Goal: Task Accomplishment & Management: Complete application form

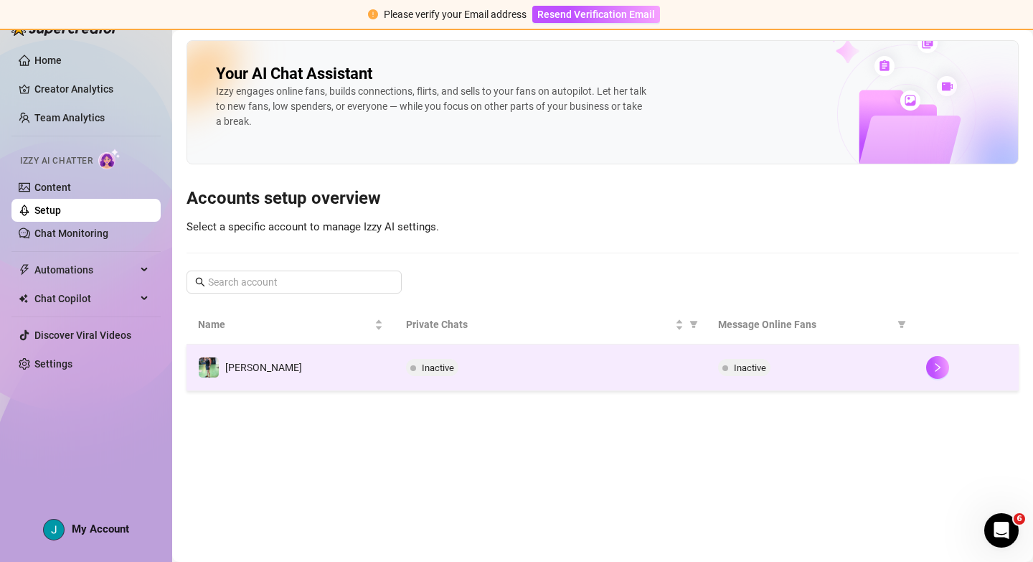
click at [308, 368] on td "[PERSON_NAME]" at bounding box center [290, 367] width 208 height 47
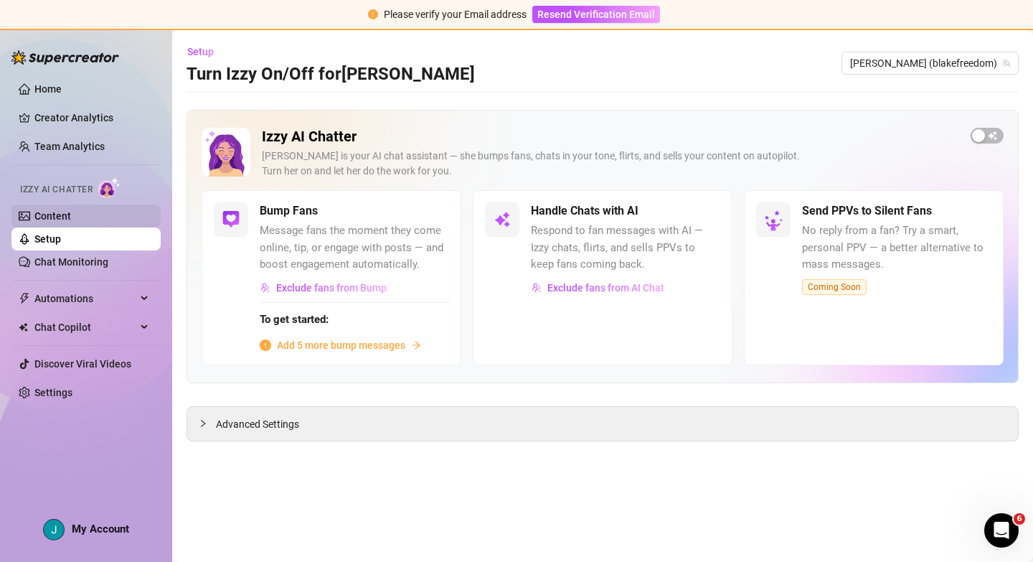
click at [71, 213] on link "Content" at bounding box center [52, 215] width 37 height 11
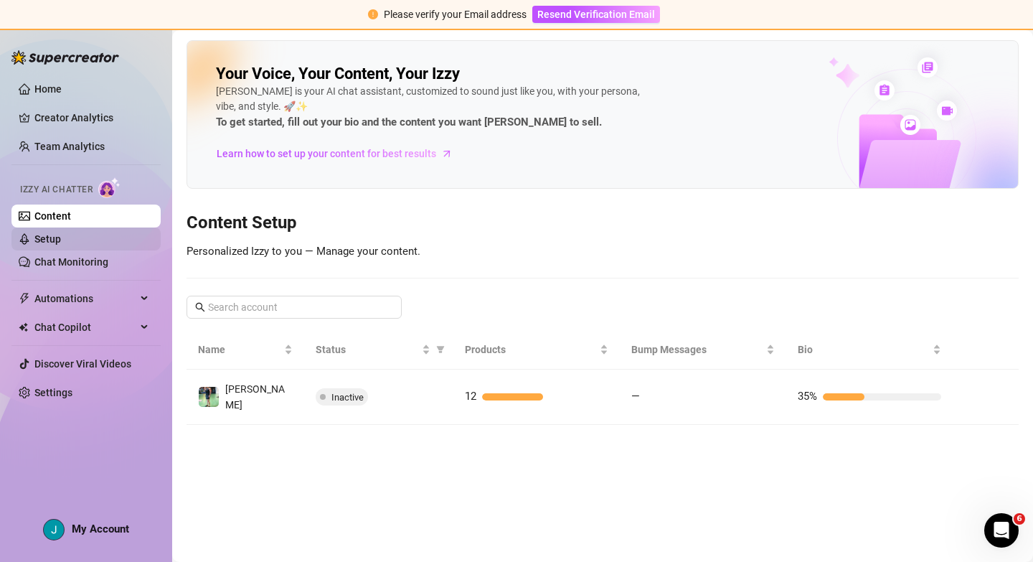
click at [61, 240] on link "Setup" at bounding box center [47, 238] width 27 height 11
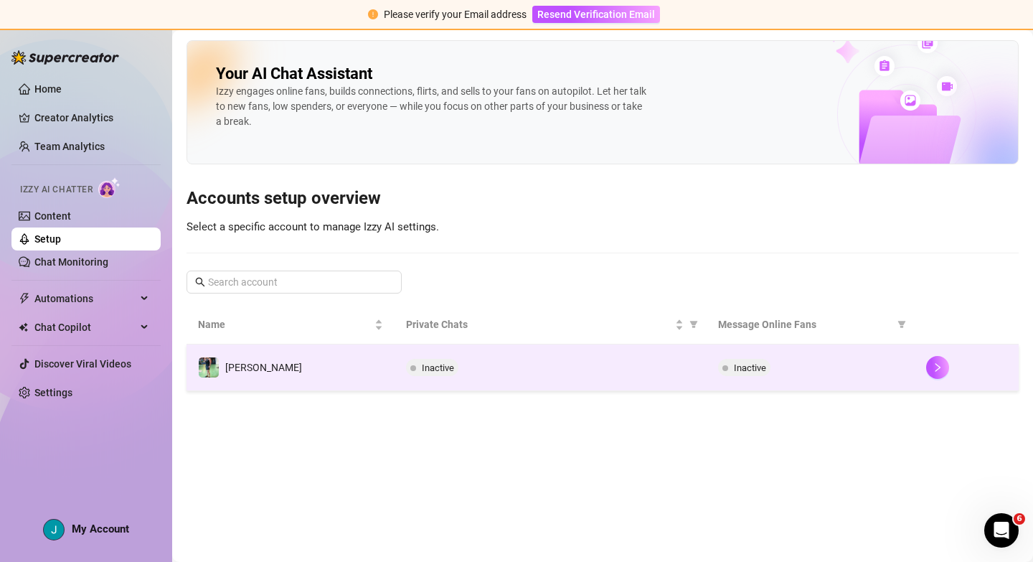
click at [577, 377] on td "Inactive" at bounding box center [551, 367] width 312 height 47
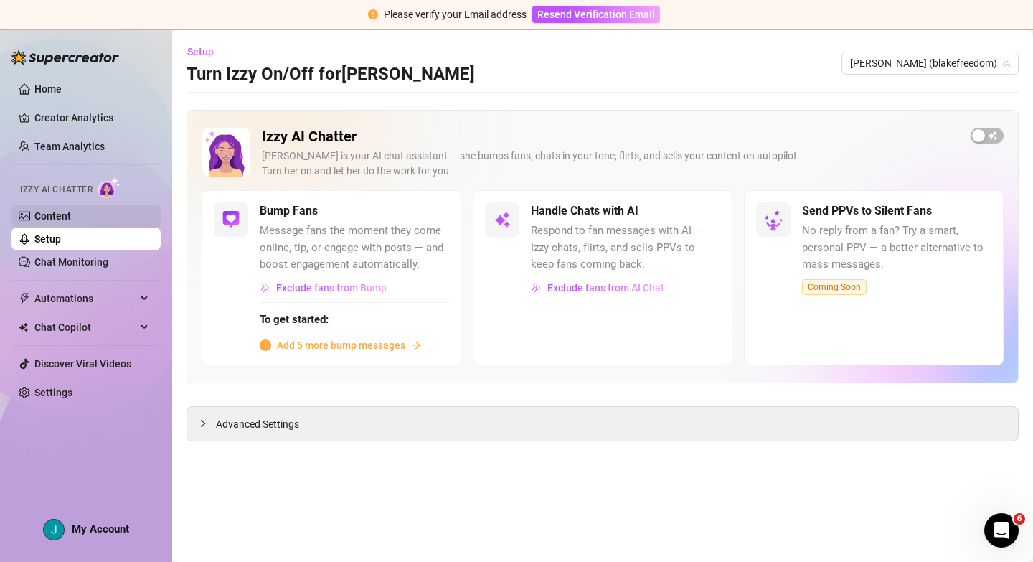
click at [59, 219] on link "Content" at bounding box center [52, 215] width 37 height 11
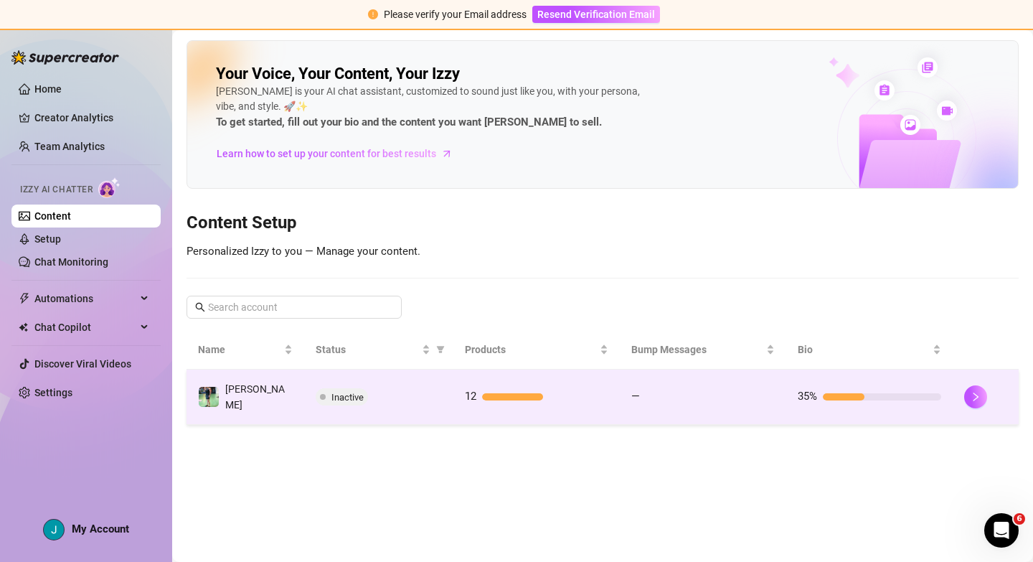
click at [397, 396] on div "Inactive" at bounding box center [379, 396] width 126 height 17
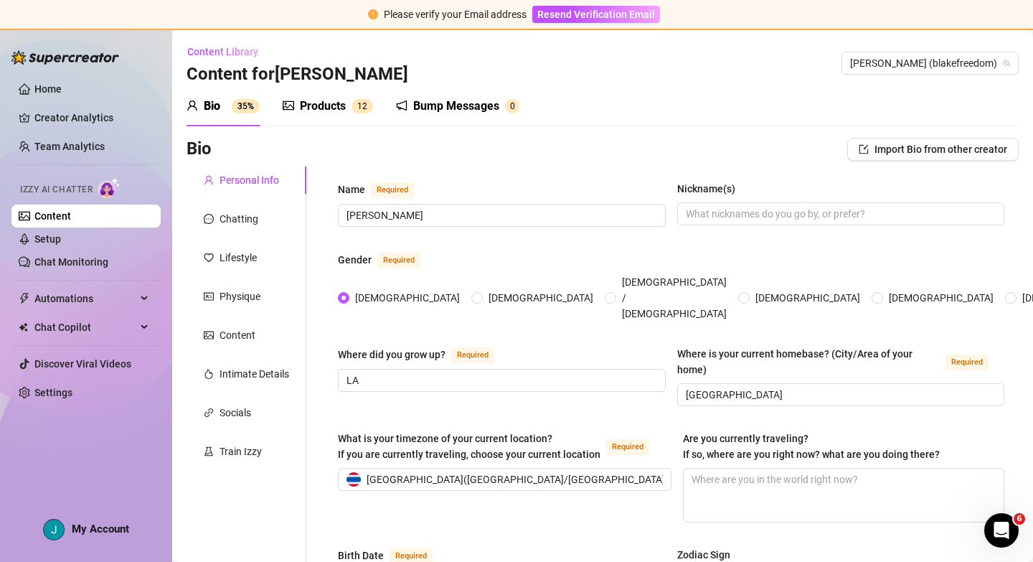
click at [324, 108] on div "Products" at bounding box center [323, 106] width 46 height 17
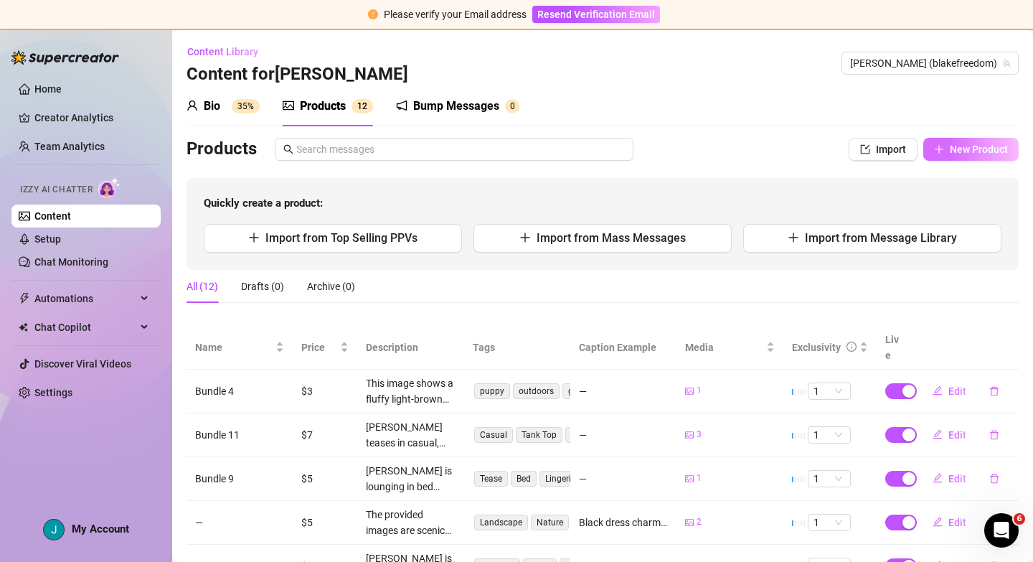
click at [948, 148] on button "New Product" at bounding box center [970, 149] width 95 height 23
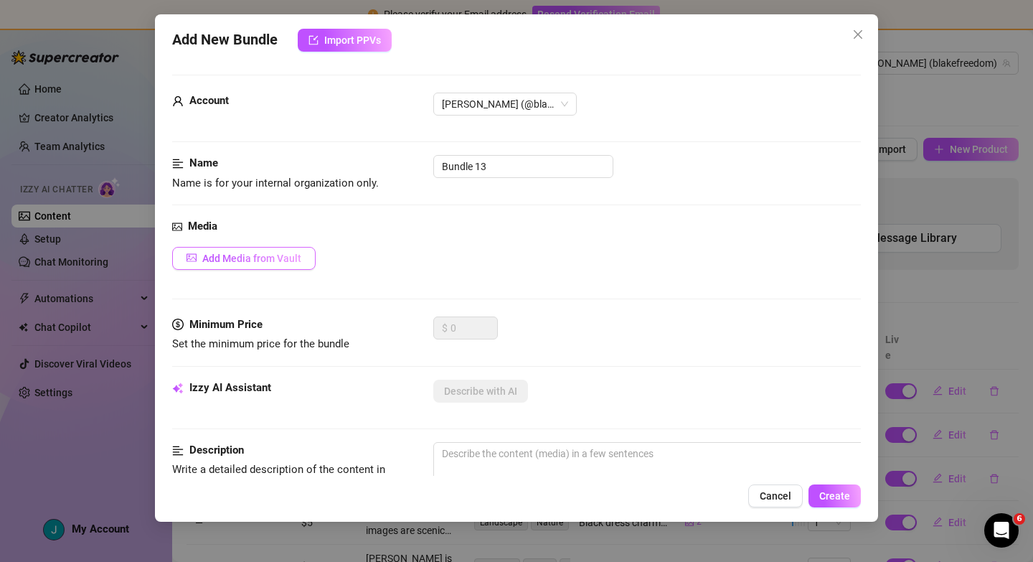
click at [255, 260] on span "Add Media from Vault" at bounding box center [251, 257] width 99 height 11
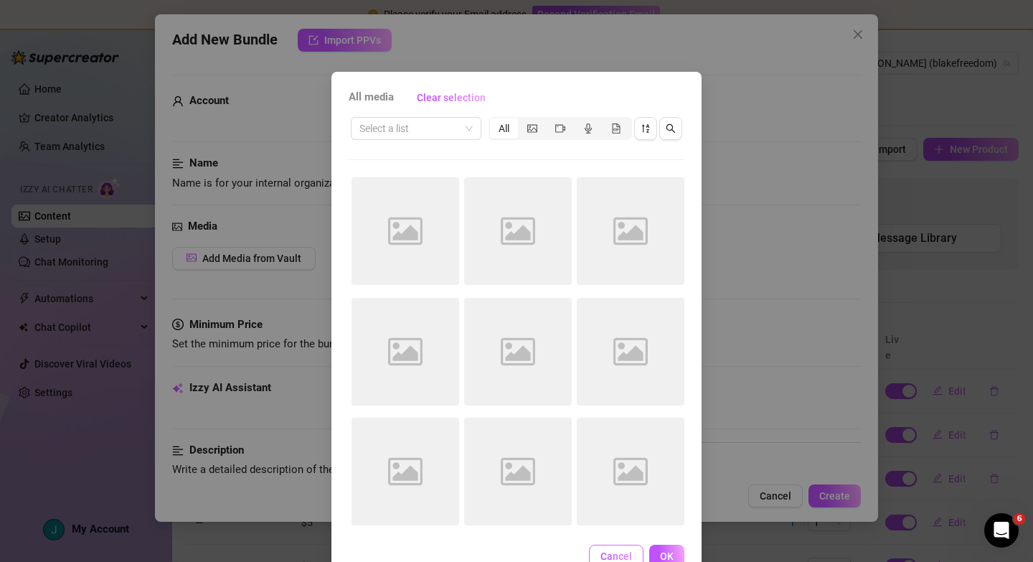
click at [620, 549] on button "Cancel" at bounding box center [616, 555] width 55 height 23
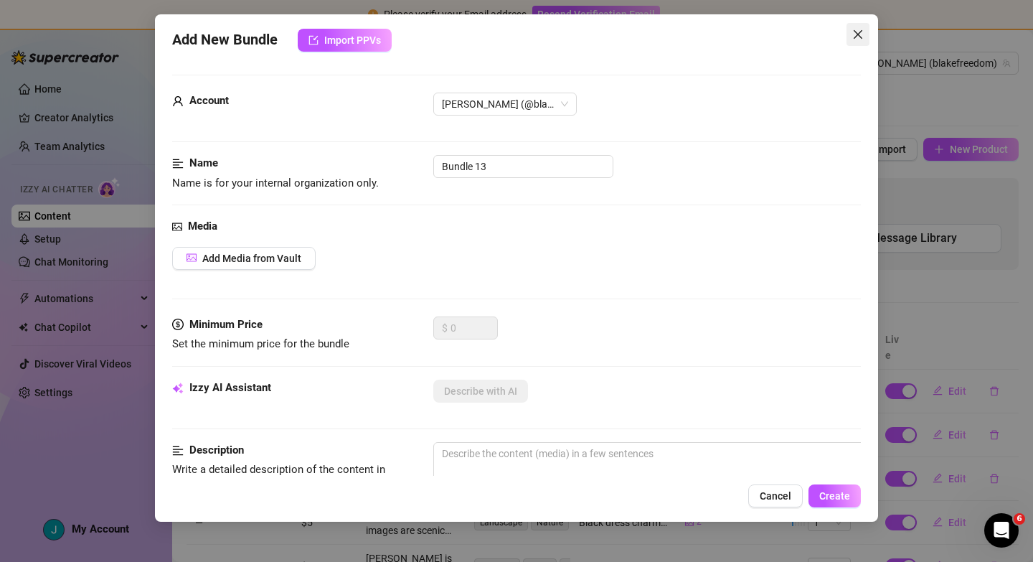
click at [854, 36] on icon "close" at bounding box center [857, 34] width 11 height 11
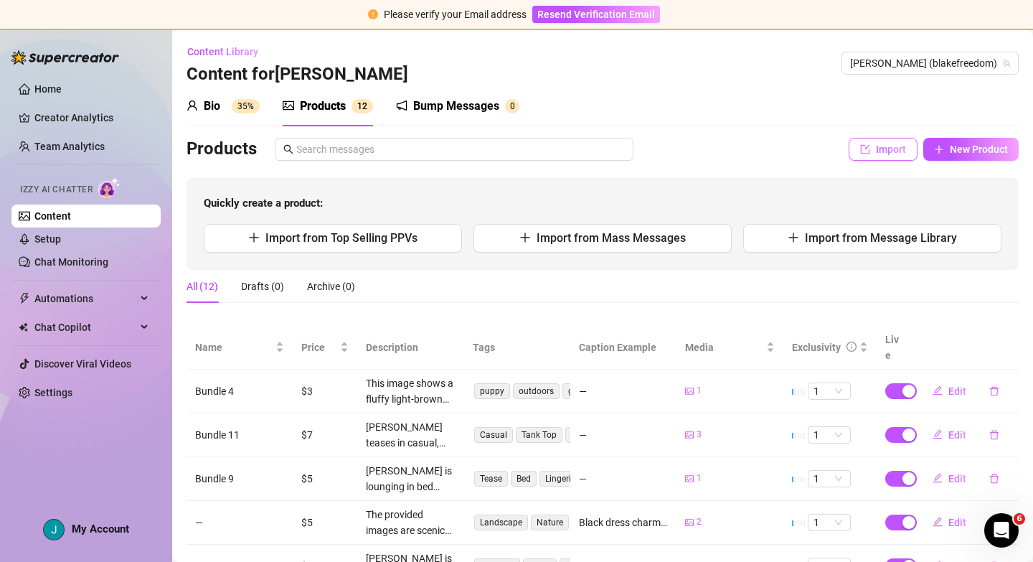
click at [872, 150] on button "Import" at bounding box center [883, 149] width 69 height 23
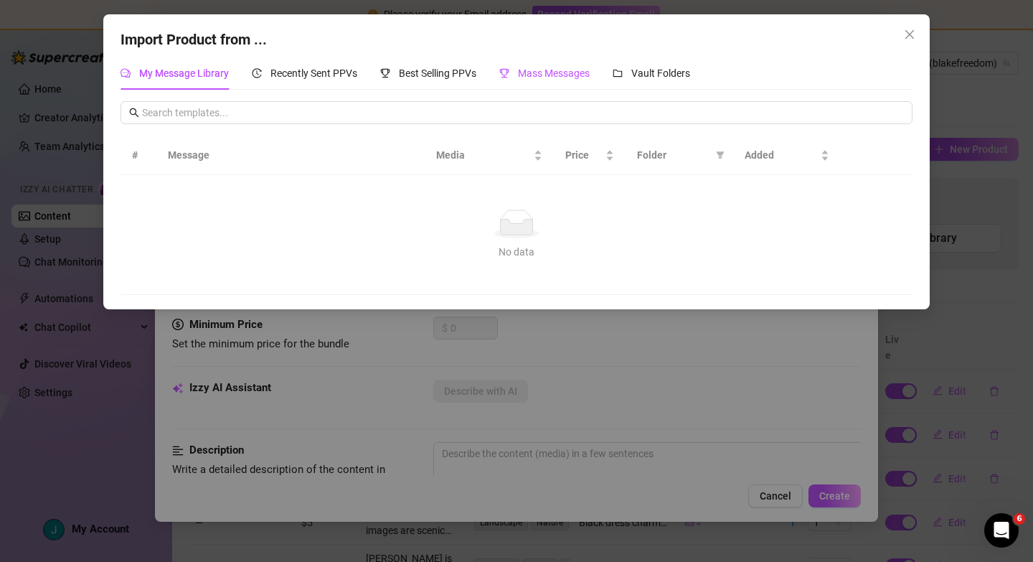
click at [556, 77] on span "Mass Messages" at bounding box center [554, 72] width 72 height 11
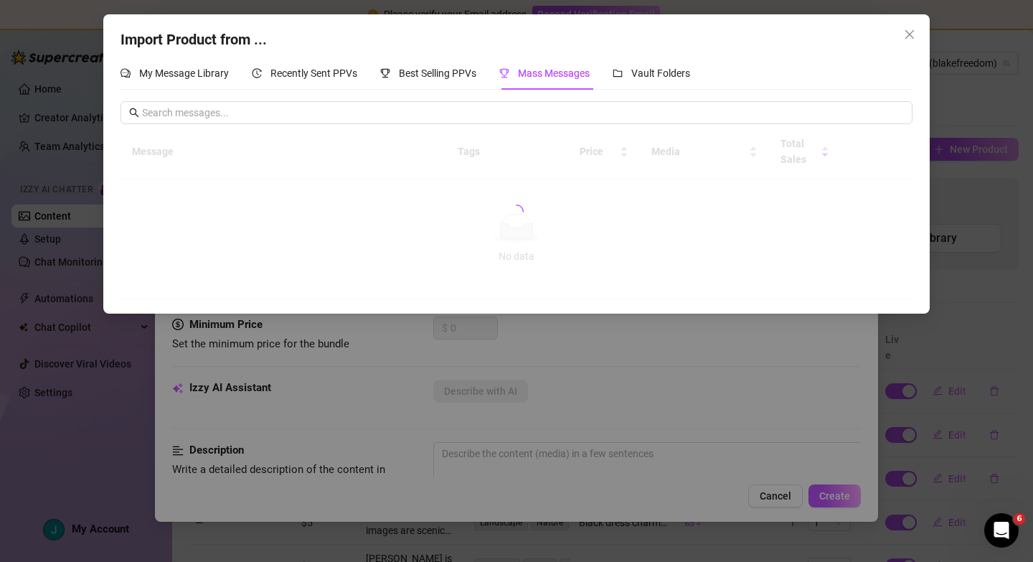
click at [237, 76] on div "My Message Library Recently Sent PPVs Best Selling PPVs Mass Messages Vault Fol…" at bounding box center [406, 73] width 570 height 33
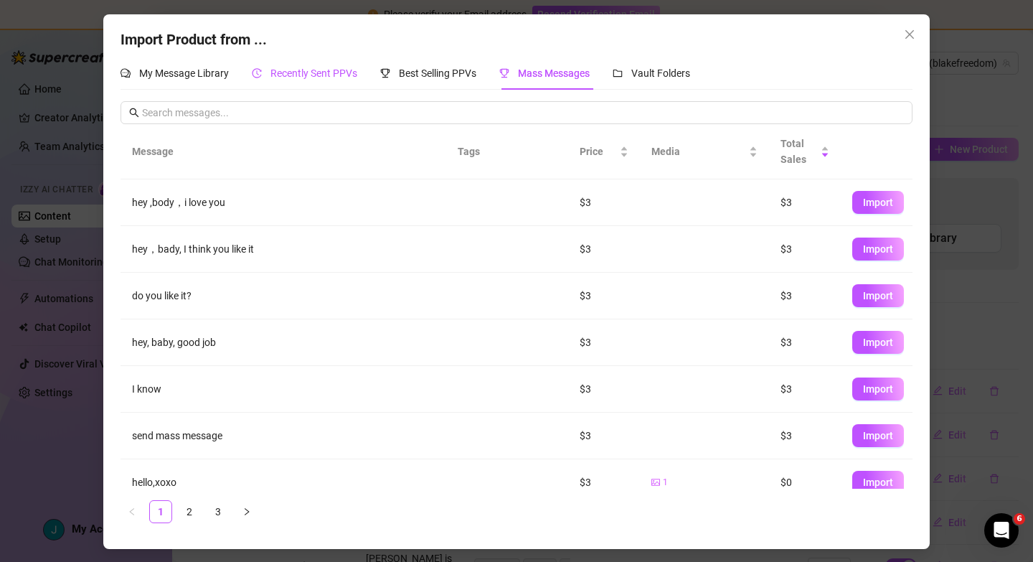
click at [304, 75] on span "Recently Sent PPVs" at bounding box center [313, 72] width 87 height 11
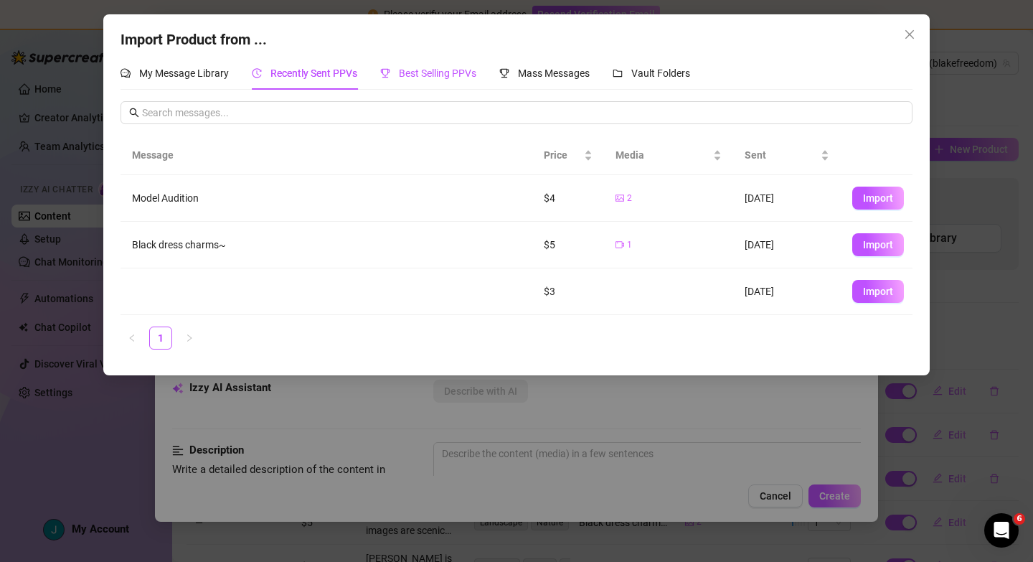
click at [438, 74] on span "Best Selling PPVs" at bounding box center [437, 72] width 77 height 11
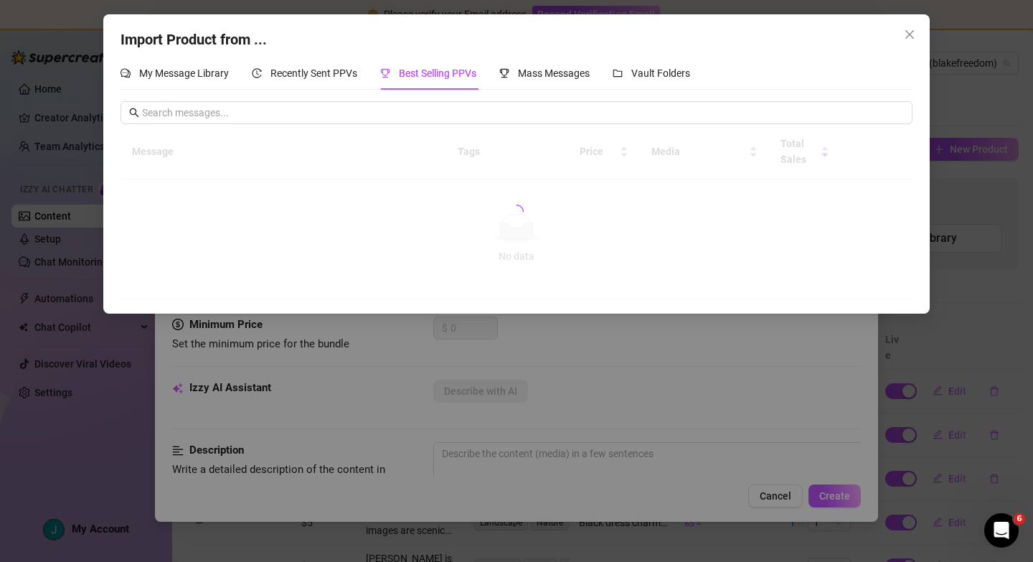
click at [913, 37] on icon "close" at bounding box center [909, 34] width 11 height 11
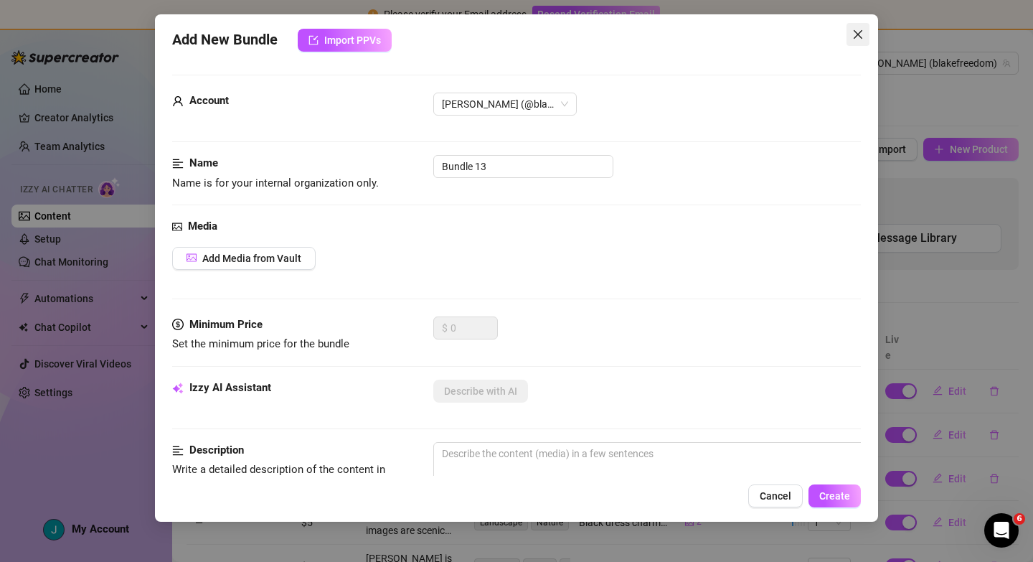
click at [856, 32] on icon "close" at bounding box center [858, 34] width 9 height 9
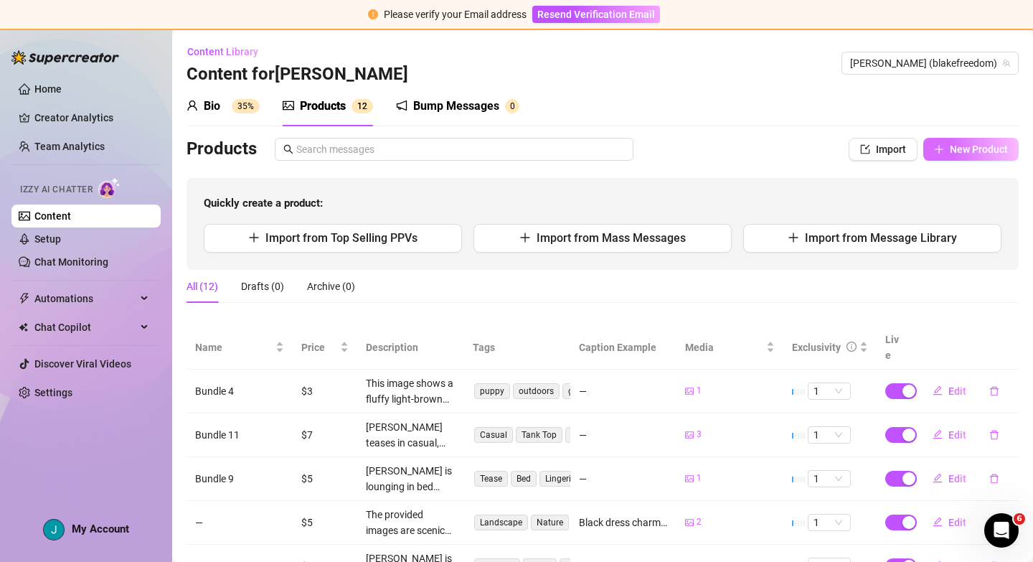
click at [964, 151] on span "New Product" at bounding box center [979, 148] width 58 height 11
type textarea "Type your message here..."
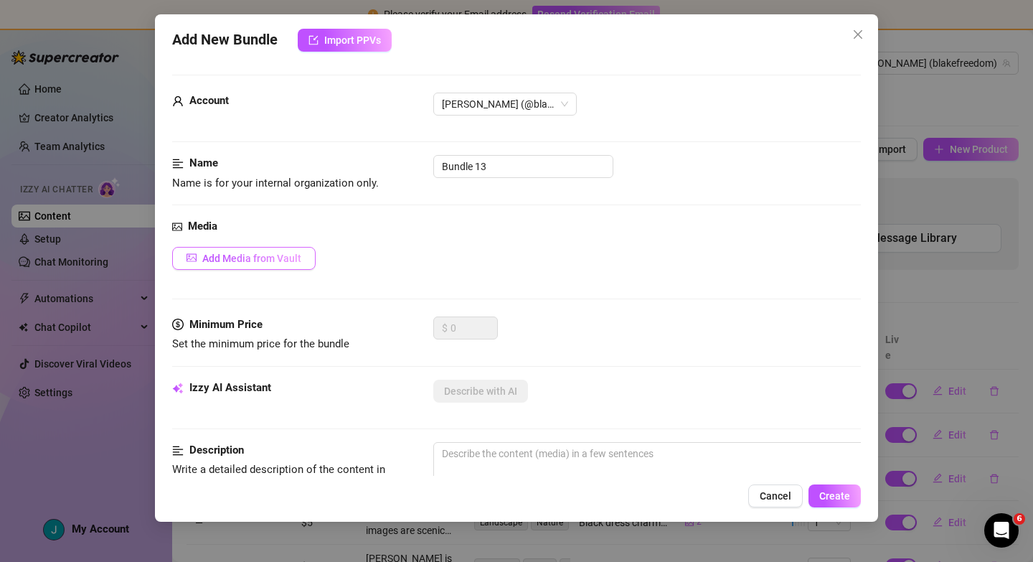
click at [278, 258] on span "Add Media from Vault" at bounding box center [251, 257] width 99 height 11
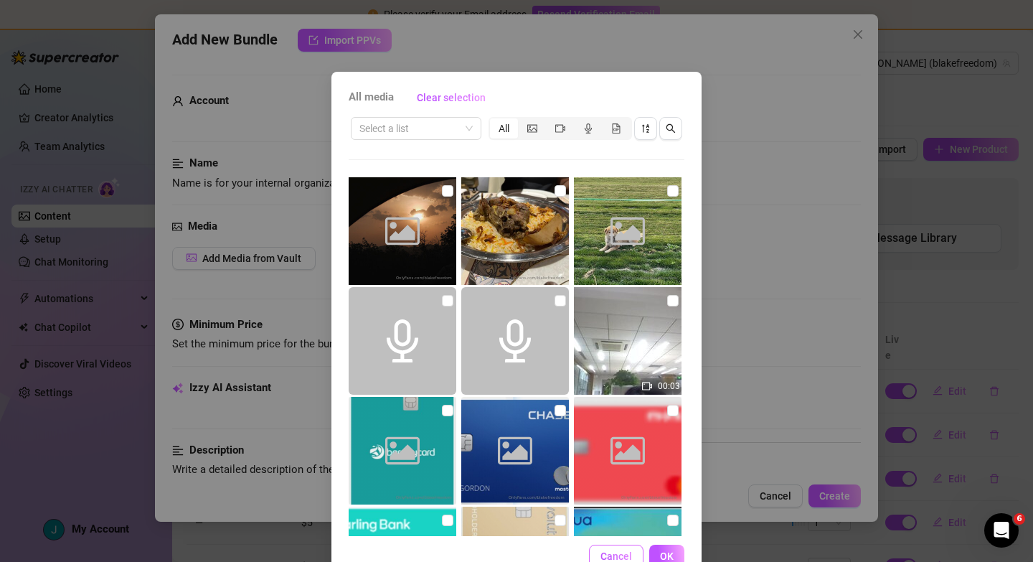
click at [620, 550] on span "Cancel" at bounding box center [616, 555] width 32 height 11
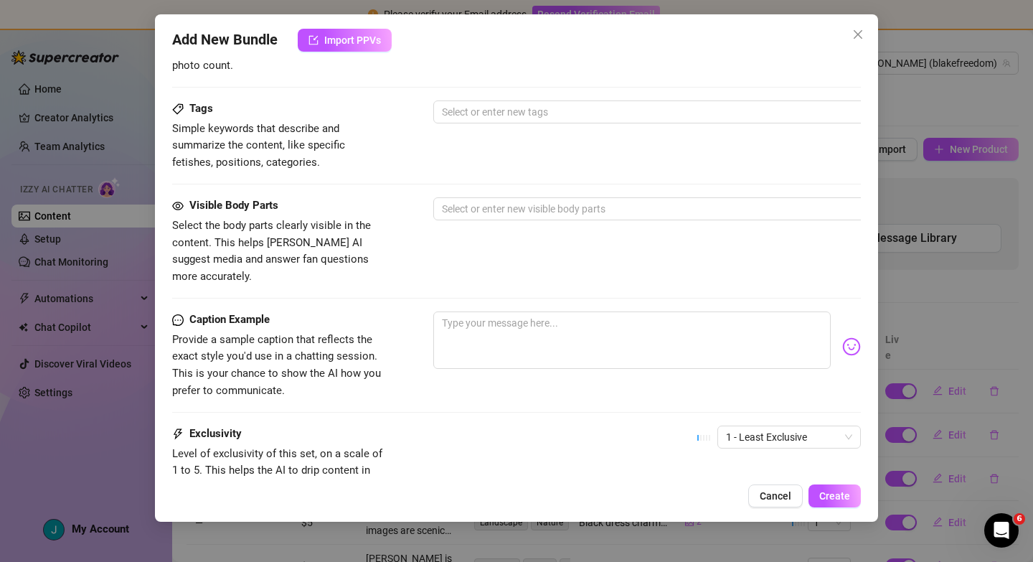
scroll to position [582, 0]
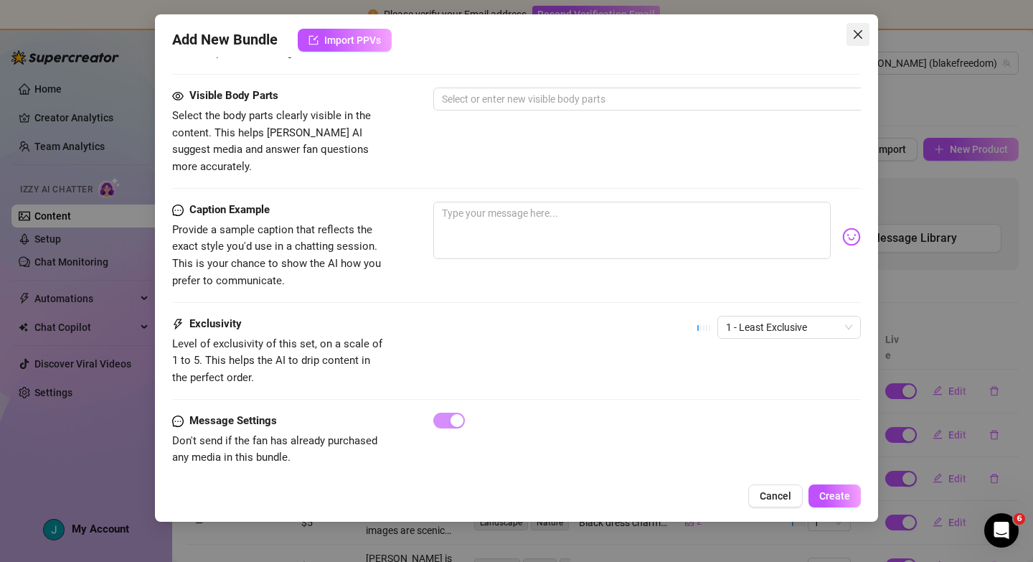
click at [852, 34] on icon "close" at bounding box center [857, 34] width 11 height 11
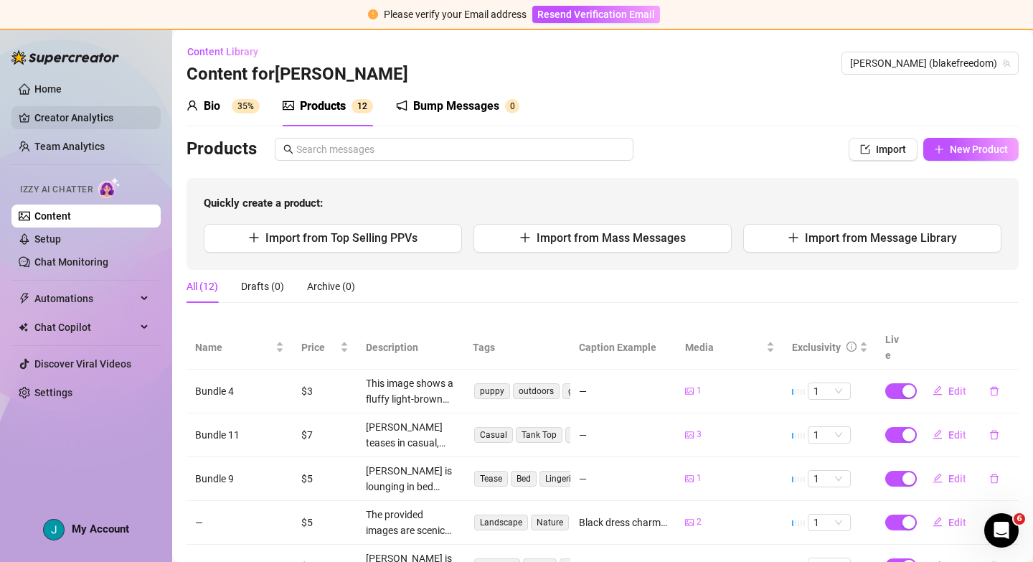
click at [54, 121] on link "Creator Analytics" at bounding box center [91, 117] width 115 height 23
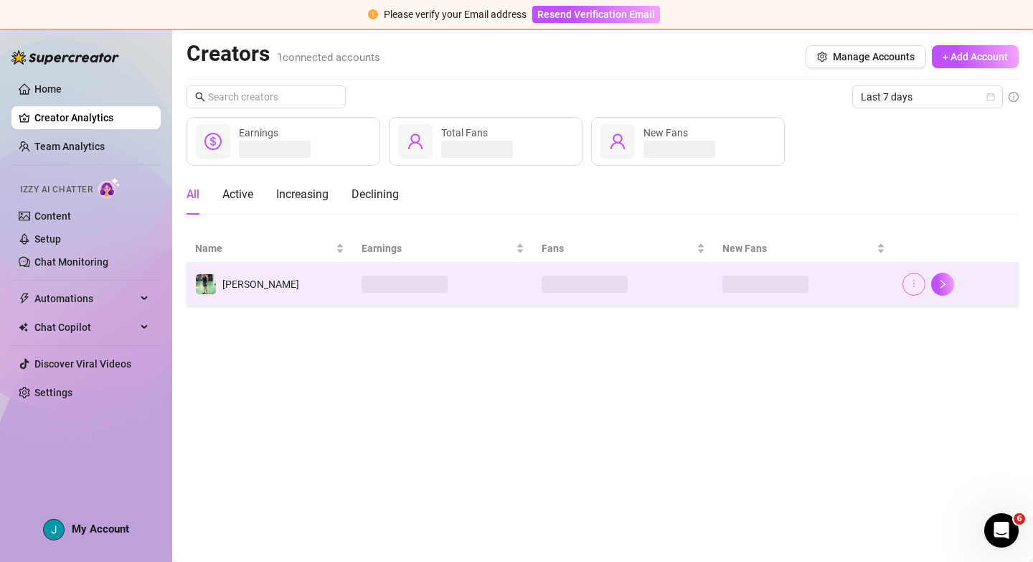
click at [911, 286] on icon "more" at bounding box center [914, 283] width 10 height 10
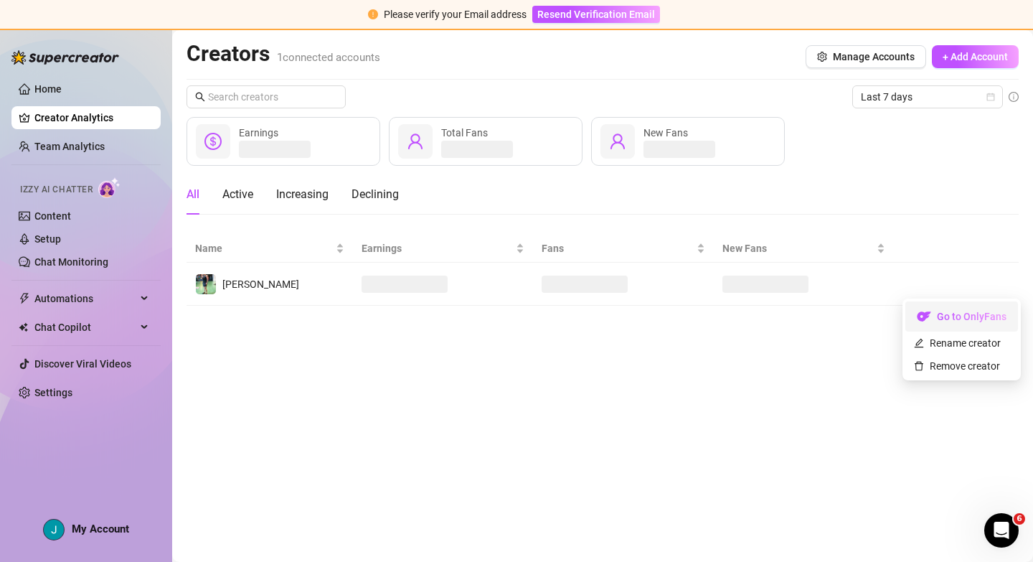
click at [937, 314] on link "Go to OnlyFans" at bounding box center [961, 319] width 113 height 11
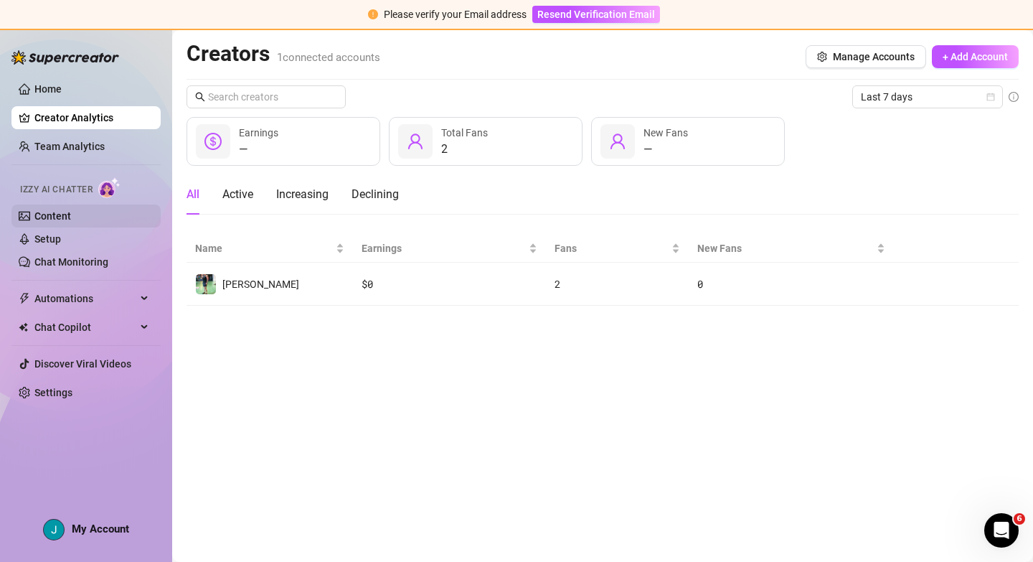
click at [71, 210] on link "Content" at bounding box center [52, 215] width 37 height 11
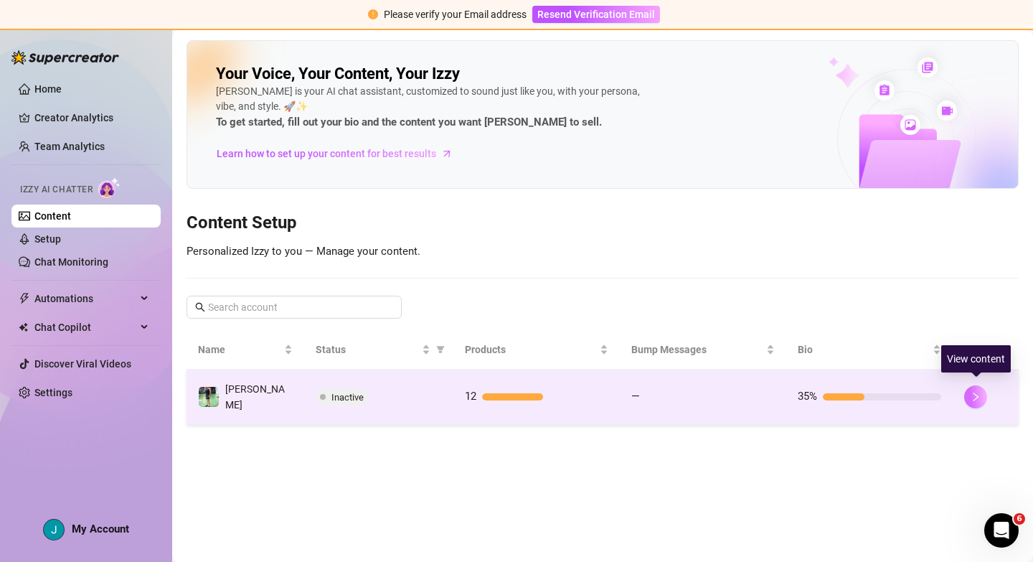
click at [977, 392] on icon "right" at bounding box center [975, 397] width 10 height 10
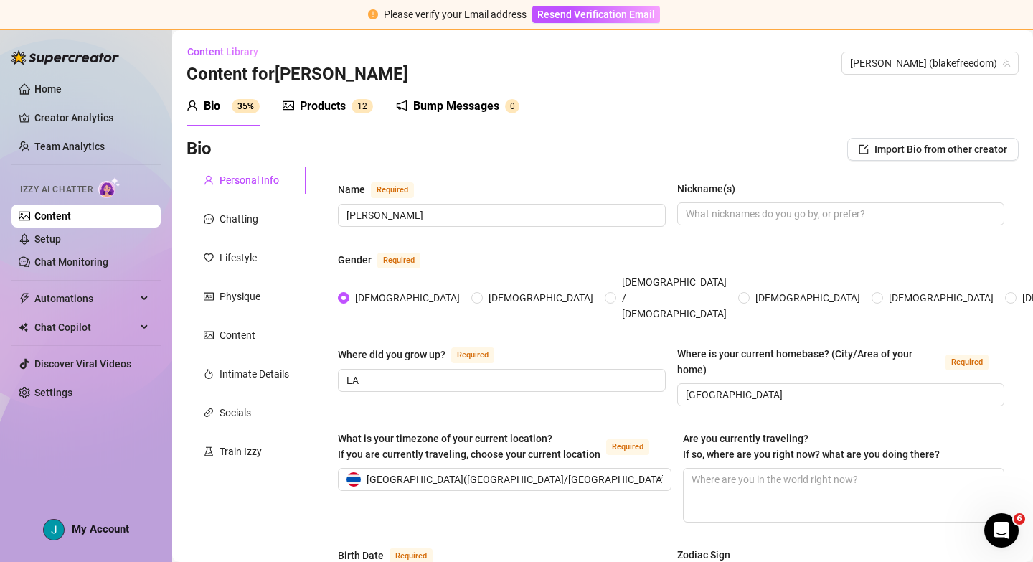
click at [316, 107] on div "Products" at bounding box center [323, 106] width 46 height 17
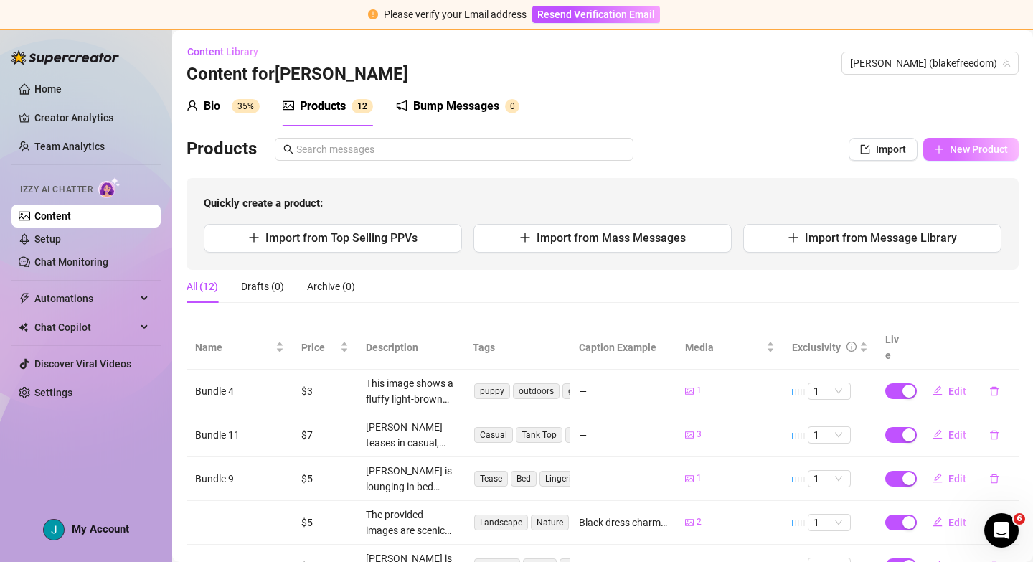
click at [987, 154] on span "New Product" at bounding box center [979, 148] width 58 height 11
type textarea "Type your message here..."
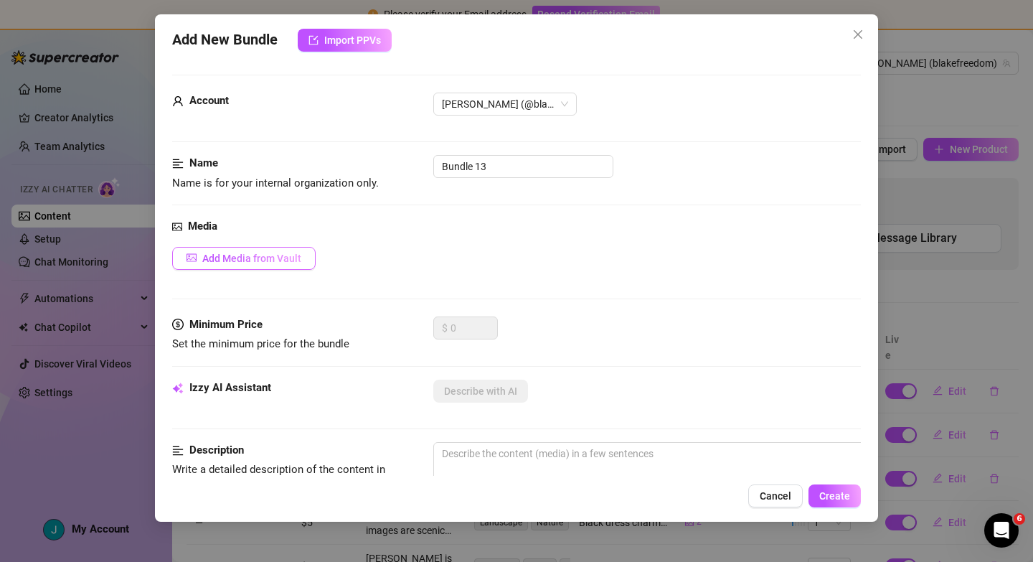
click at [264, 265] on button "Add Media from Vault" at bounding box center [243, 258] width 143 height 23
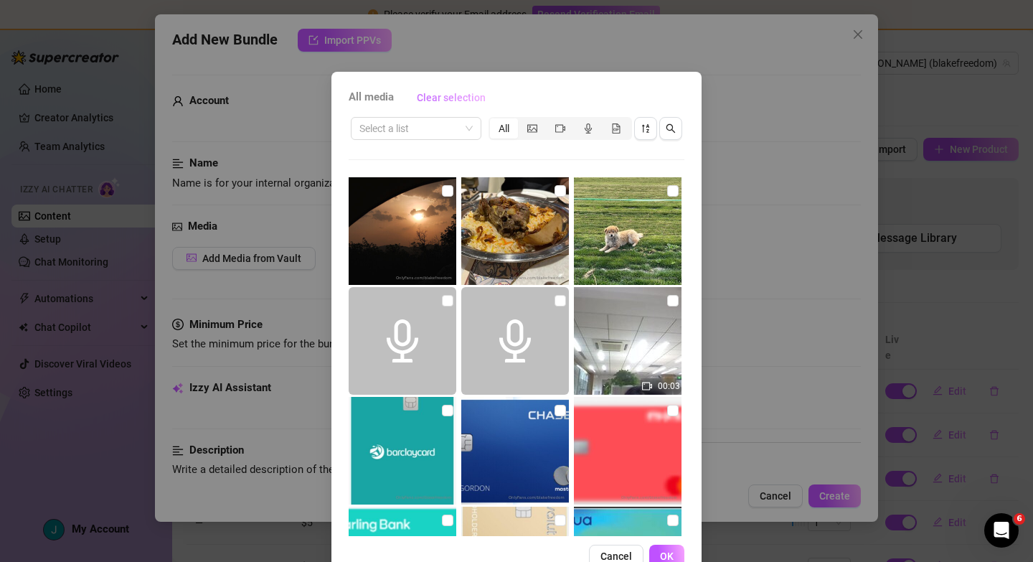
click at [438, 97] on span "Clear selection" at bounding box center [451, 97] width 69 height 11
click at [425, 131] on input "search" at bounding box center [409, 129] width 100 height 22
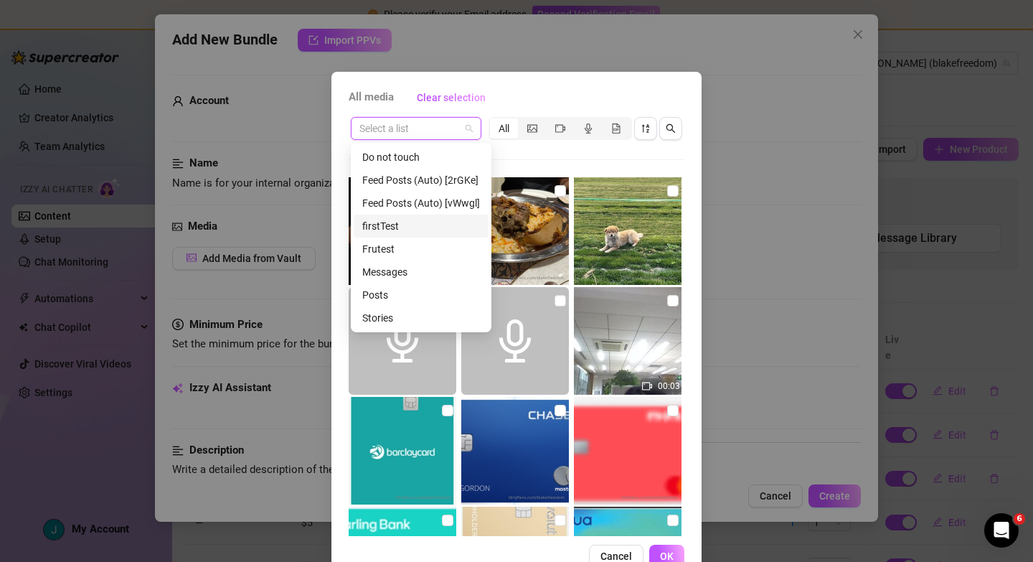
scroll to position [92, 0]
click at [619, 559] on span "Cancel" at bounding box center [616, 555] width 32 height 11
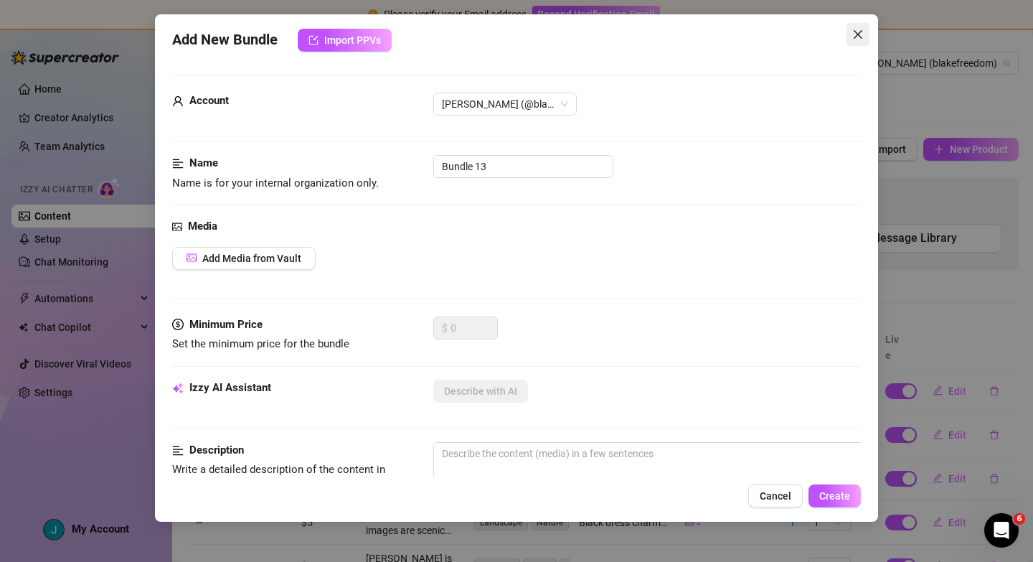
click at [863, 37] on icon "close" at bounding box center [857, 34] width 11 height 11
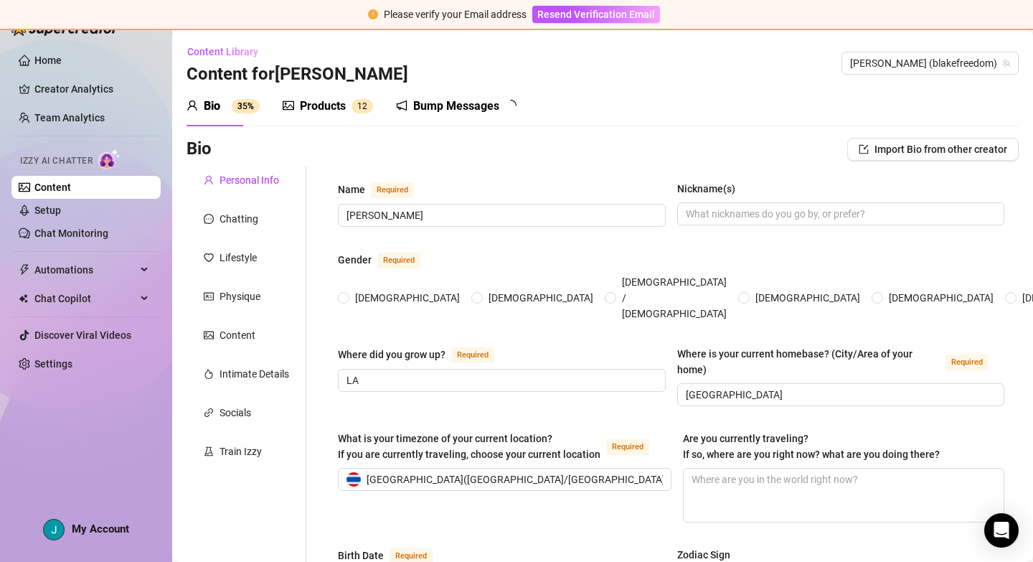
radio input "true"
type input "[DATE]"
click at [306, 108] on div "Products" at bounding box center [323, 106] width 46 height 17
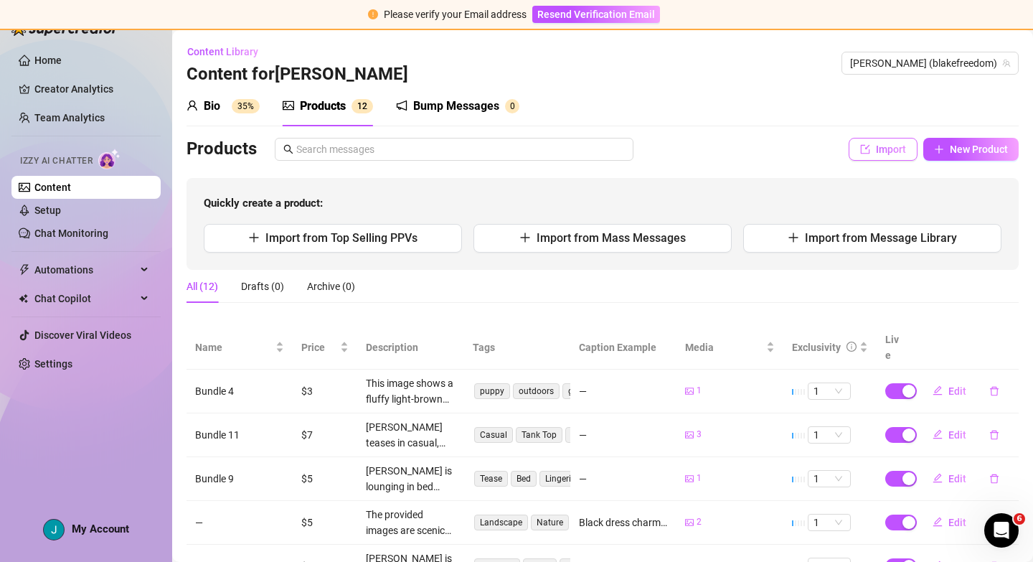
click at [875, 152] on button "Import" at bounding box center [883, 149] width 69 height 23
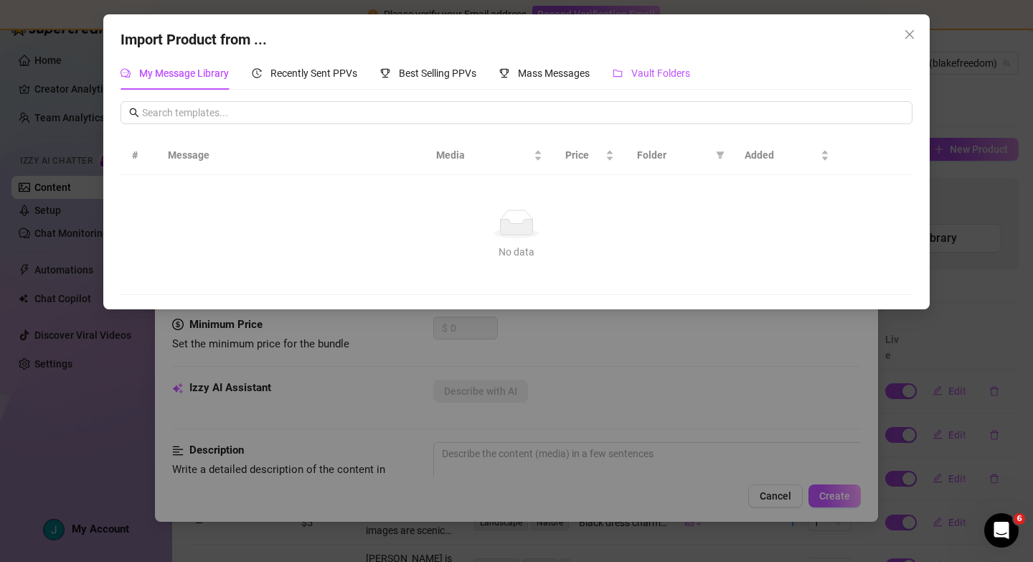
click at [671, 77] on span "Vault Folders" at bounding box center [660, 72] width 59 height 11
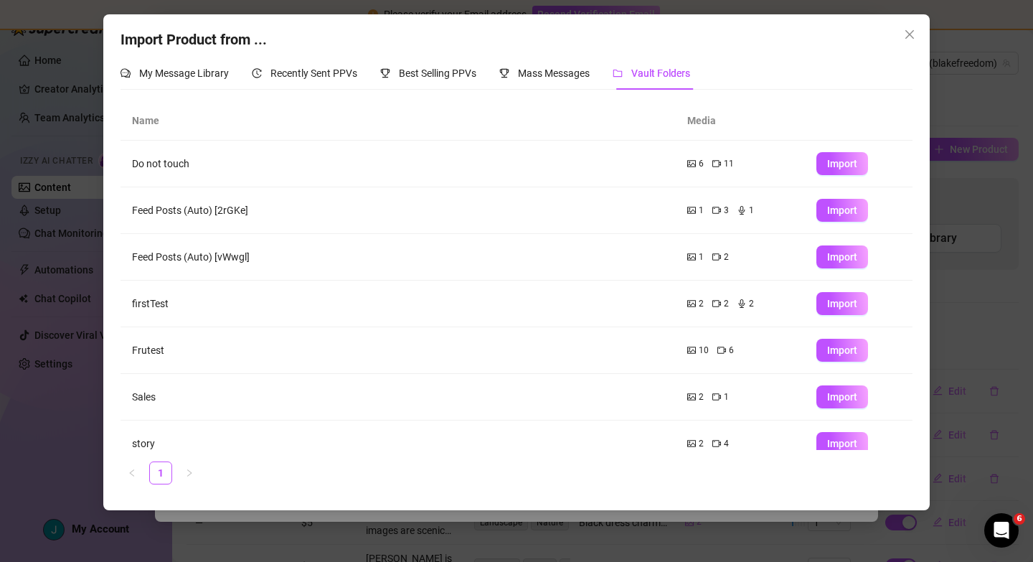
scroll to position [74, 0]
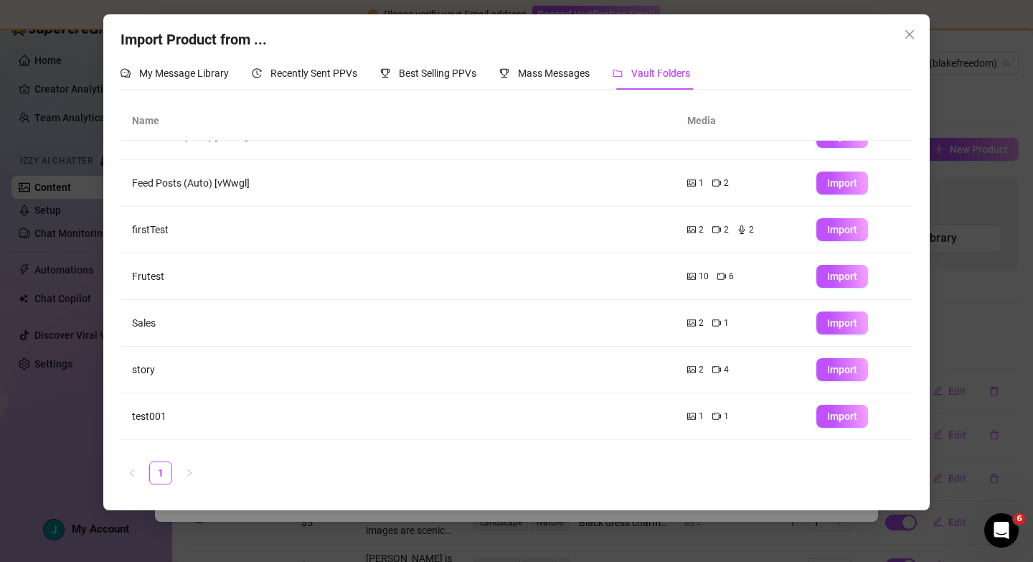
click at [303, 314] on td "Sales" at bounding box center [398, 323] width 555 height 47
click at [845, 321] on span "Import" at bounding box center [842, 322] width 30 height 11
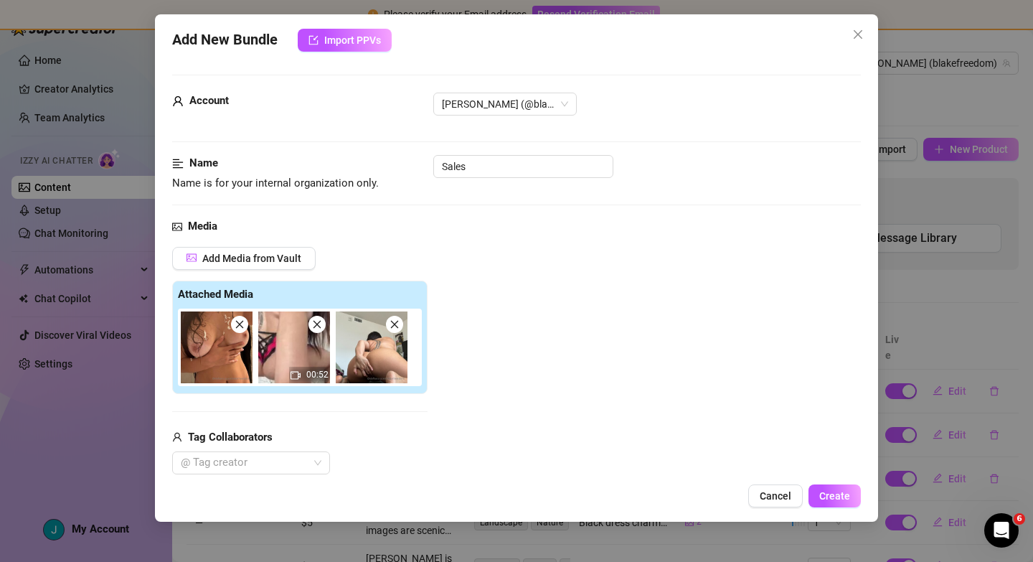
click at [239, 332] on span at bounding box center [239, 324] width 17 height 17
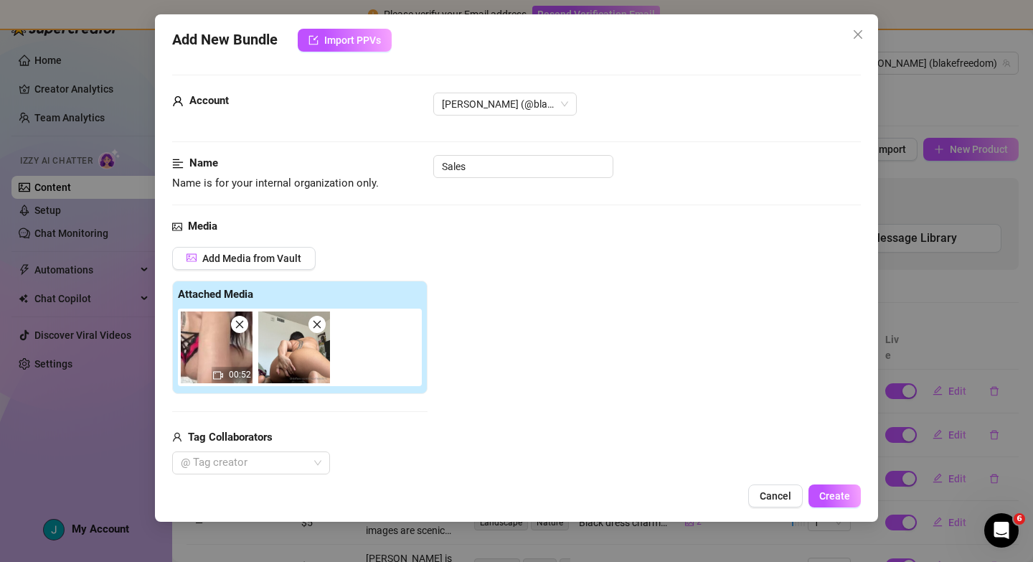
click at [316, 330] on span at bounding box center [316, 324] width 17 height 17
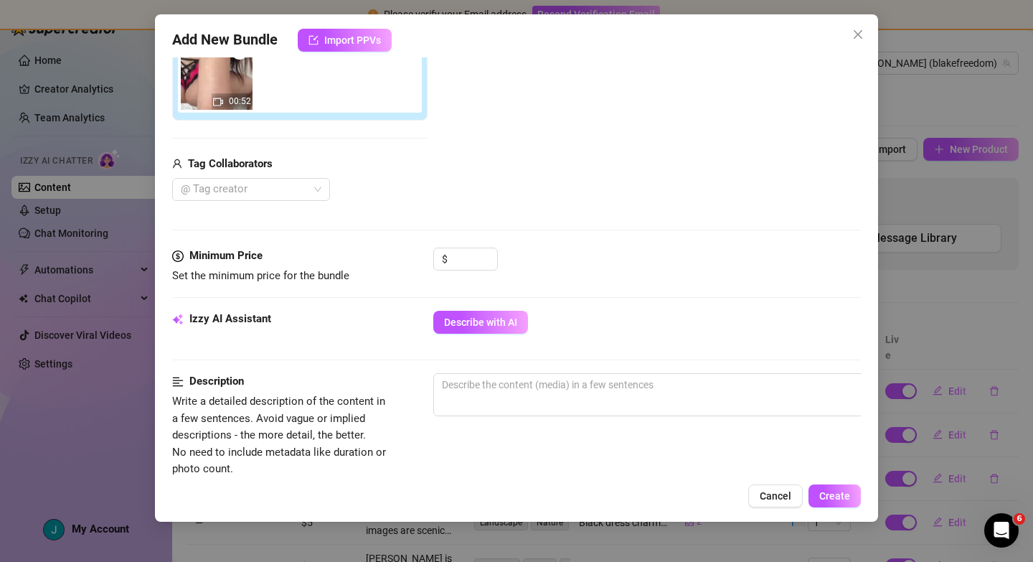
scroll to position [288, 0]
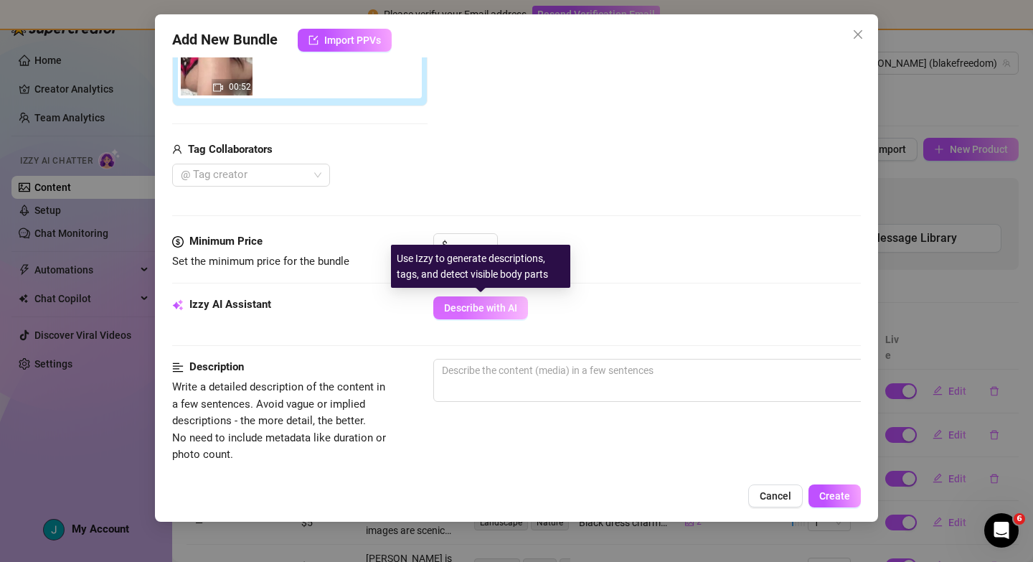
click at [474, 303] on span "Describe with AI" at bounding box center [480, 307] width 73 height 11
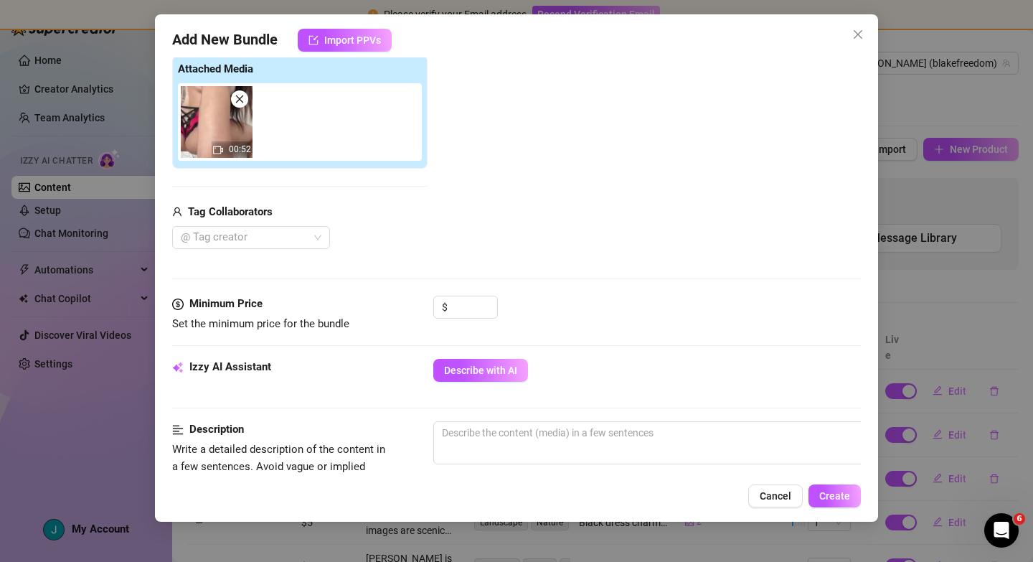
scroll to position [222, 0]
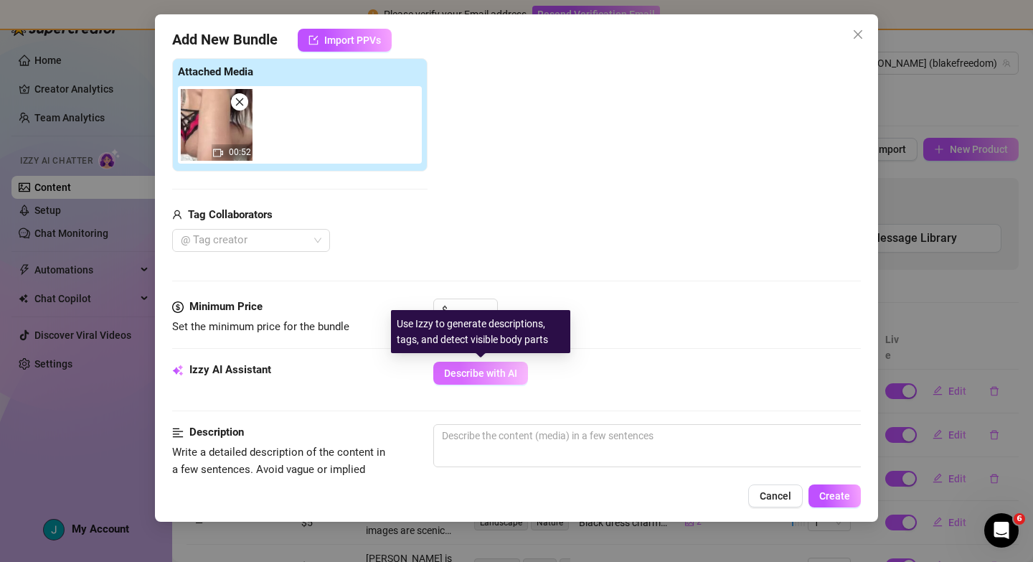
click at [494, 370] on span "Describe with AI" at bounding box center [480, 372] width 73 height 11
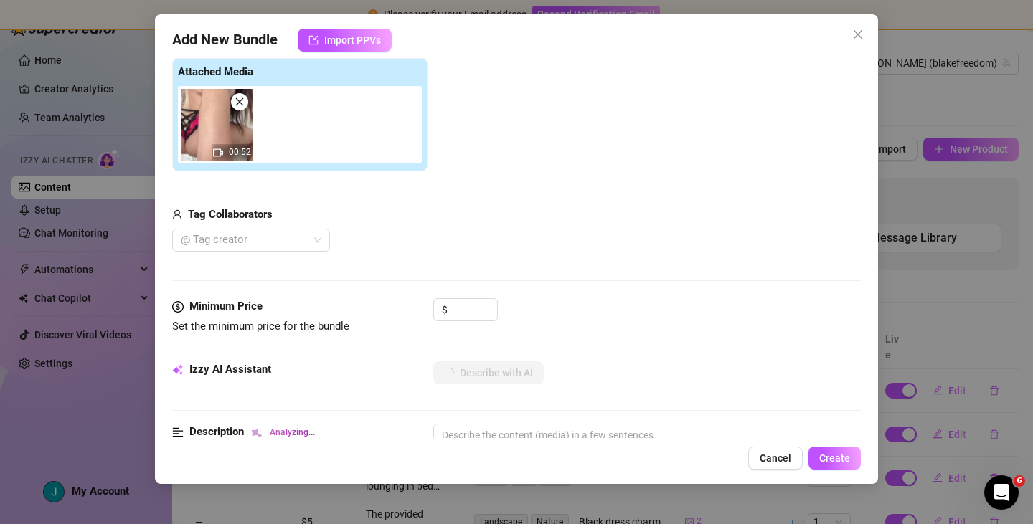
type textarea "[PERSON_NAME]"
type textarea "Blake is"
type textarea "Blake is topless"
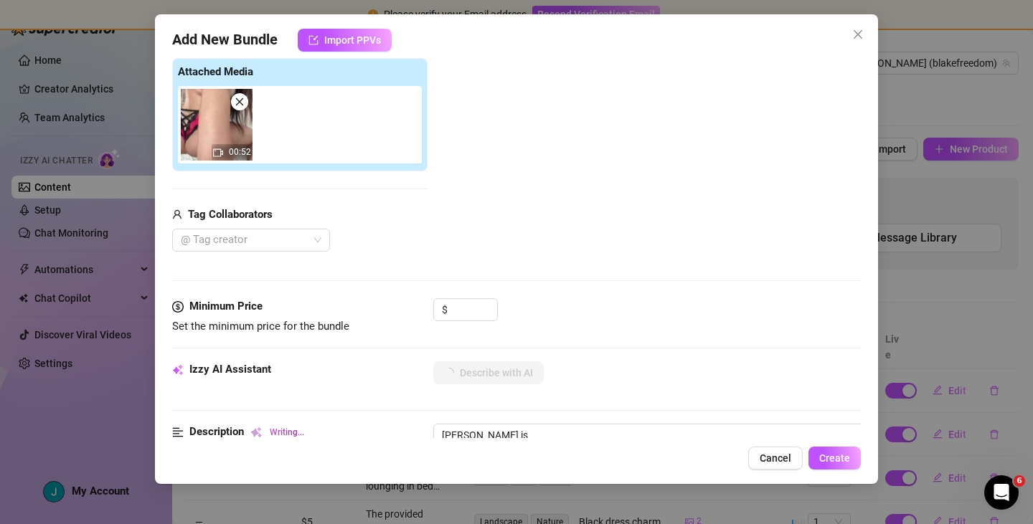
type textarea "Blake is topless"
type textarea "Blake is topless in"
type textarea "Blake is topless in a"
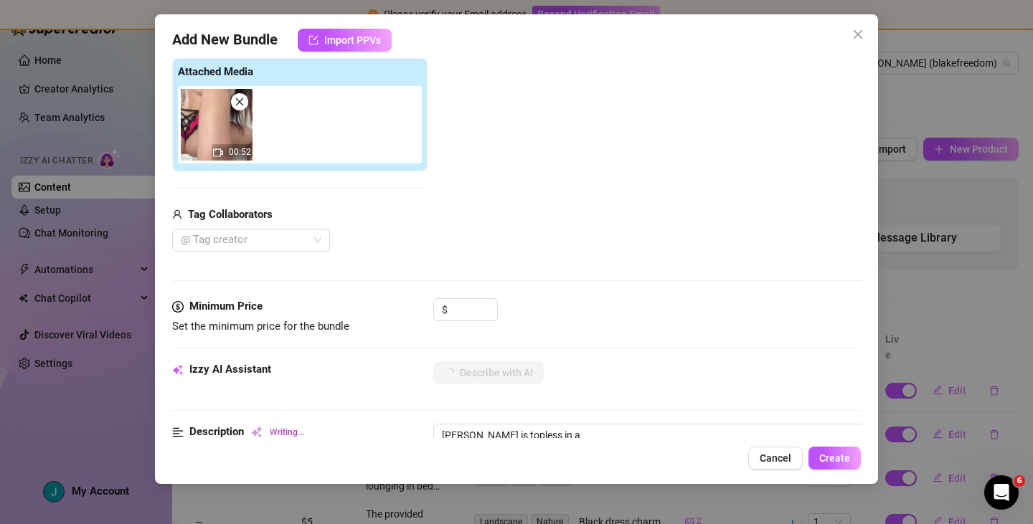
type textarea "Blake is topless in a skimpy"
type textarea "Blake is topless in a skimpy black"
type textarea "Blake is topless in a skimpy black and"
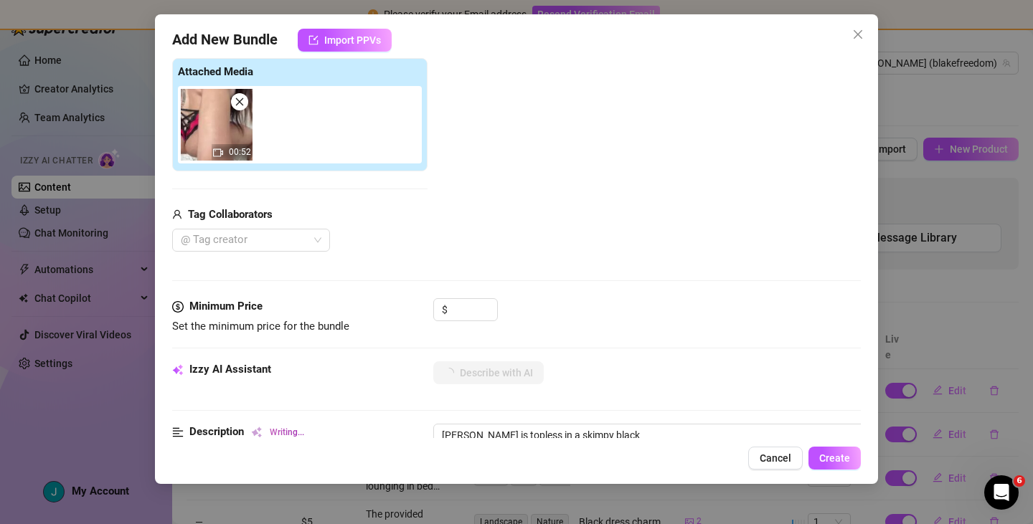
type textarea "Blake is topless in a skimpy black and"
type textarea "Blake is topless in a skimpy black and red"
type textarea "Blake is topless in a skimpy black and red thong,"
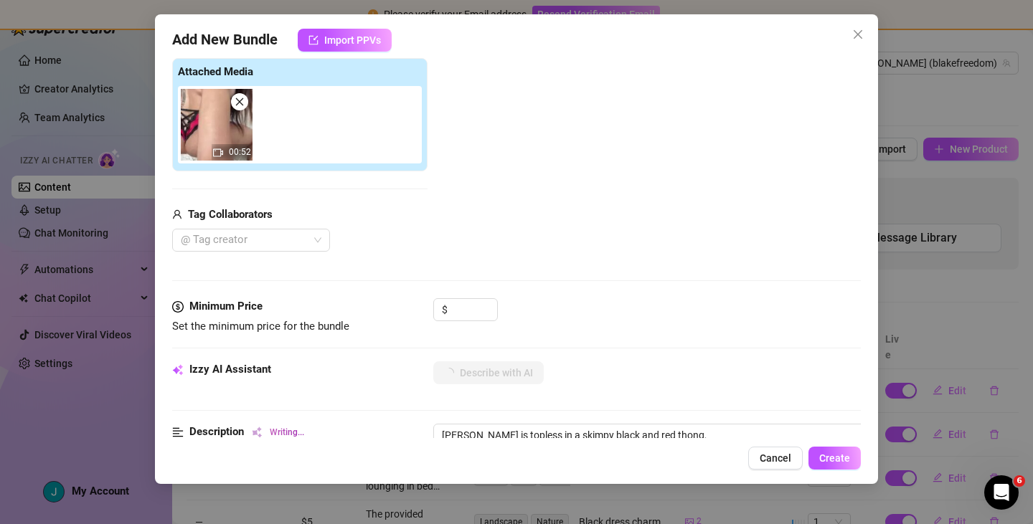
type textarea "Blake is topless in a skimpy black and red thong, showing"
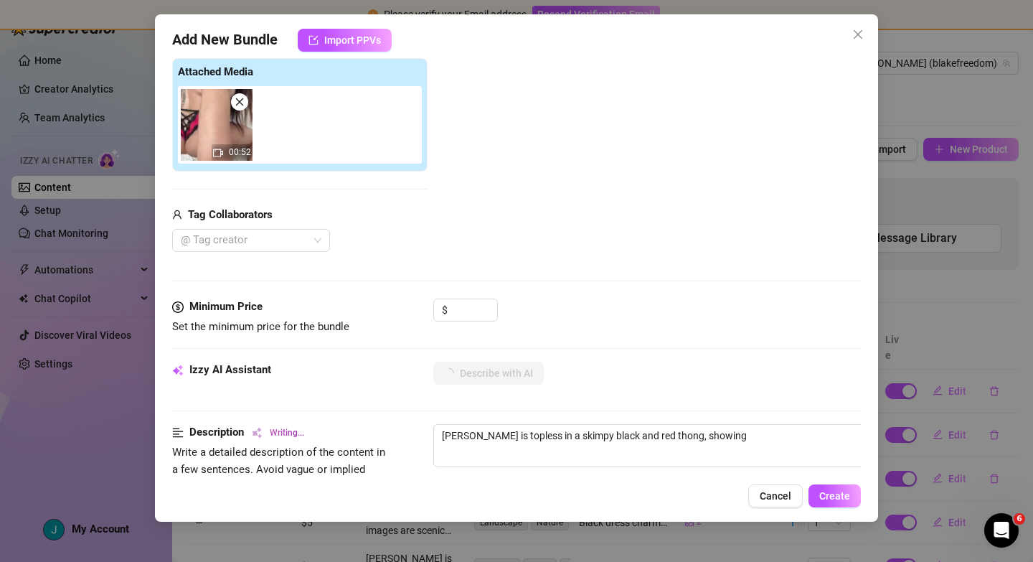
type textarea "Blake is topless in a skimpy black and red thong, showing off"
type textarea "Blake is topless in a skimpy black and red thong, showing off her"
type textarea "Blake is topless in a skimpy black and red thong, showing off her thick"
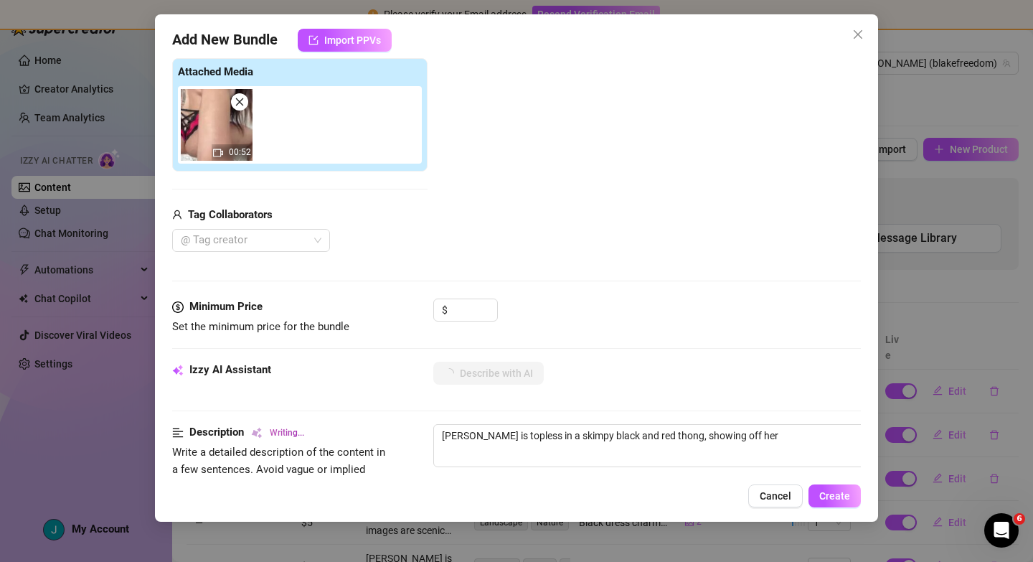
type textarea "Blake is topless in a skimpy black and red thong, showing off her thick"
type textarea "Blake is topless in a skimpy black and red thong, showing off her thick ass"
type textarea "Blake is topless in a skimpy black and red thong, showing off her thick ass and"
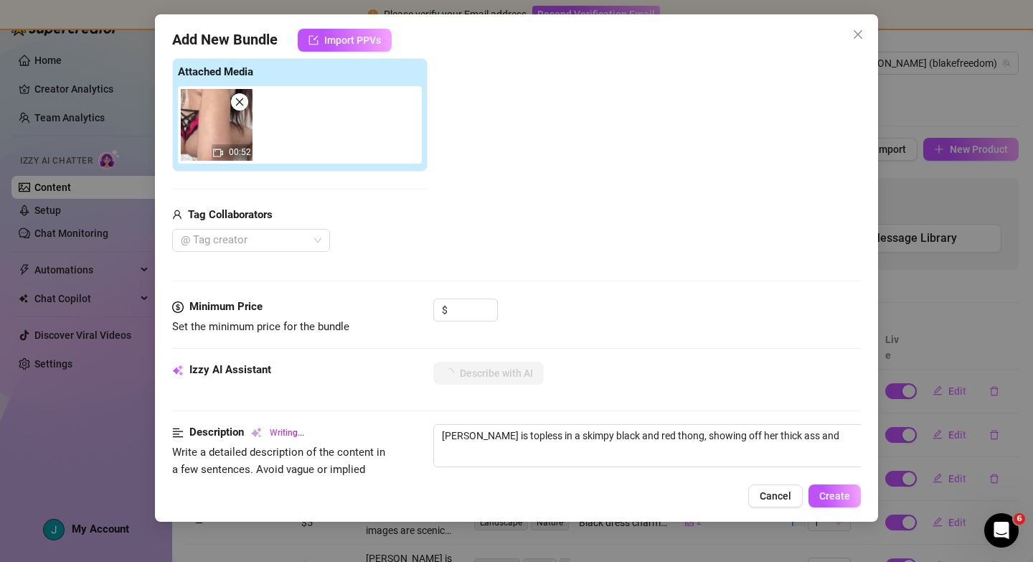
type textarea "Blake is topless in a skimpy black and red thong, showing off her thick ass and…"
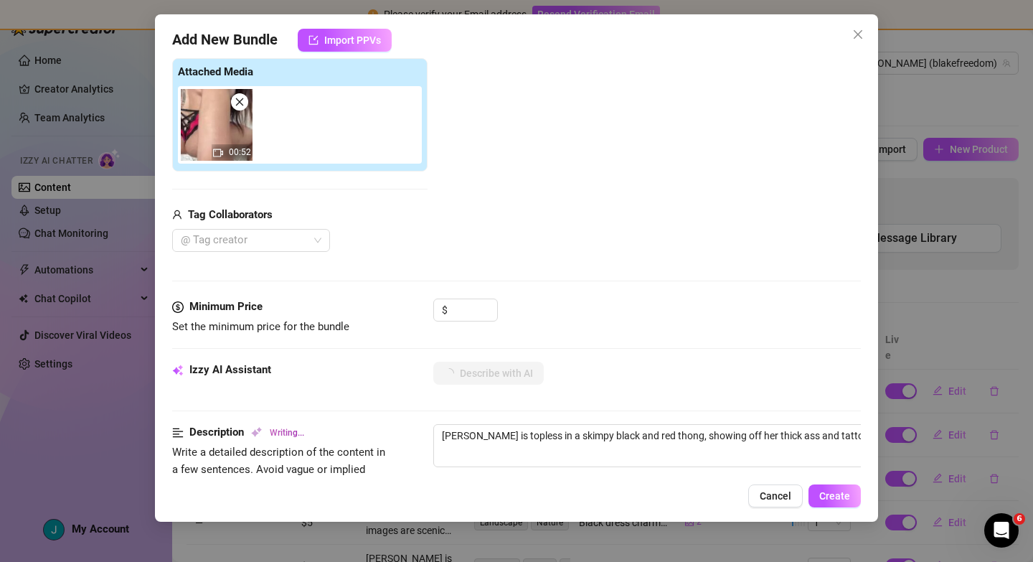
type textarea "Blake is topless in a skimpy black and red thong, showing off her thick ass and…"
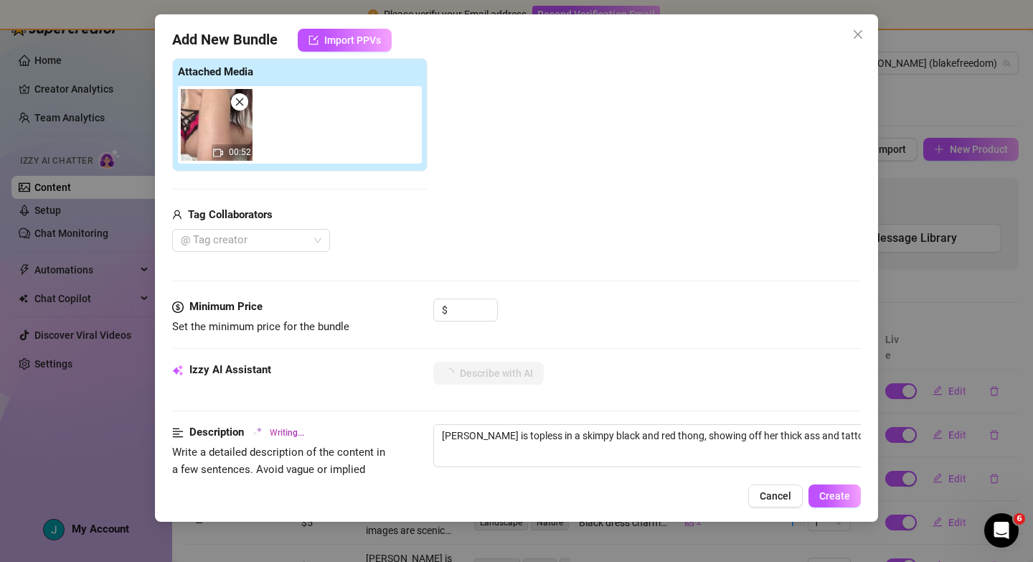
type textarea "Blake is topless in a skimpy black and red thong, showing off her thick ass and…"
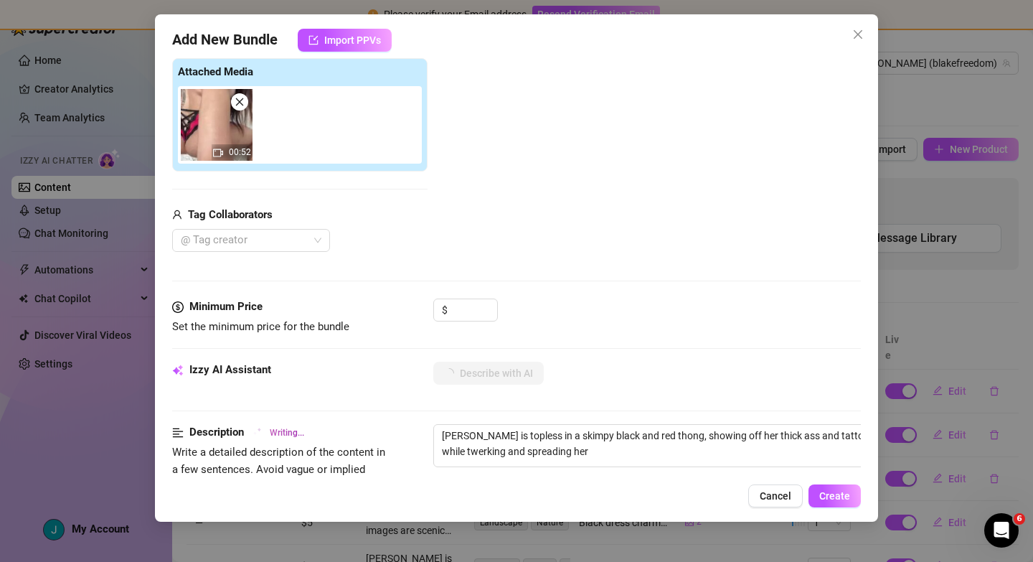
type textarea "Blake is topless in a skimpy black and red thong, showing off her thick ass and…"
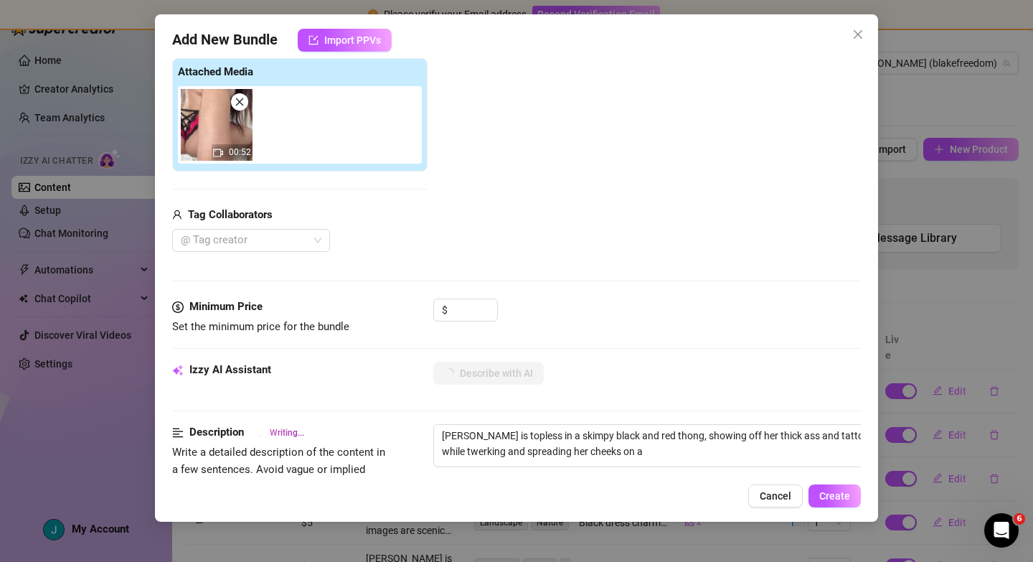
type textarea "Blake is topless in a skimpy black and red thong, showing off her thick ass and…"
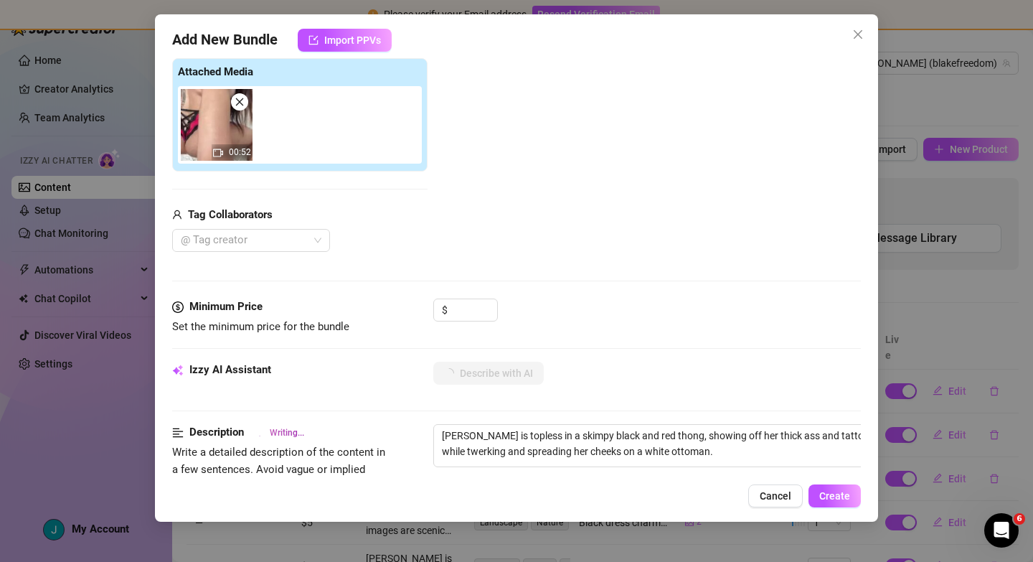
type textarea "Blake is topless in a skimpy black and red thong, showing off her thick ass and…"
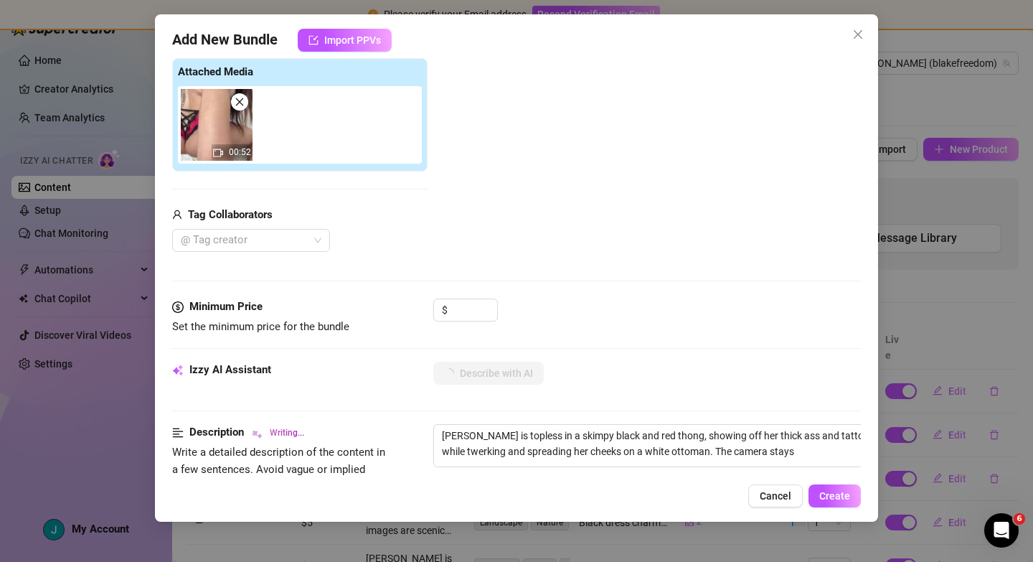
type textarea "Blake is topless in a skimpy black and red thong, showing off her thick ass and…"
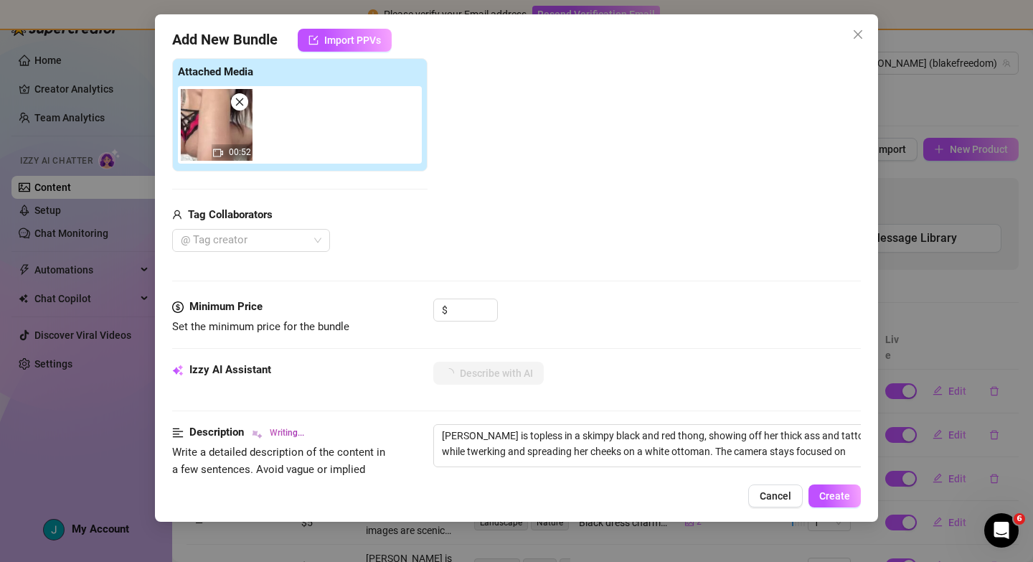
type textarea "Blake is topless in a skimpy black and red thong, showing off her thick ass and…"
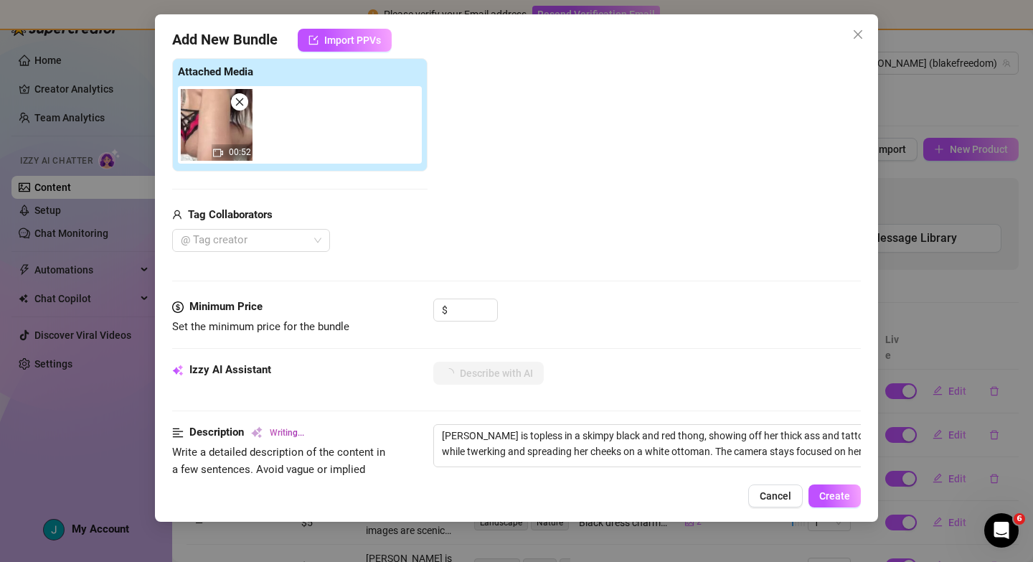
type textarea "Blake is topless in a skimpy black and red thong, showing off her thick ass and…"
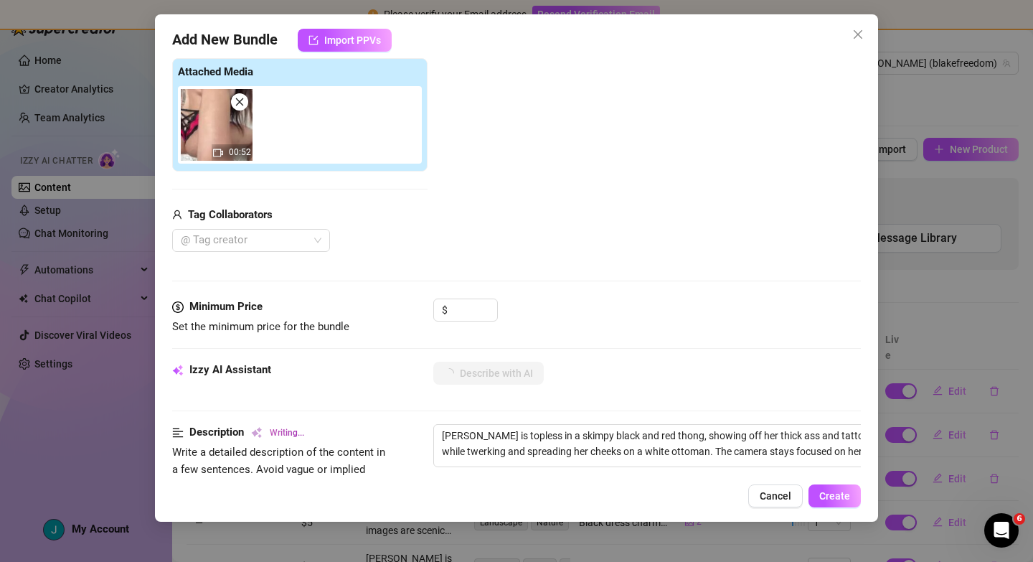
type textarea "Blake is topless in a skimpy black and red thong, showing off her thick ass and…"
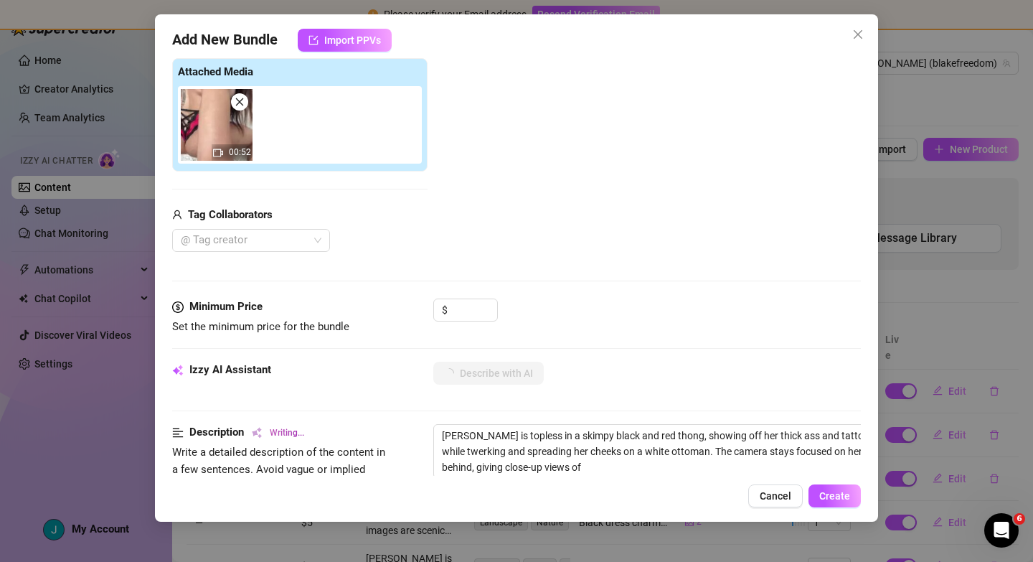
type textarea "Blake is topless in a skimpy black and red thong, showing off her thick ass and…"
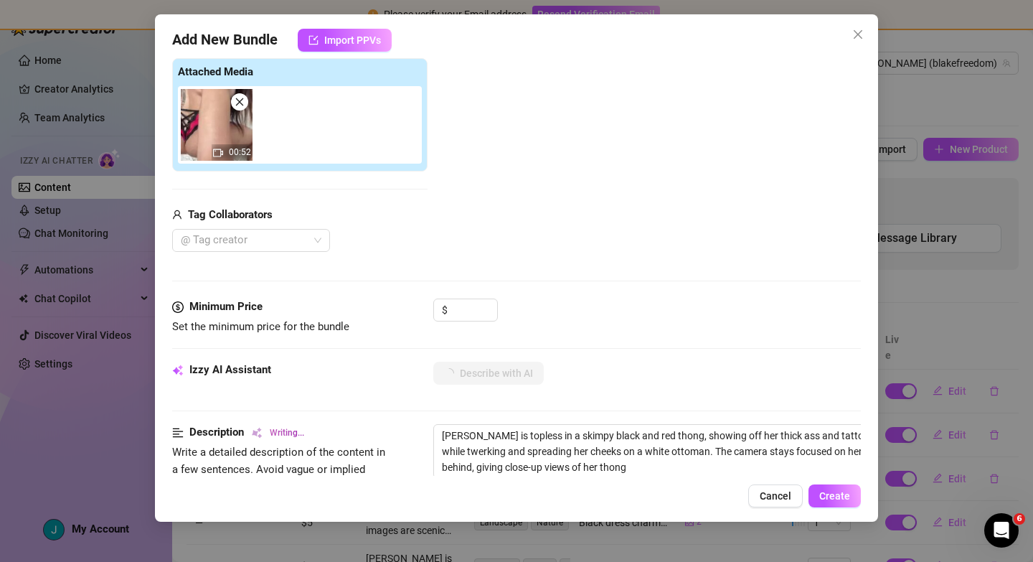
type textarea "Blake is topless in a skimpy black and red thong, showing off her thick ass and…"
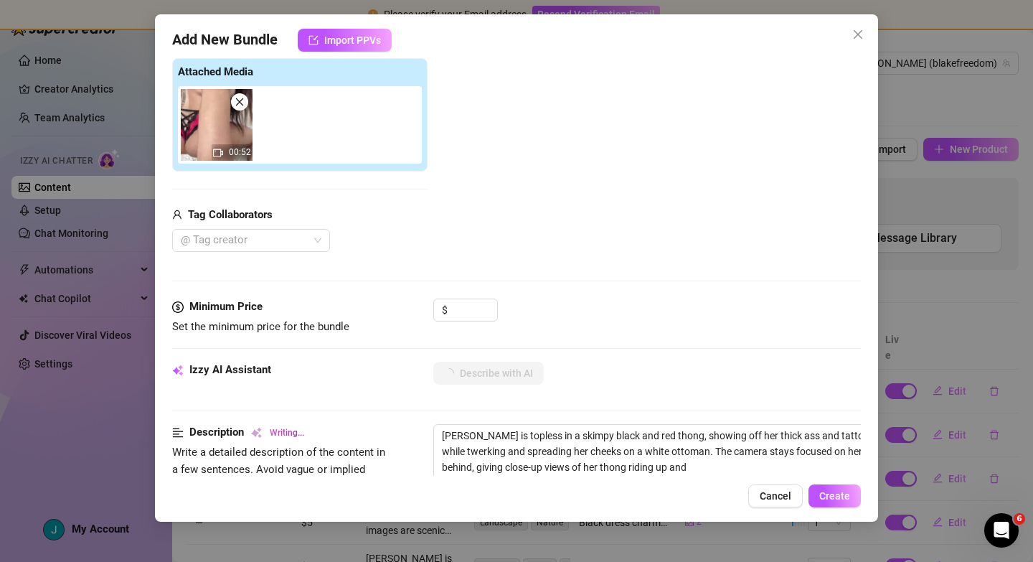
type textarea "Blake is topless in a skimpy black and red thong, showing off her thick ass and…"
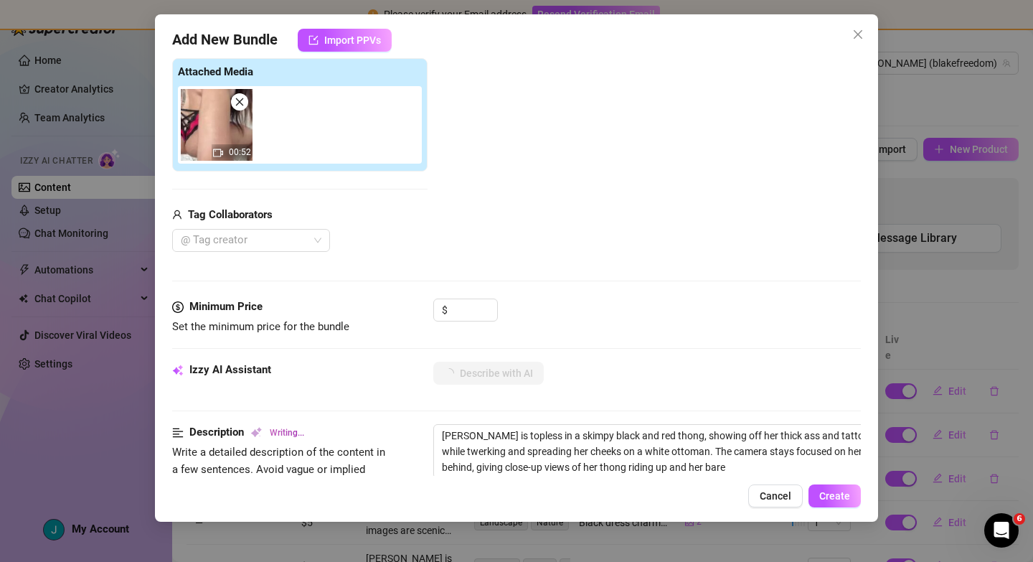
type textarea "Blake is topless in a skimpy black and red thong, showing off her thick ass and…"
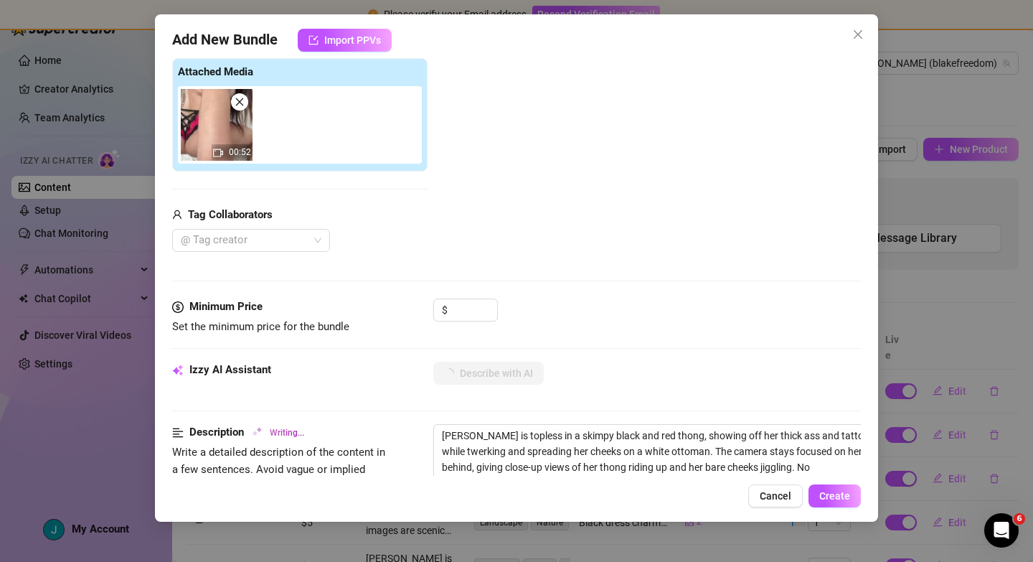
type textarea "Blake is topless in a skimpy black and red thong, showing off her thick ass and…"
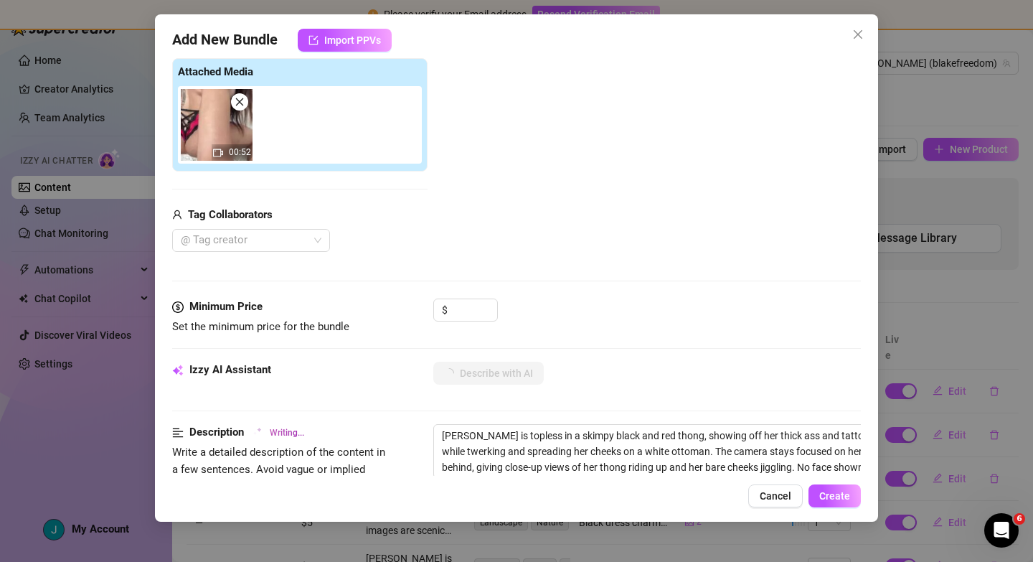
type textarea "Blake is topless in a skimpy black and red thong, showing off her thick ass and…"
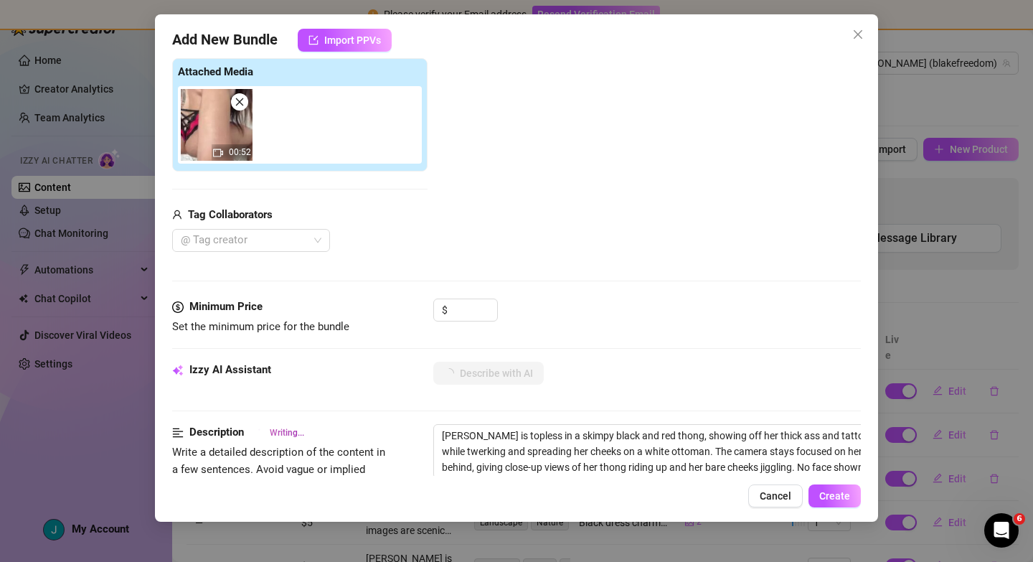
type textarea "Blake is topless in a skimpy black and red thong, showing off her thick ass and…"
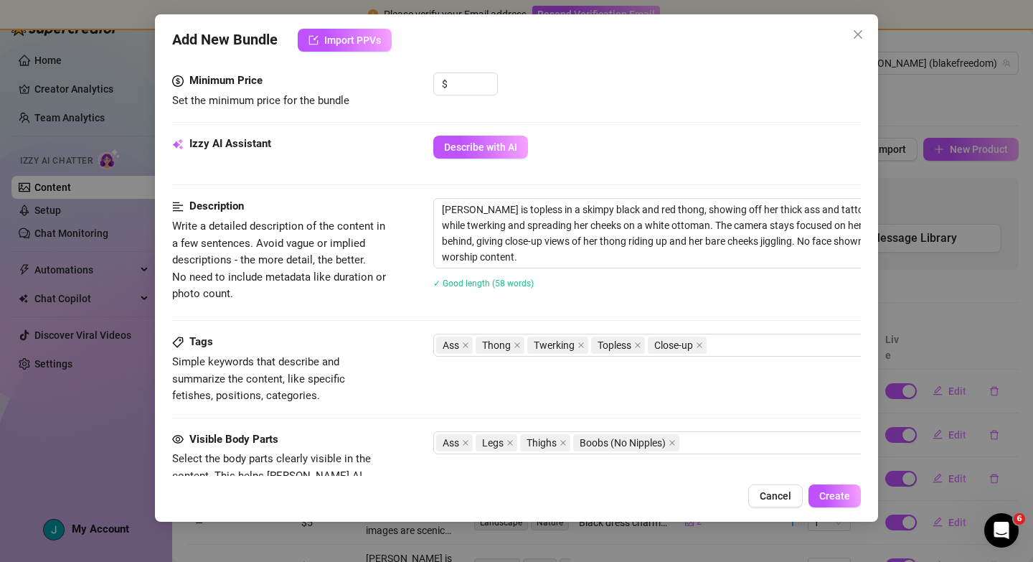
scroll to position [463, 0]
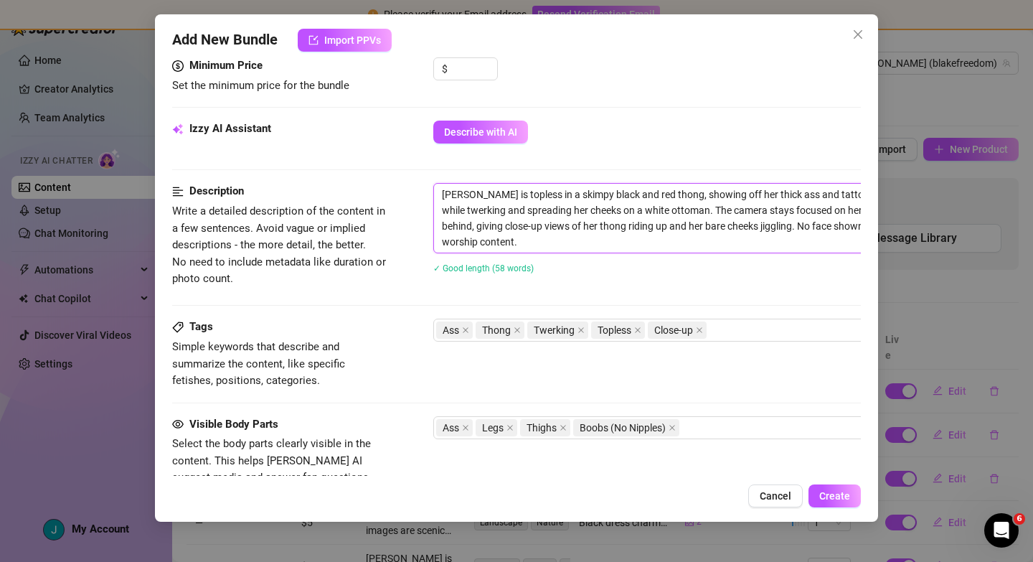
drag, startPoint x: 526, startPoint y: 240, endPoint x: 440, endPoint y: 199, distance: 95.0
click at [440, 199] on textarea "Blake is topless in a skimpy black and red thong, showing off her thick ass and…" at bounding box center [684, 218] width 501 height 69
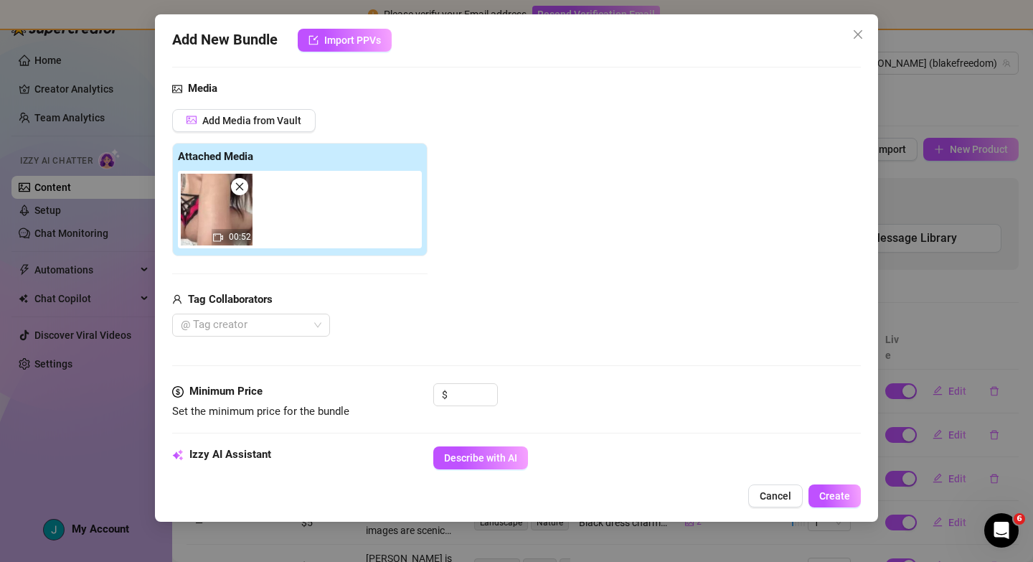
scroll to position [137, 0]
click at [244, 188] on icon "close" at bounding box center [240, 187] width 10 height 10
type input "0"
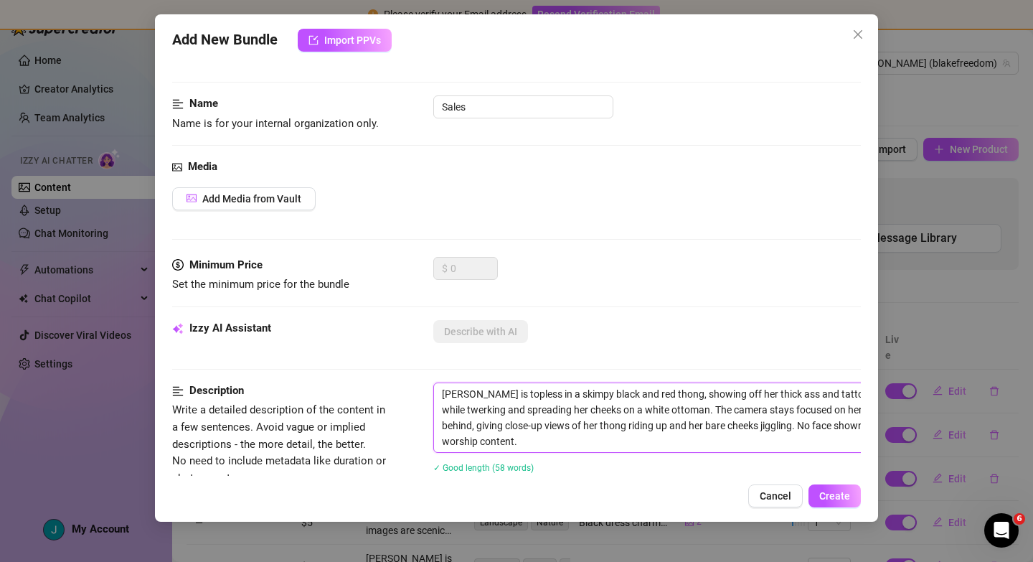
scroll to position [57, 0]
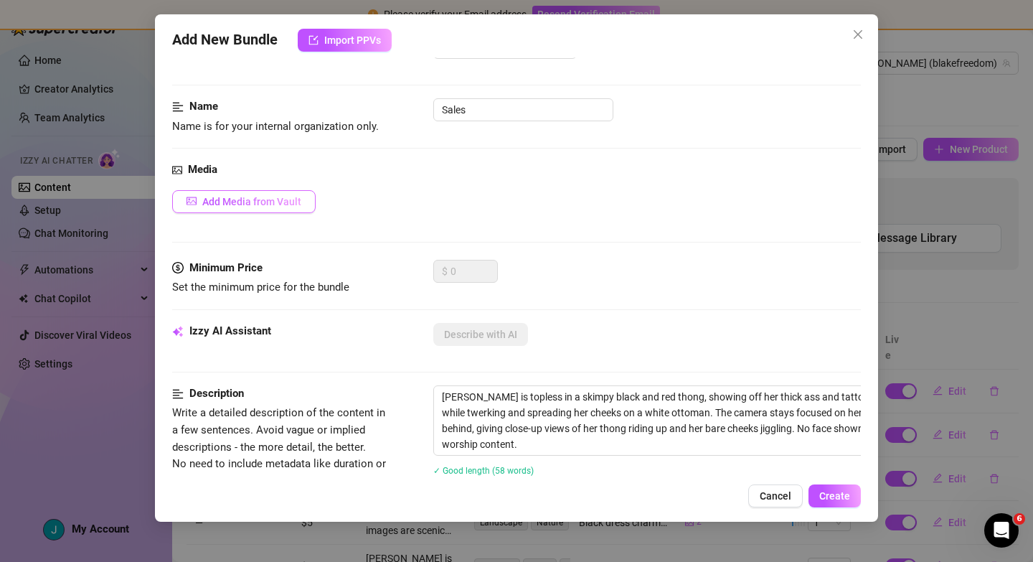
click at [270, 194] on button "Add Media from Vault" at bounding box center [243, 201] width 143 height 23
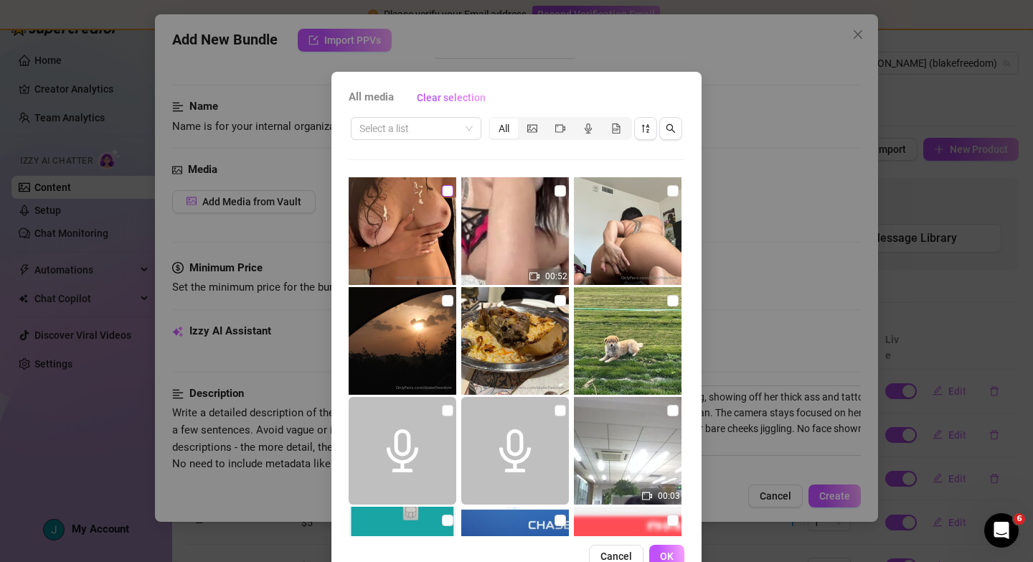
click at [447, 194] on input "checkbox" at bounding box center [447, 190] width 11 height 11
checkbox input "true"
click at [659, 559] on button "OK" at bounding box center [666, 555] width 35 height 23
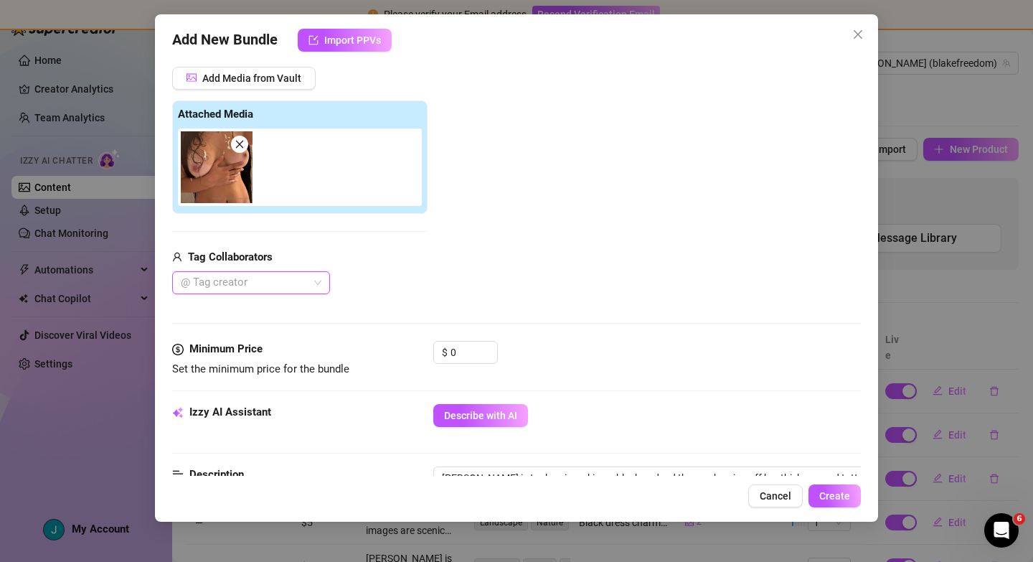
scroll to position [253, 0]
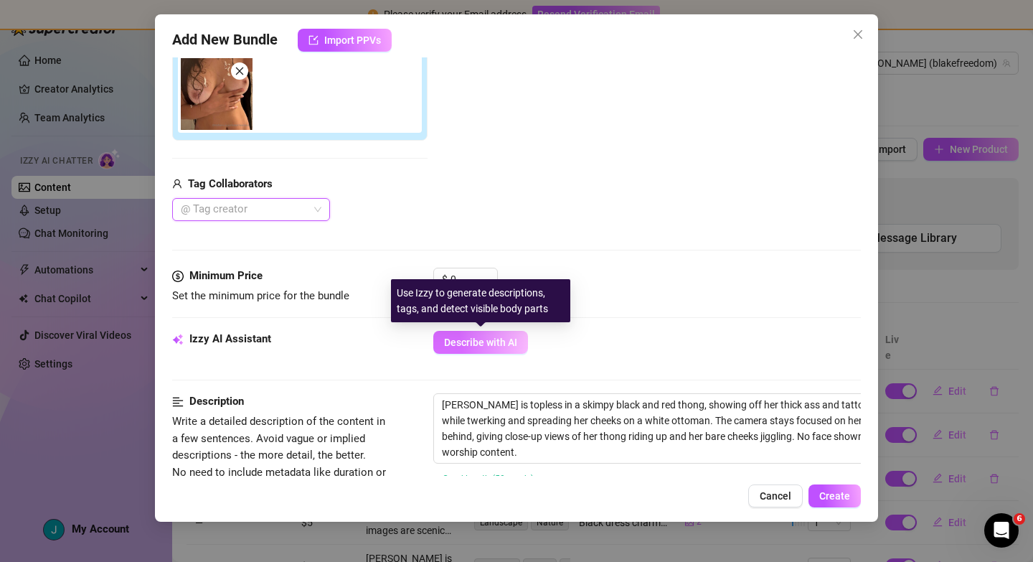
click at [498, 342] on span "Describe with AI" at bounding box center [480, 341] width 73 height 11
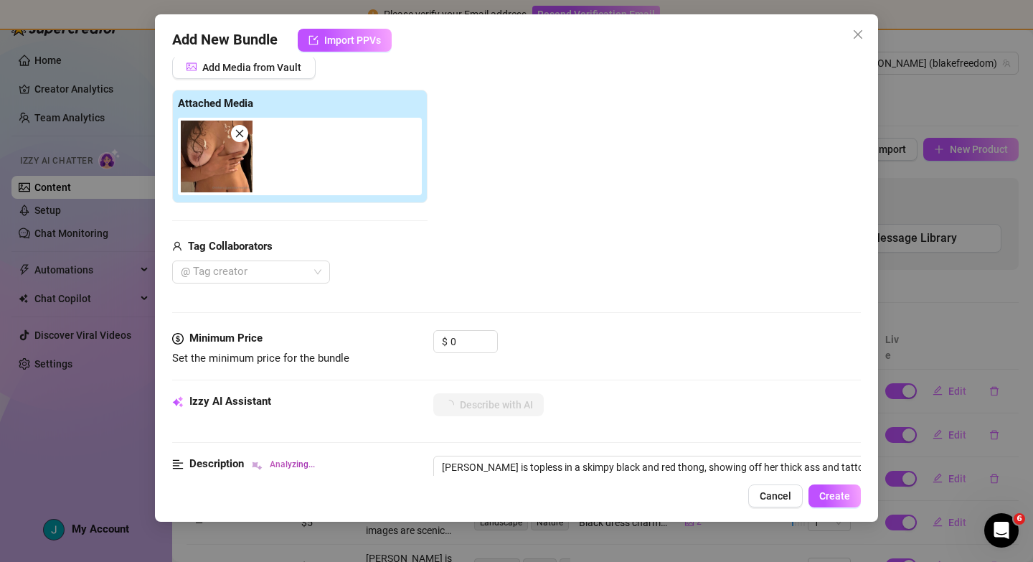
scroll to position [173, 0]
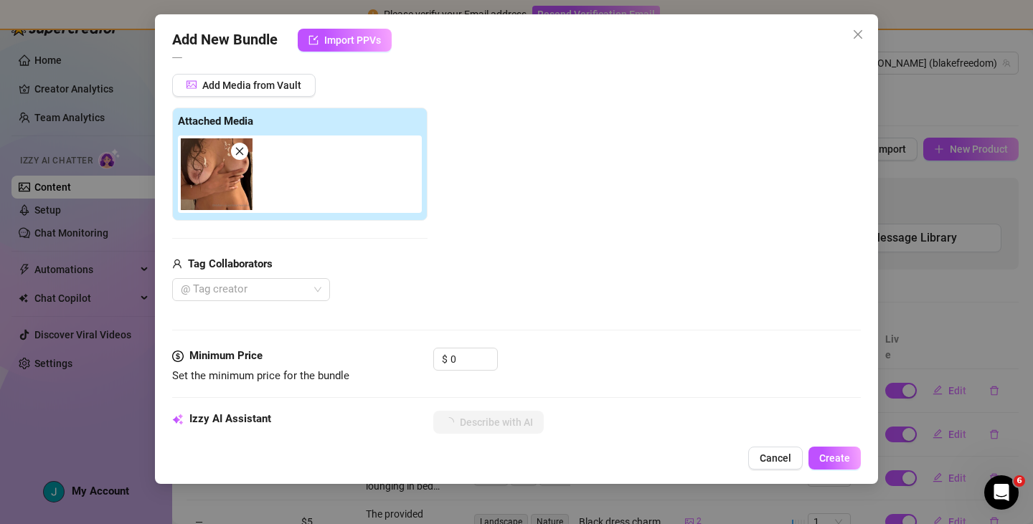
type textarea "[PERSON_NAME]"
type textarea "Blake is"
type textarea "Blake is topless"
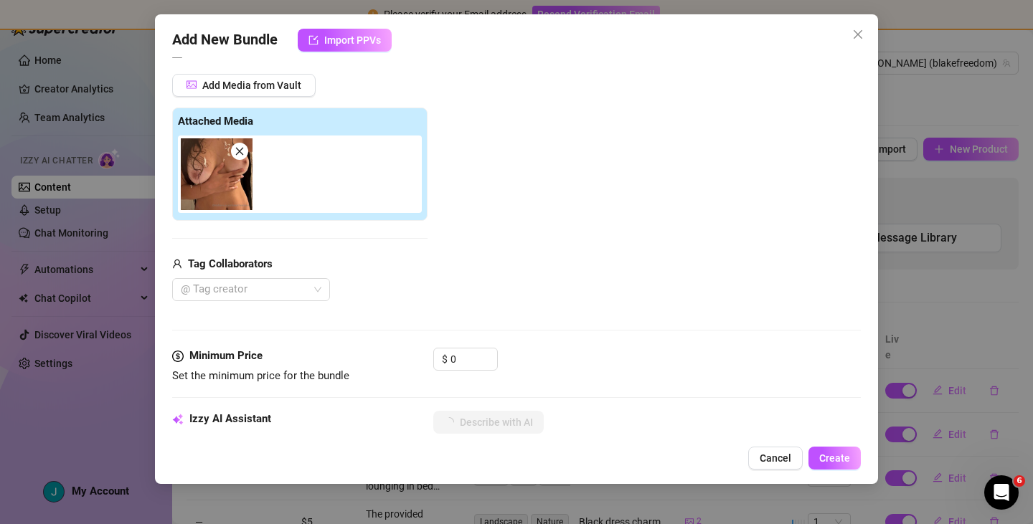
type textarea "Blake is topless"
type textarea "Blake is topless with"
type textarea "Blake is topless with her"
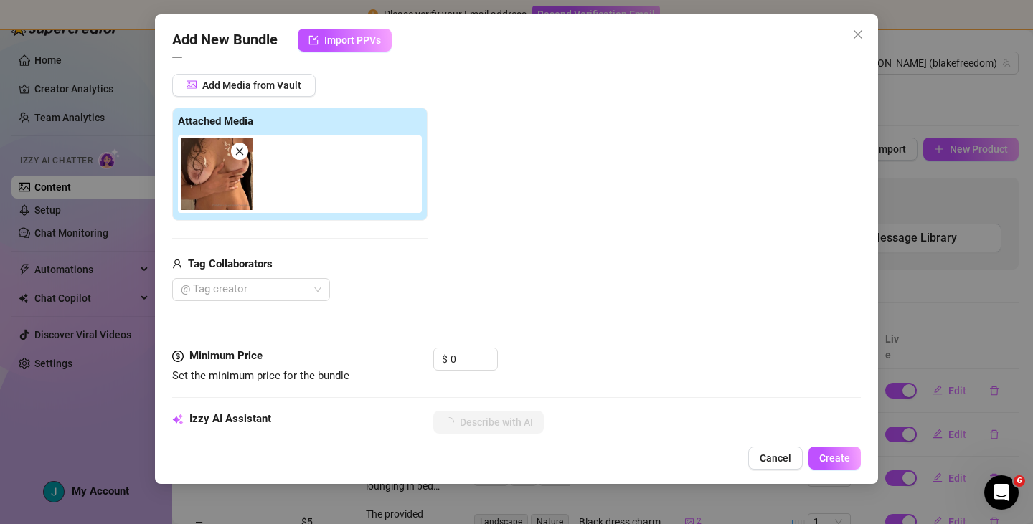
type textarea "Blake is topless with her big"
type textarea "Blake is topless with her big tits"
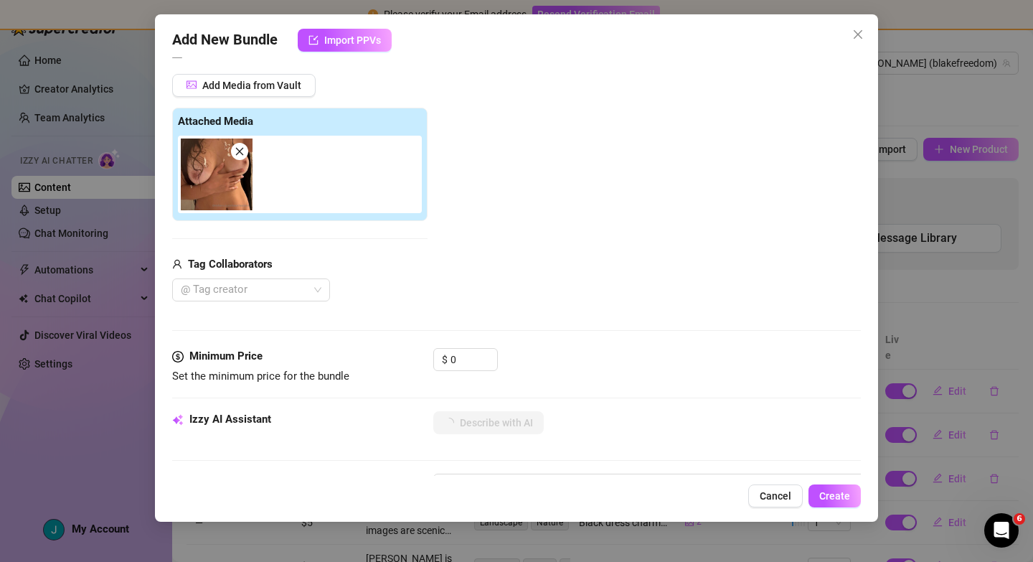
type textarea "Blake is topless with her big tits fully"
type textarea "Blake is topless with her big tits fully exposed,"
type textarea "Blake is topless with her big tits fully exposed, nipples"
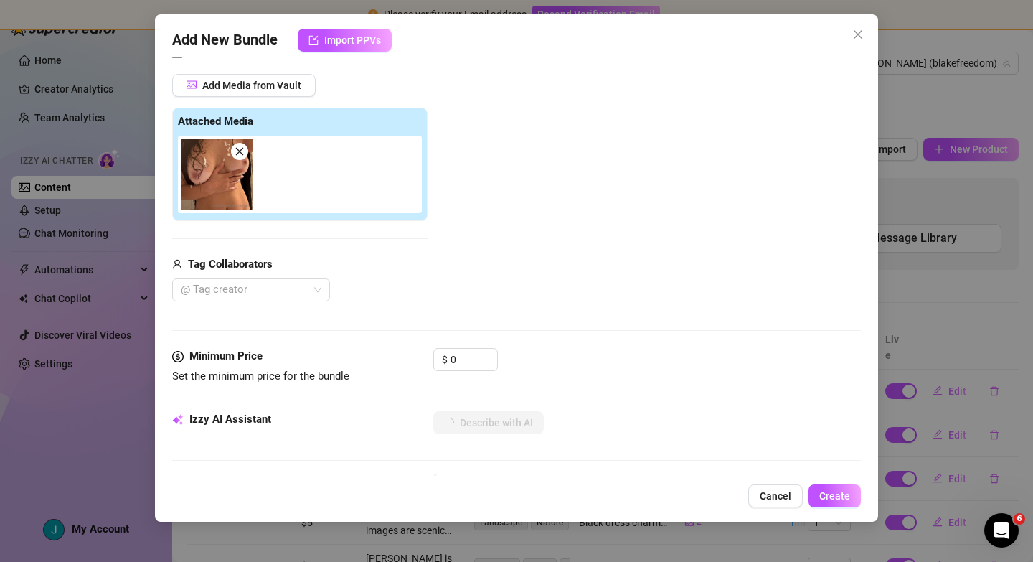
type textarea "Blake is topless with her big tits fully exposed, nipples"
type textarea "Blake is topless with her big tits fully exposed, nipples hard"
type textarea "Blake is topless with her big tits fully exposed, nipples hard and"
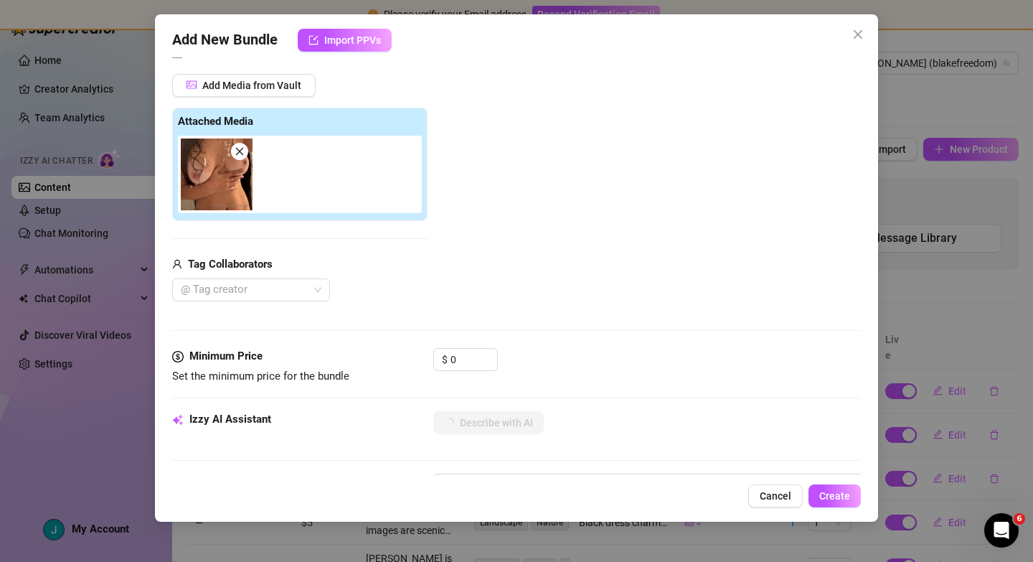
type textarea "Blake is topless with her big tits fully exposed, nipples hard and glistening"
type textarea "Blake is topless with her big tits fully exposed, nipples hard and glistening w…"
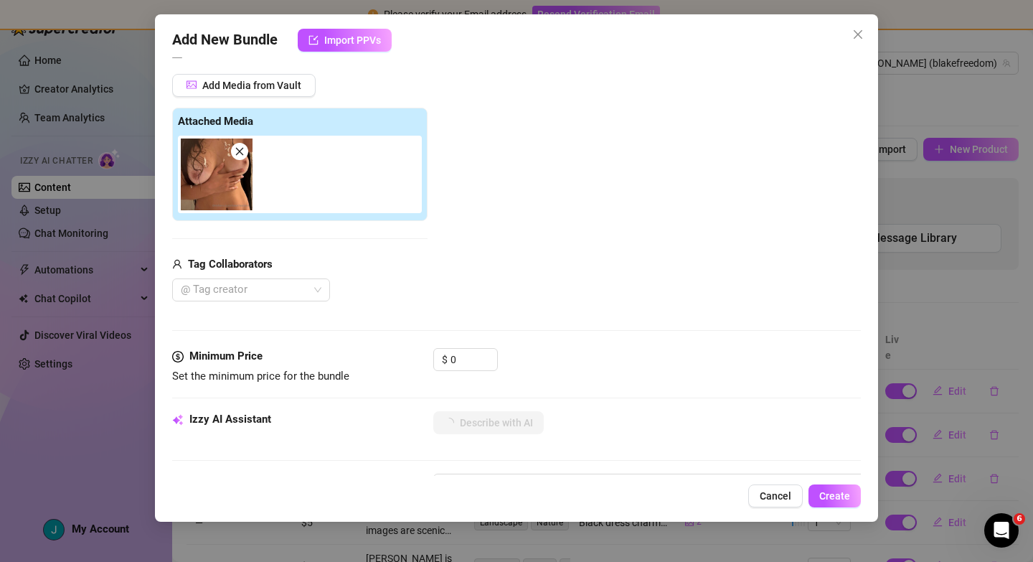
type textarea "Blake is topless with her big tits fully exposed, nipples hard and glistening w…"
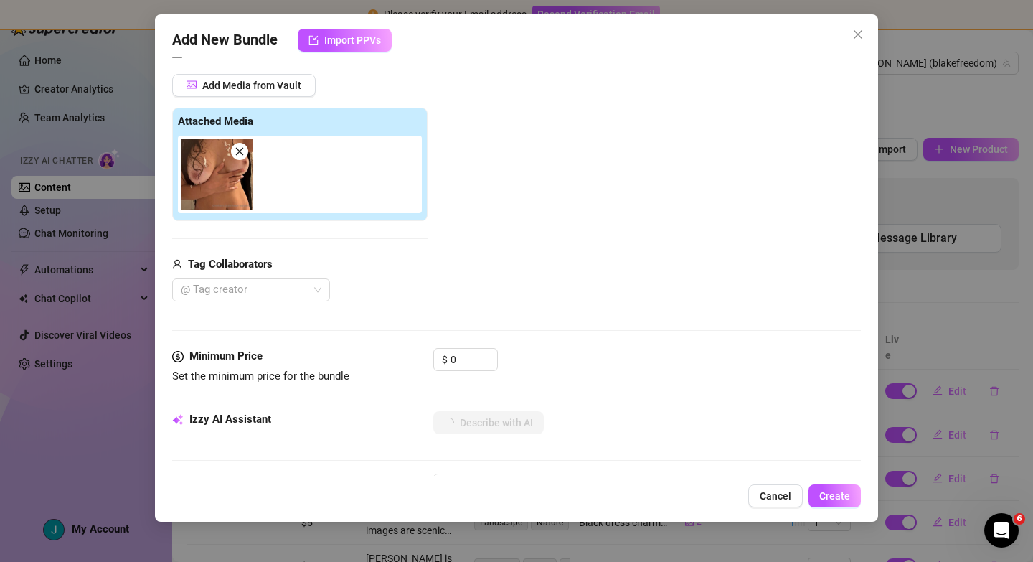
type textarea "Blake is topless with her big tits fully exposed, nipples hard and glistening w…"
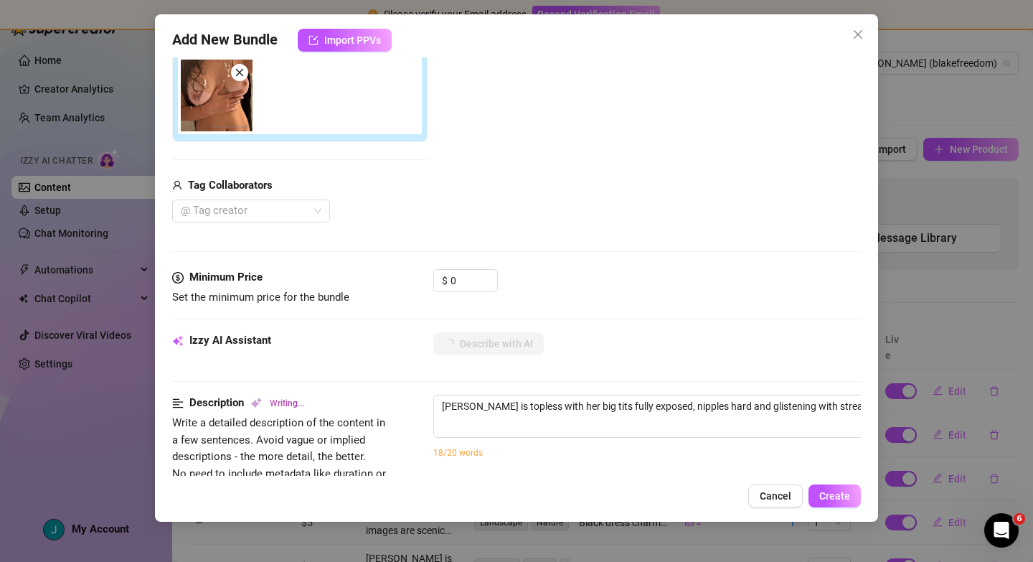
type textarea "Blake is topless with her big tits fully exposed, nipples hard and glistening w…"
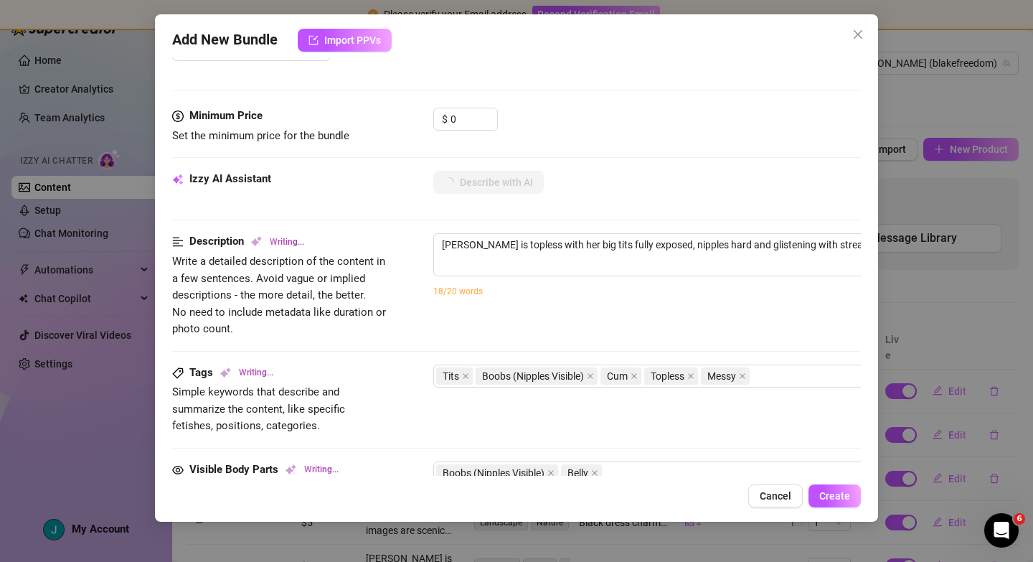
type textarea "Blake is topless with her big tits fully exposed, nipples hard and glistening w…"
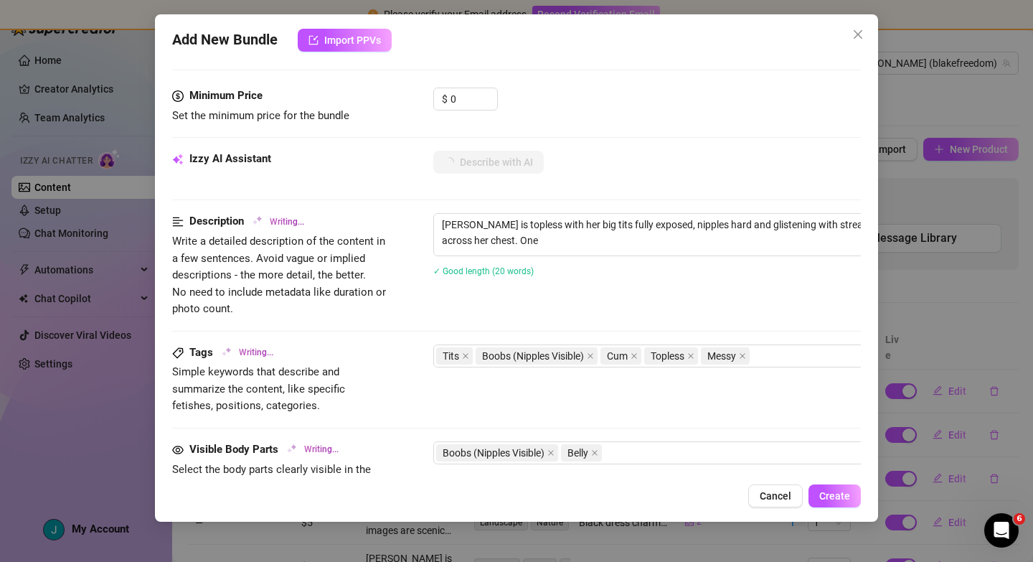
type textarea "Blake is topless with her big tits fully exposed, nipples hard and glistening w…"
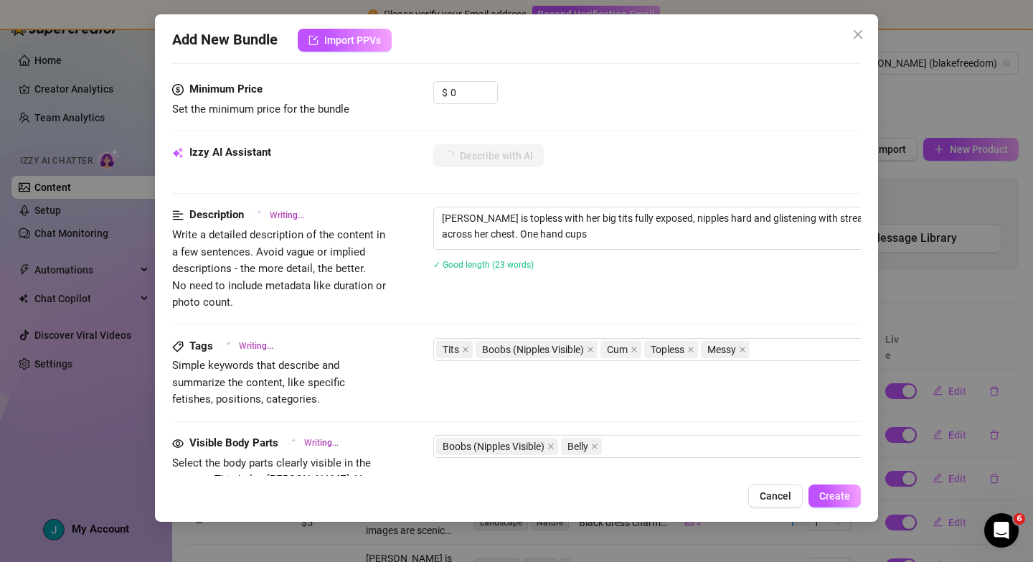
type textarea "Blake is topless with her big tits fully exposed, nipples hard and glistening w…"
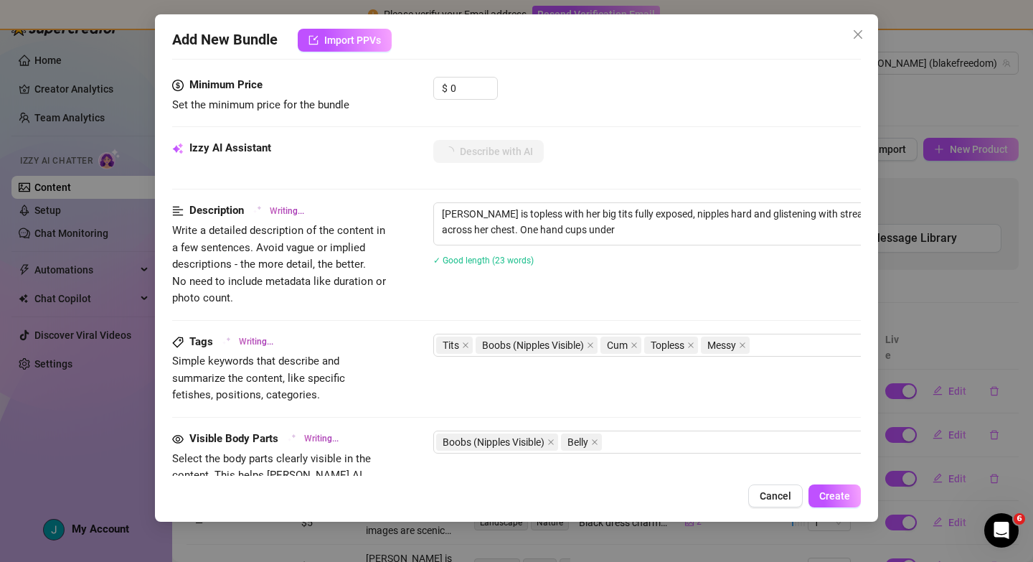
type textarea "Blake is topless with her big tits fully exposed, nipples hard and glistening w…"
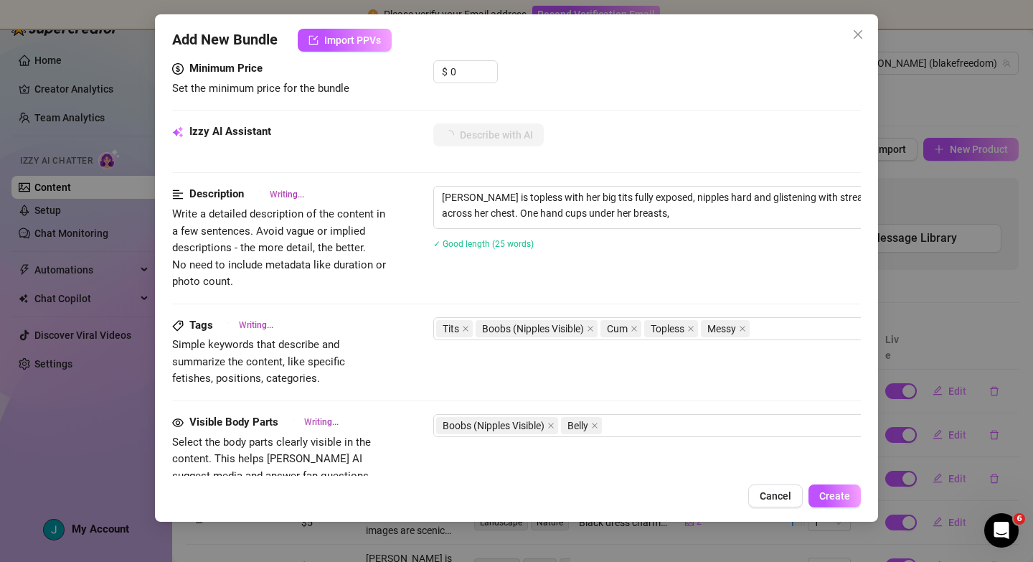
type textarea "Blake is topless with her big tits fully exposed, nipples hard and glistening w…"
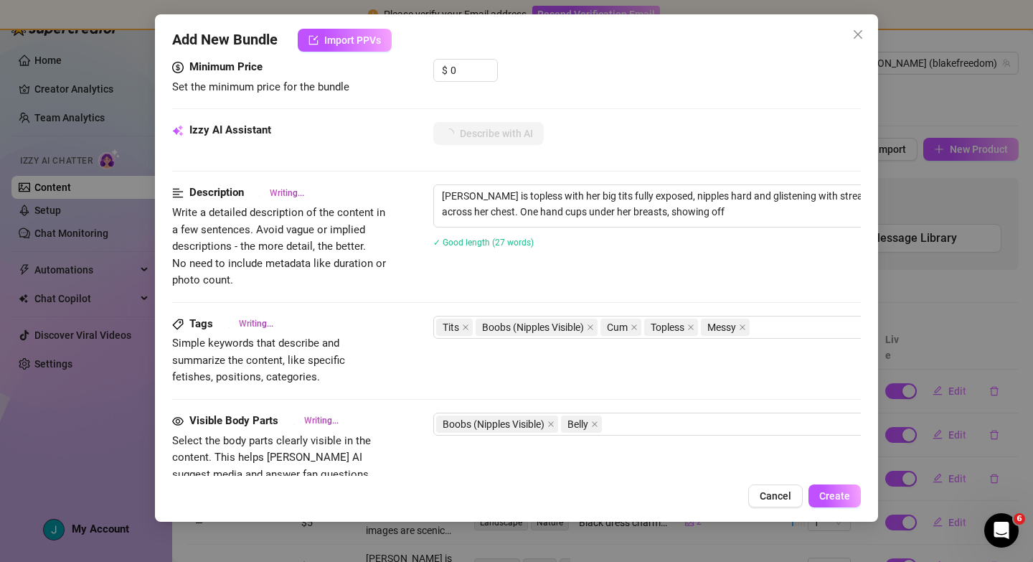
type textarea "Blake is topless with her big tits fully exposed, nipples hard and glistening w…"
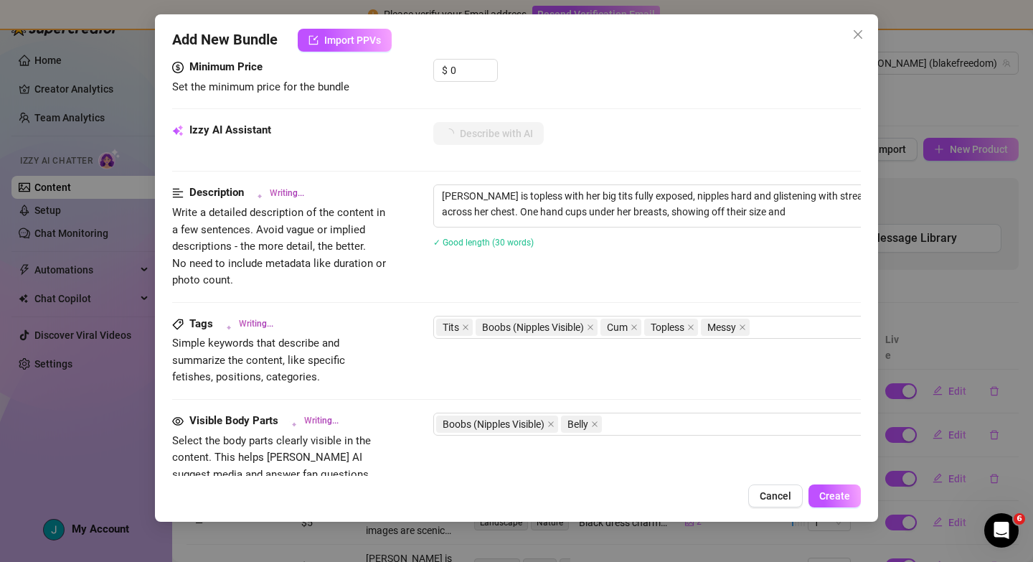
type textarea "Blake is topless with her big tits fully exposed, nipples hard and glistening w…"
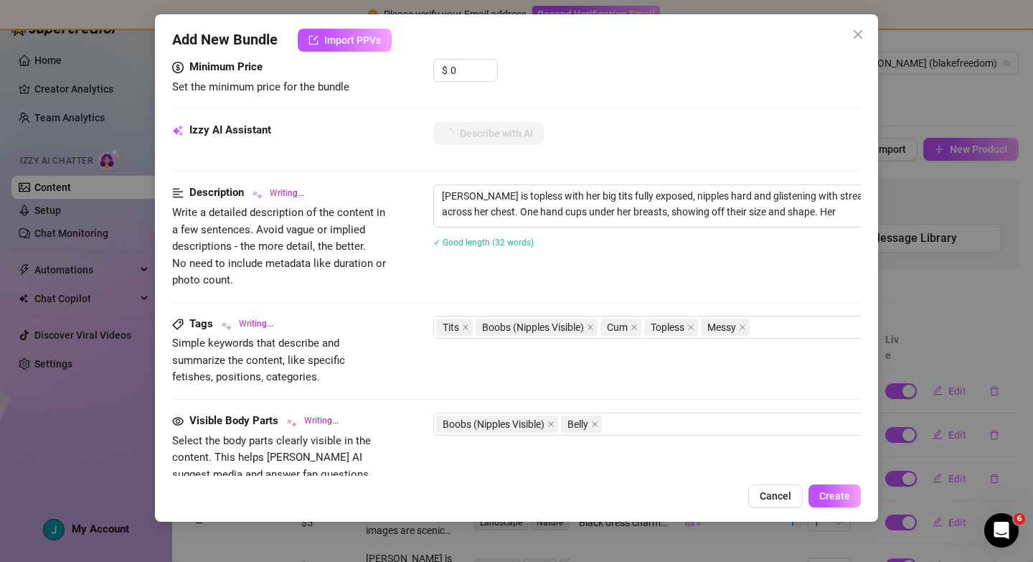
type textarea "Blake is topless with her big tits fully exposed, nipples hard and glistening w…"
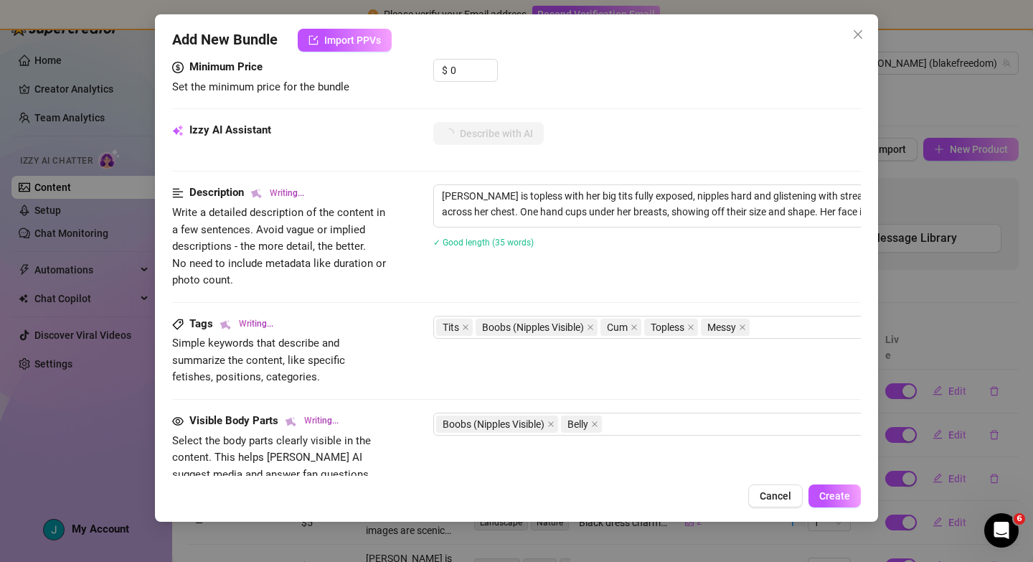
type textarea "Blake is topless with her big tits fully exposed, nipples hard and glistening w…"
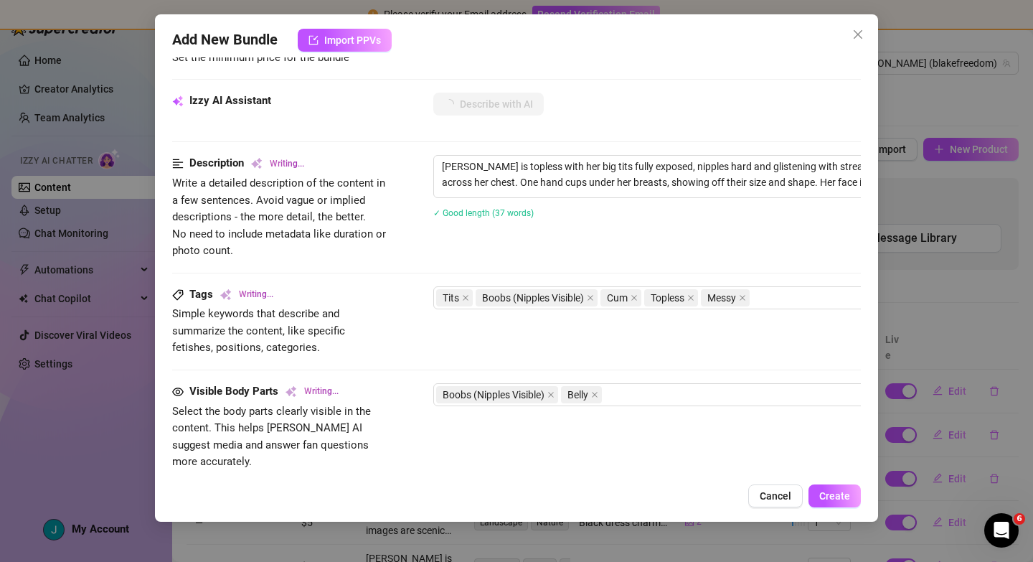
type textarea "Blake is topless with her big tits fully exposed, nipples hard and glistening w…"
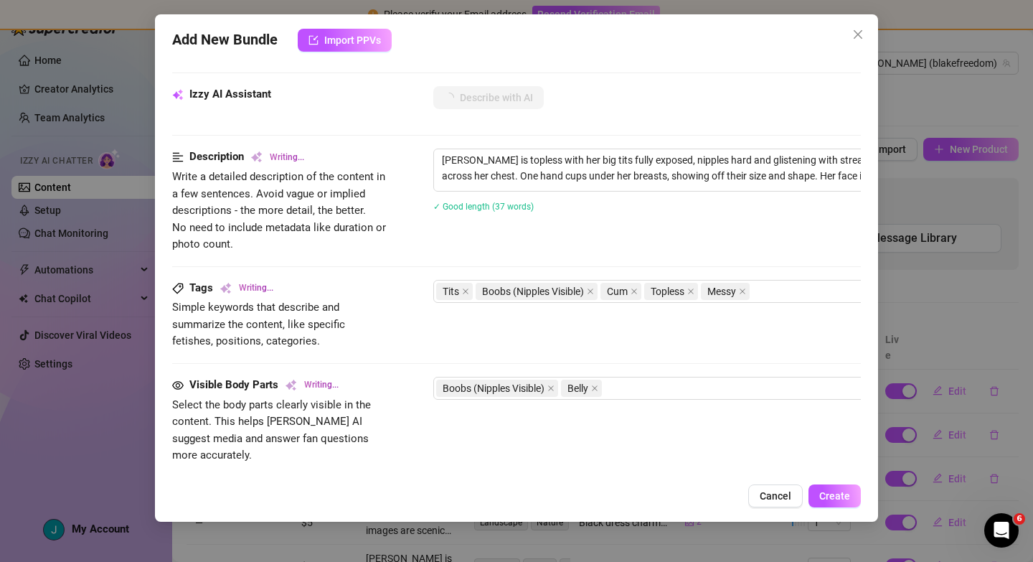
type textarea "Blake is topless with her big tits fully exposed, nipples hard and glistening w…"
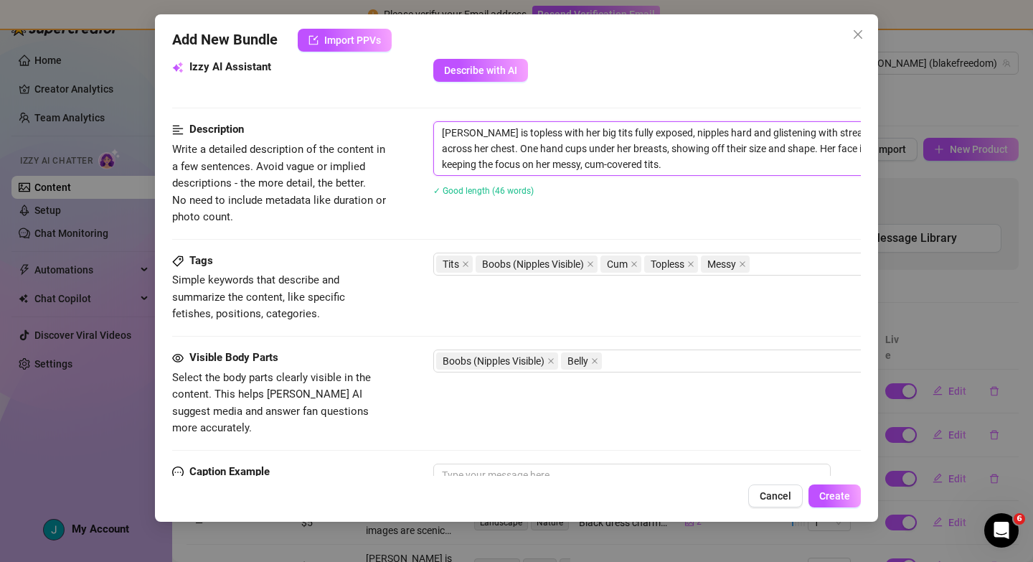
drag, startPoint x: 440, startPoint y: 132, endPoint x: 689, endPoint y: 169, distance: 251.6
click at [689, 169] on textarea "Blake is topless with her big tits fully exposed, nipples hard and glistening w…" at bounding box center [684, 148] width 501 height 53
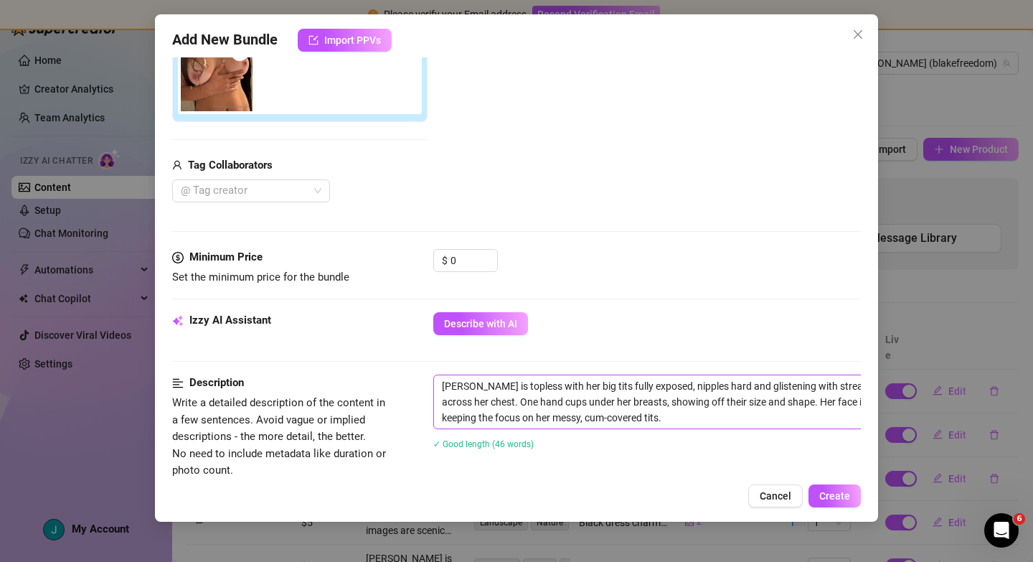
scroll to position [235, 0]
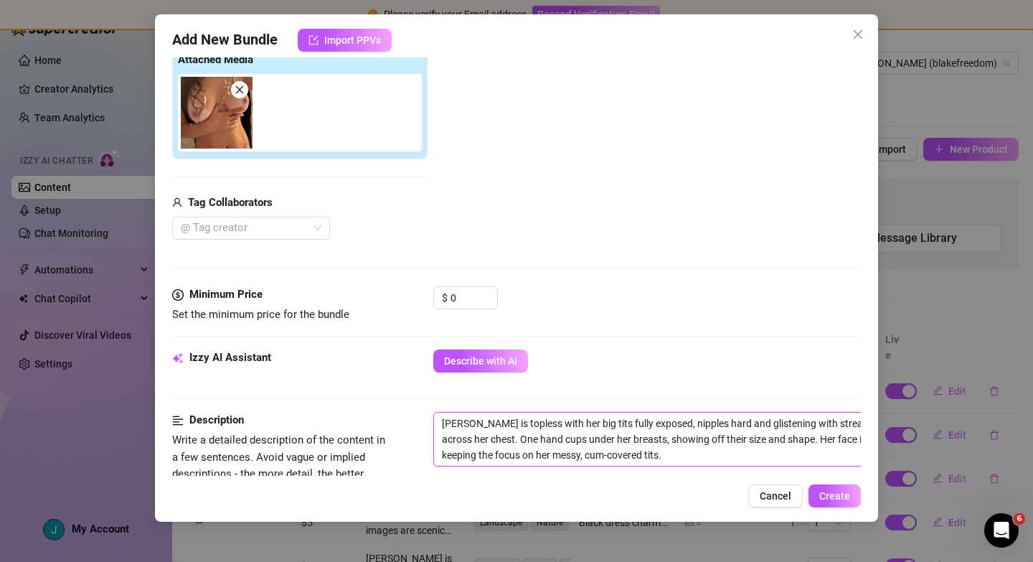
click at [246, 90] on span at bounding box center [239, 89] width 17 height 17
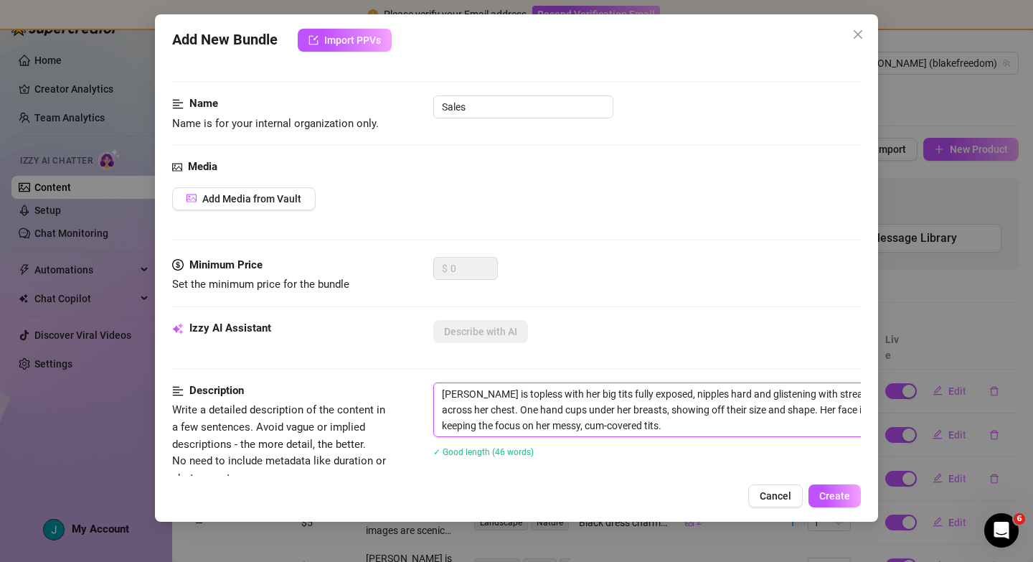
scroll to position [26, 0]
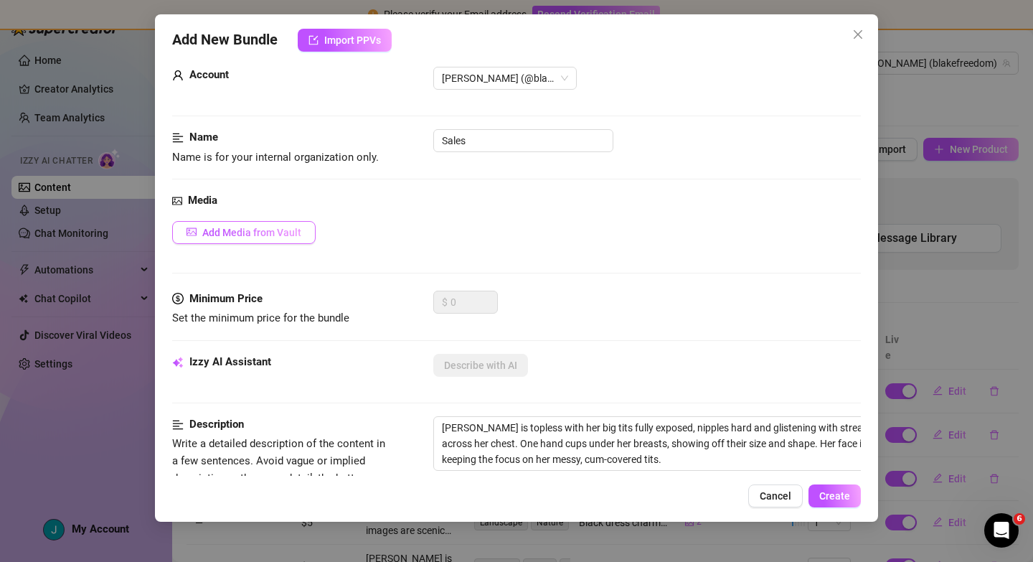
click at [242, 229] on span "Add Media from Vault" at bounding box center [251, 232] width 99 height 11
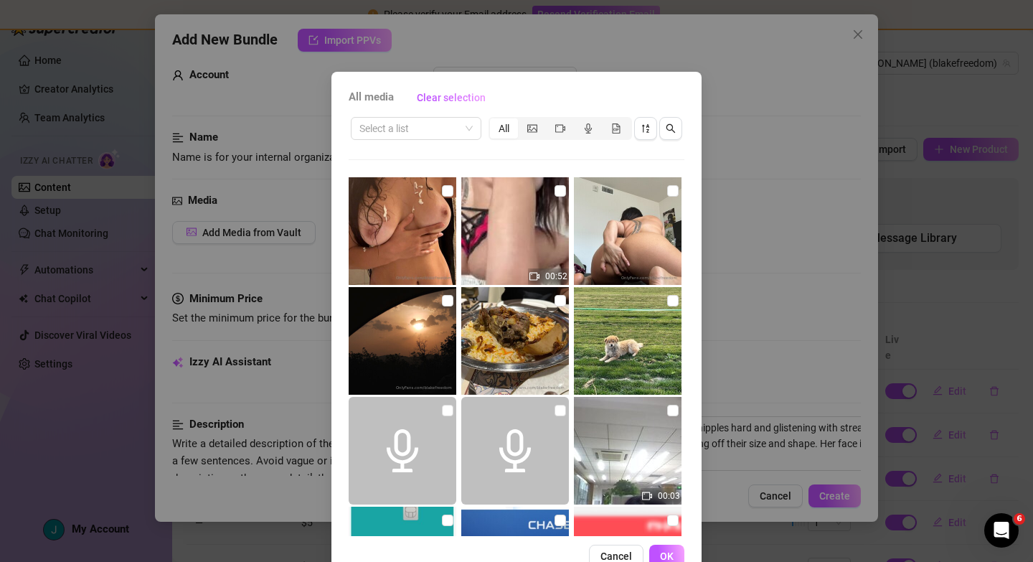
drag, startPoint x: 671, startPoint y: 190, endPoint x: 663, endPoint y: 194, distance: 9.0
click at [669, 193] on input "checkbox" at bounding box center [672, 190] width 11 height 11
click at [668, 552] on span "OK" at bounding box center [667, 555] width 14 height 11
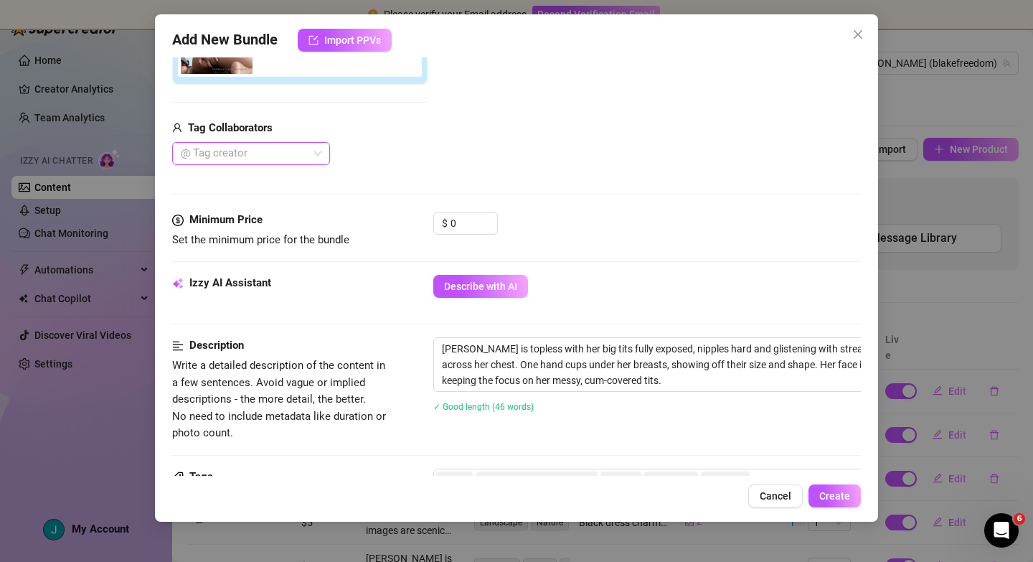
scroll to position [320, 0]
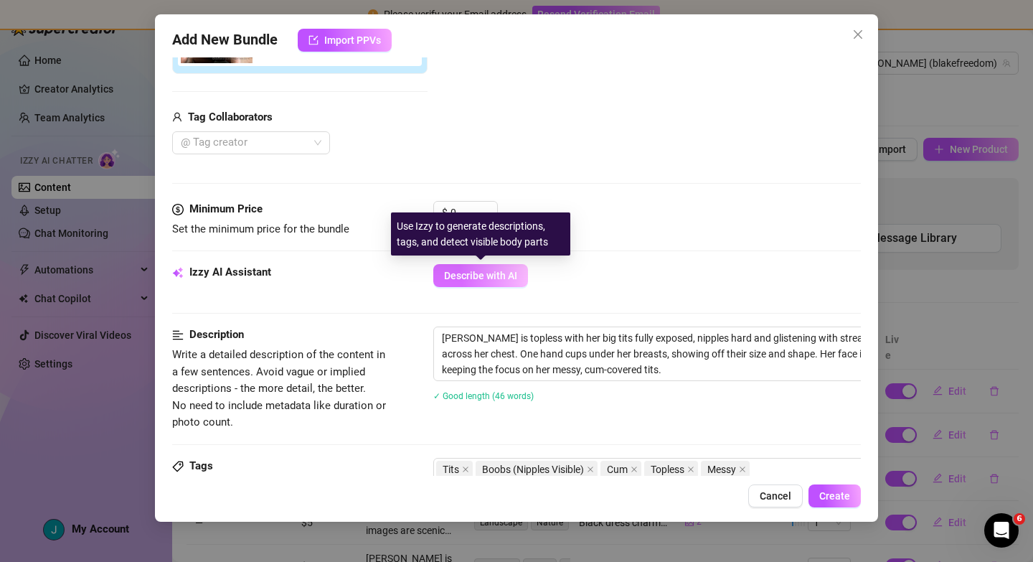
click at [498, 278] on span "Describe with AI" at bounding box center [480, 275] width 73 height 11
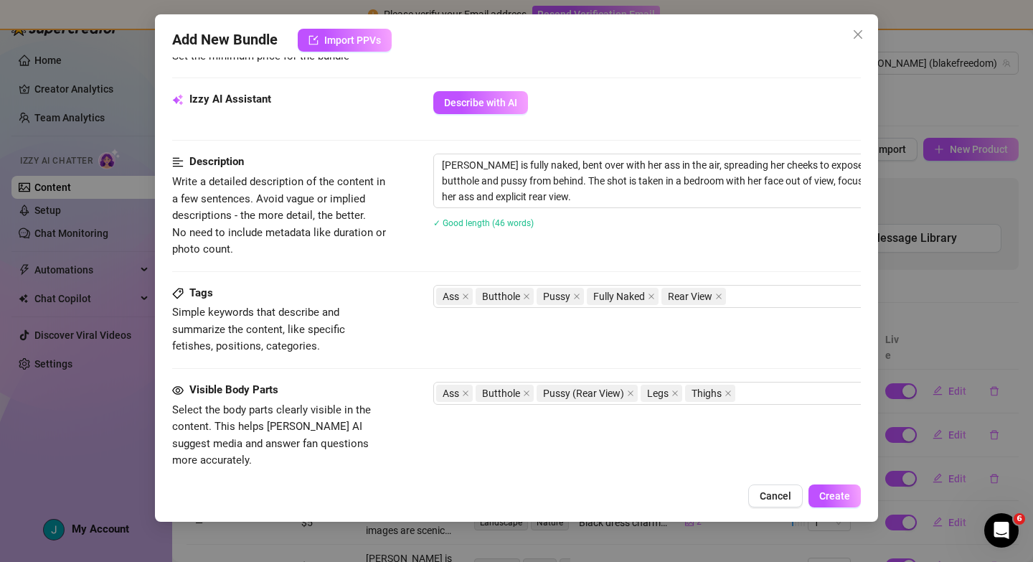
scroll to position [440, 0]
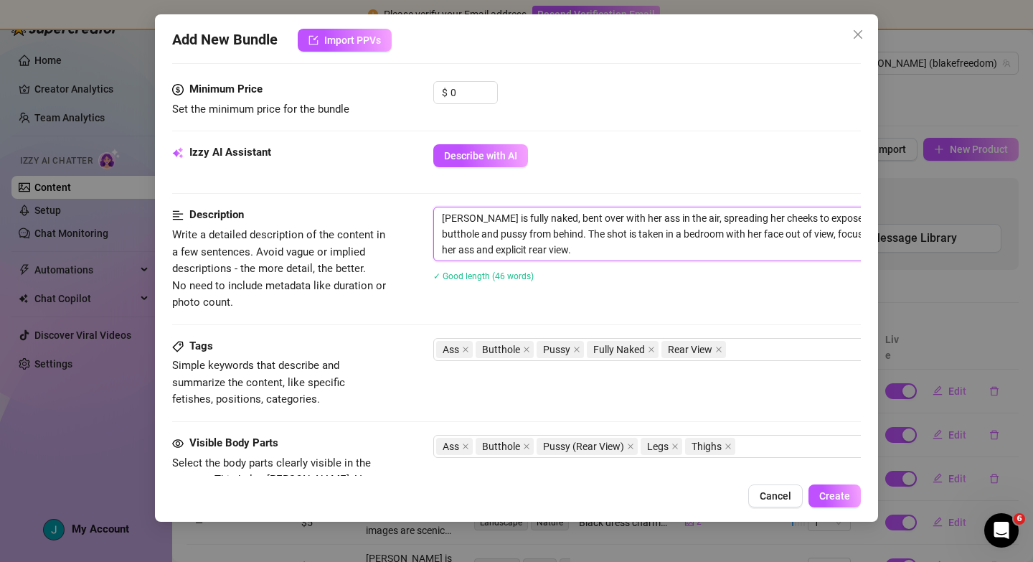
drag, startPoint x: 443, startPoint y: 218, endPoint x: 547, endPoint y: 259, distance: 111.8
click at [547, 259] on textarea "Blake is fully naked, bent over with her ass in the air, spreading her cheeks t…" at bounding box center [684, 233] width 501 height 53
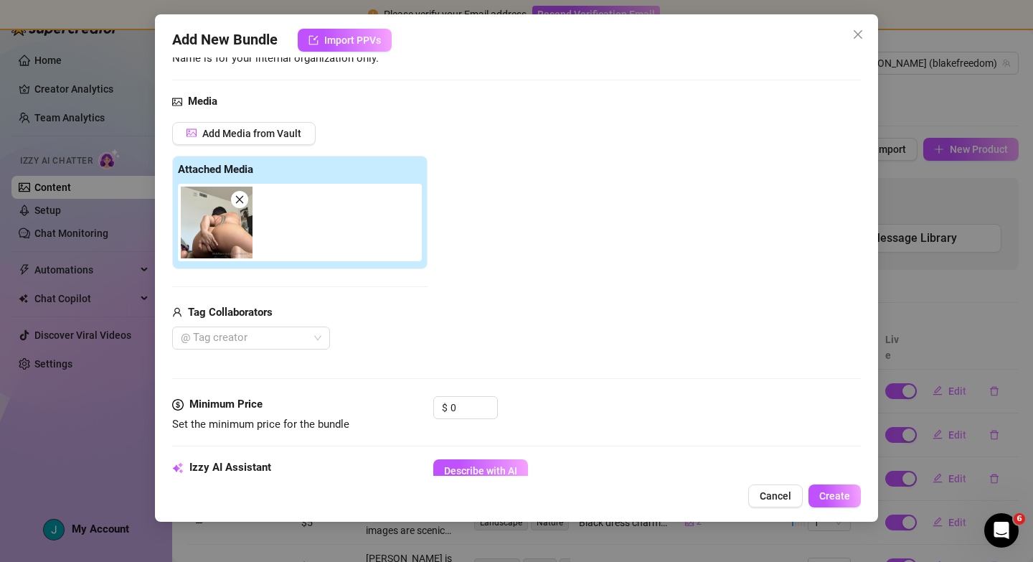
scroll to position [0, 0]
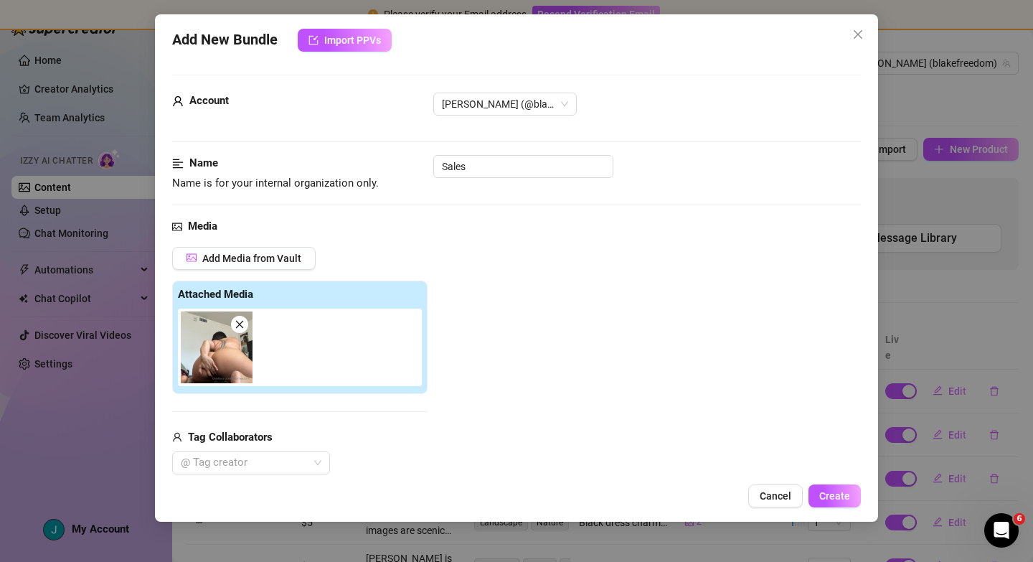
click at [303, 365] on div at bounding box center [303, 346] width 250 height 77
click at [248, 257] on span "Add Media from Vault" at bounding box center [251, 257] width 99 height 11
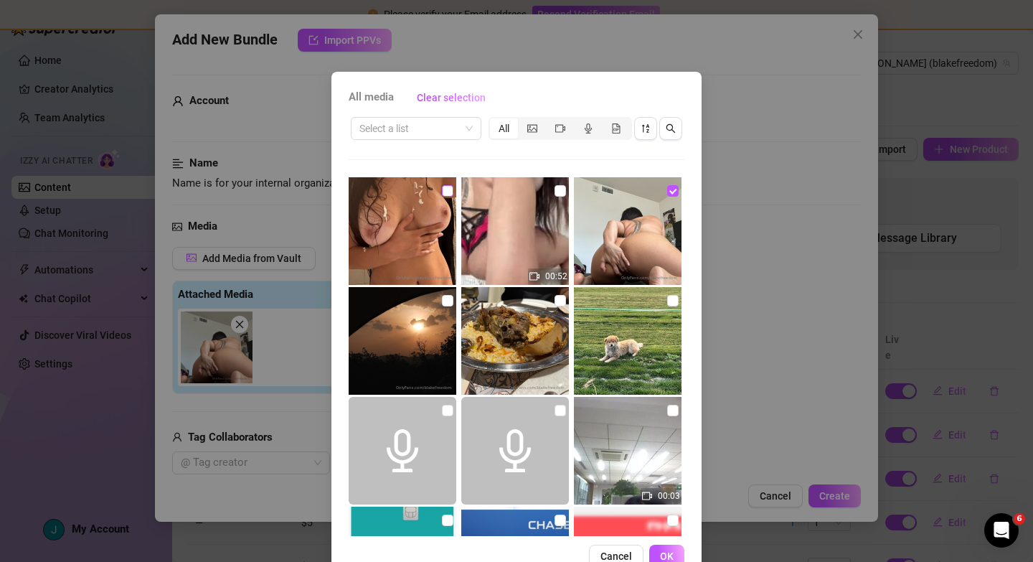
click at [449, 192] on input "checkbox" at bounding box center [447, 190] width 11 height 11
click at [558, 191] on input "checkbox" at bounding box center [559, 190] width 11 height 11
click at [674, 557] on button "OK" at bounding box center [666, 555] width 35 height 23
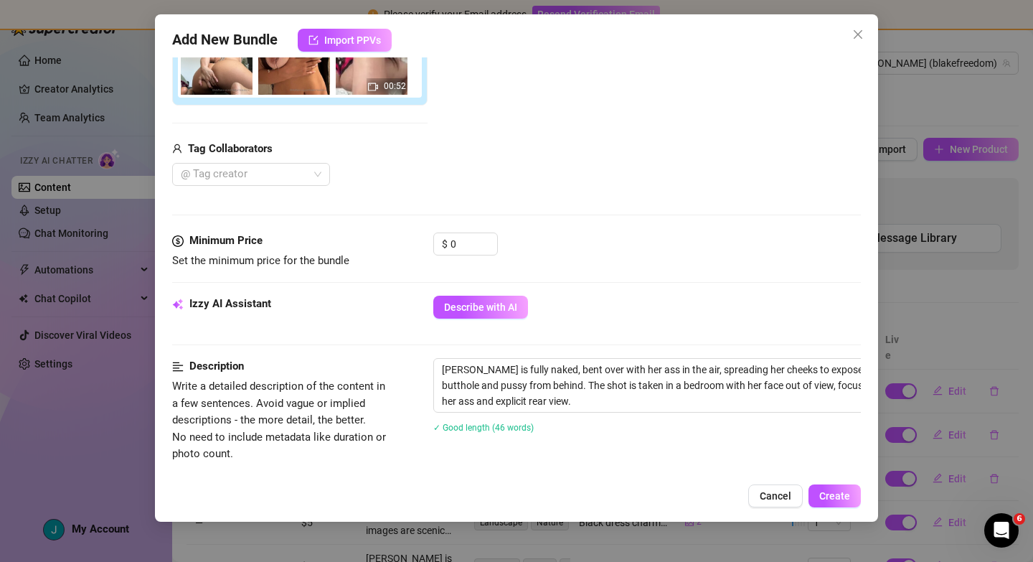
scroll to position [304, 0]
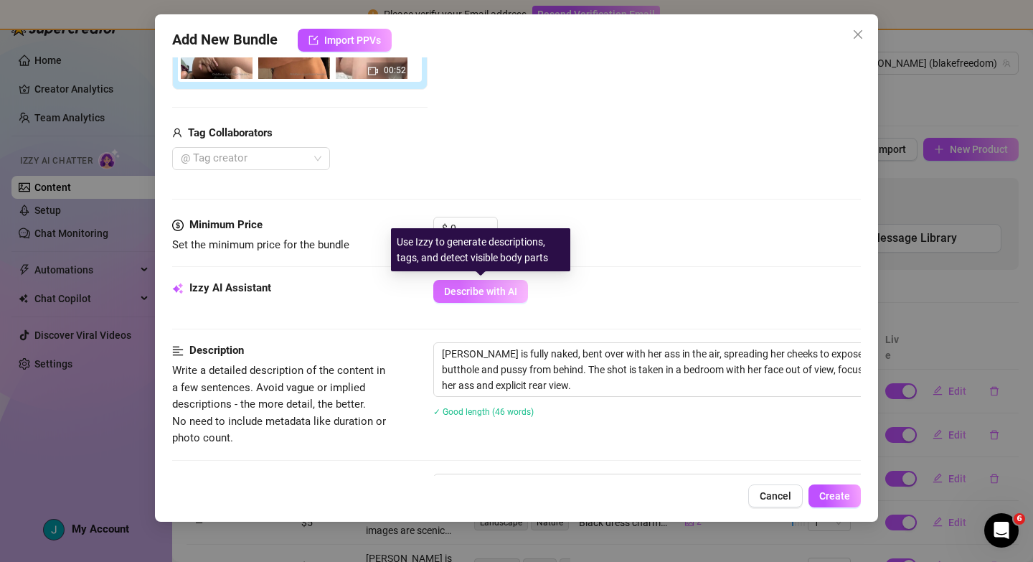
click at [495, 293] on span "Describe with AI" at bounding box center [480, 290] width 73 height 11
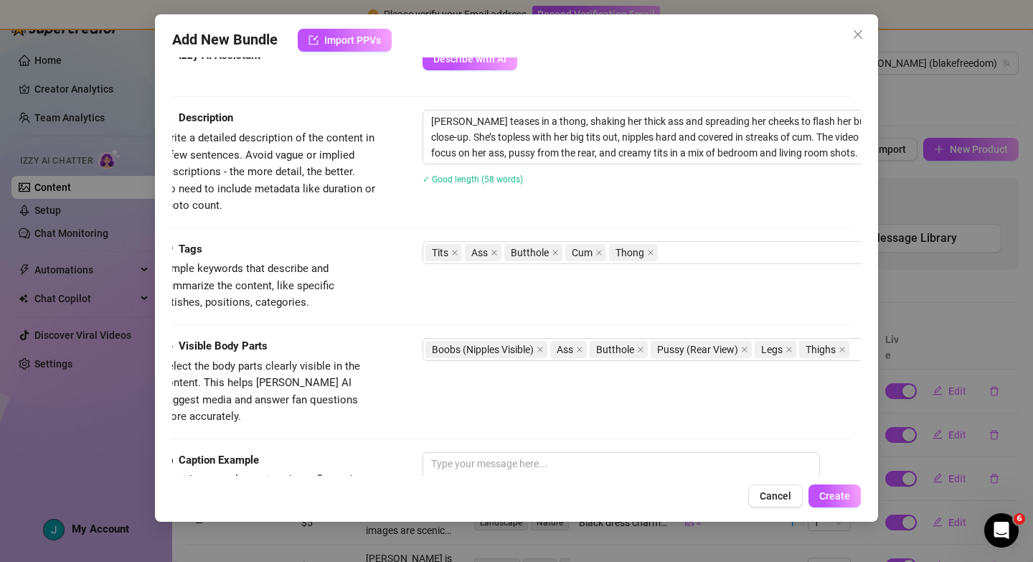
scroll to position [504, 11]
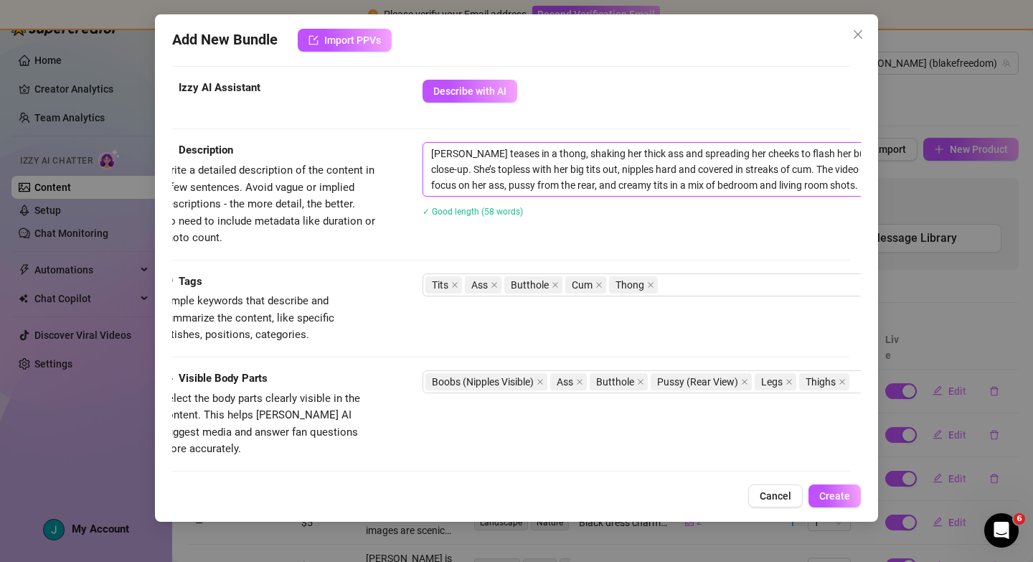
click at [734, 176] on textarea "Blake teases in a thong, shaking her thick ass and spreading her cheeks to flas…" at bounding box center [673, 169] width 501 height 53
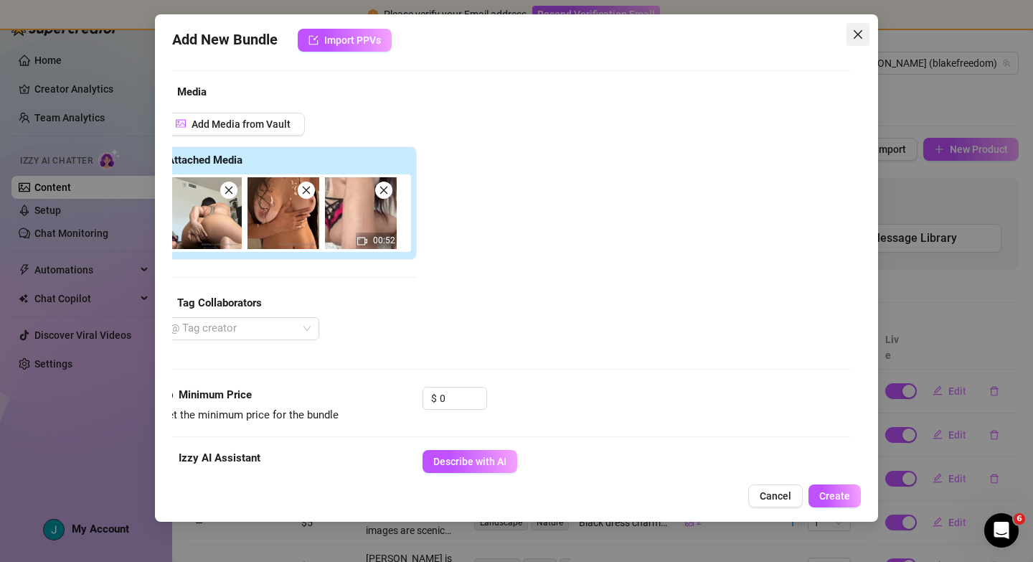
scroll to position [130, 11]
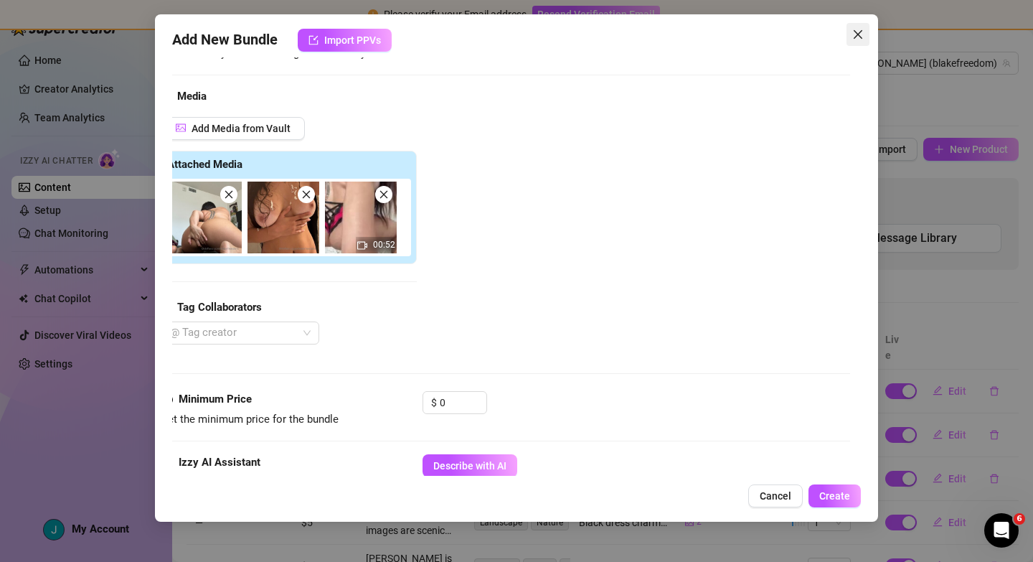
click at [856, 31] on icon "close" at bounding box center [857, 34] width 11 height 11
